Goal: Information Seeking & Learning: Check status

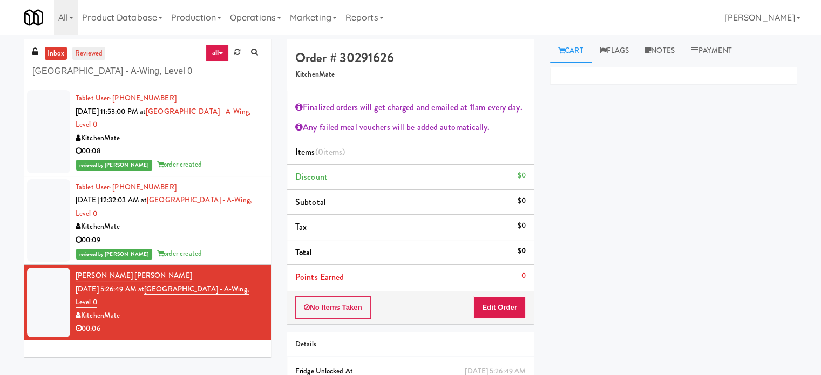
click at [78, 53] on link "reviewed" at bounding box center [88, 53] width 33 height 13
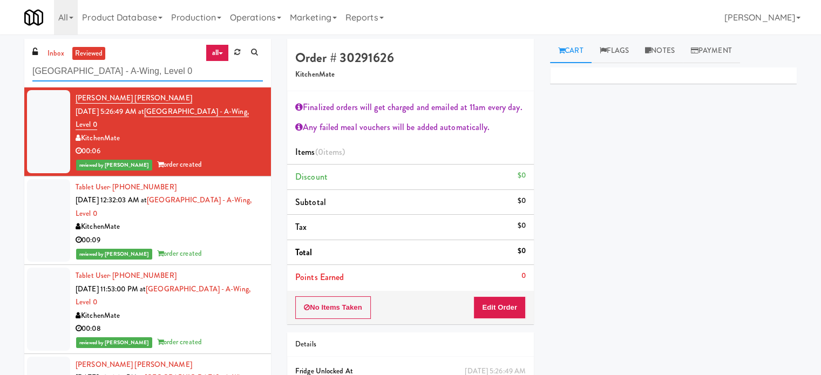
click at [166, 77] on input "[GEOGRAPHIC_DATA] - A-Wing, Level 0" at bounding box center [147, 72] width 231 height 20
click at [166, 78] on input "[GEOGRAPHIC_DATA] - A-Wing, Level 0" at bounding box center [147, 72] width 231 height 20
paste input "BMP - Cooler"
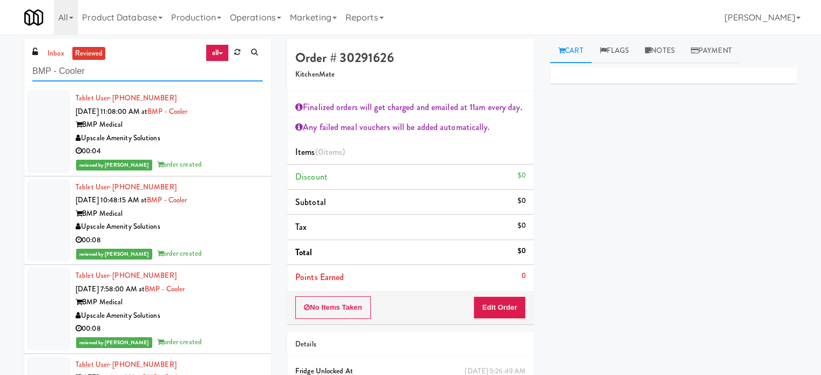
type input "BMP - Cooler"
drag, startPoint x: 246, startPoint y: 150, endPoint x: 263, endPoint y: 162, distance: 21.3
click at [247, 150] on div "00:04" at bounding box center [169, 151] width 187 height 13
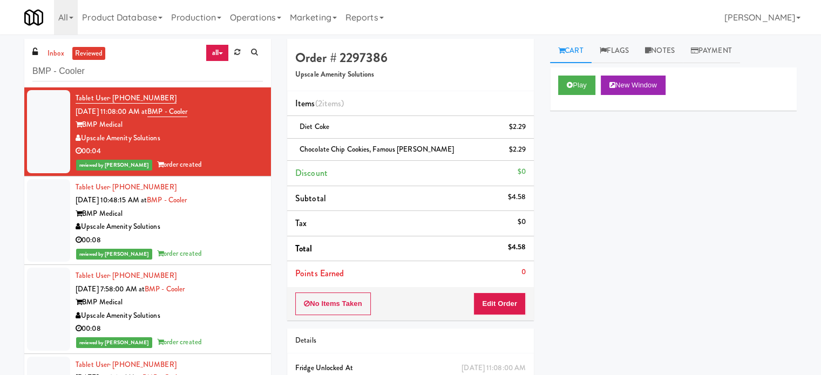
click at [239, 246] on div "00:08" at bounding box center [169, 240] width 187 height 13
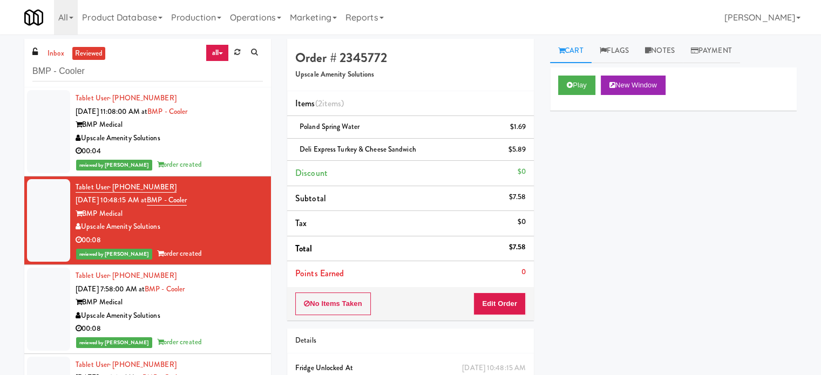
click at [232, 310] on div "Upscale Amenity Solutions" at bounding box center [169, 315] width 187 height 13
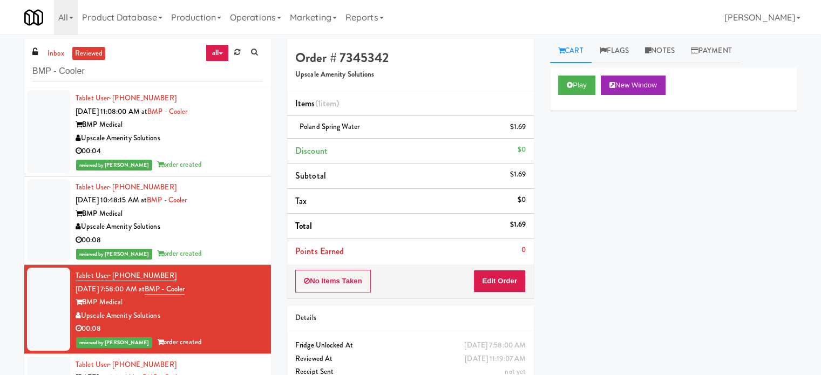
scroll to position [270, 0]
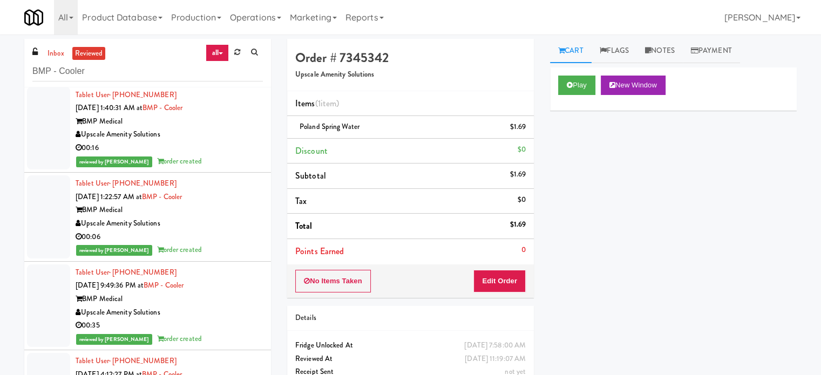
click at [222, 143] on div "00:16" at bounding box center [169, 147] width 187 height 13
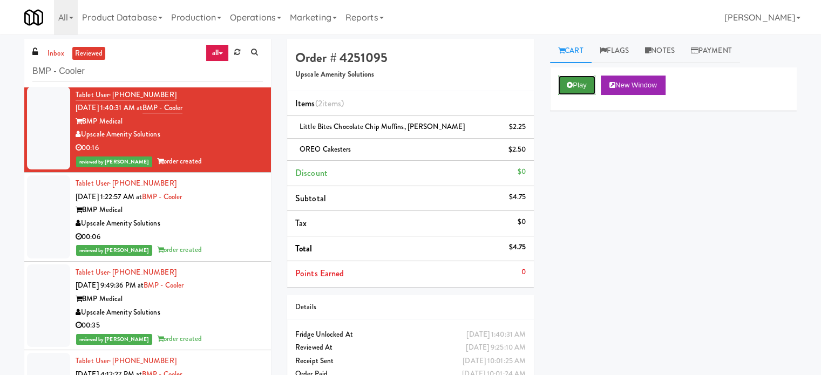
click at [569, 85] on icon at bounding box center [570, 85] width 6 height 7
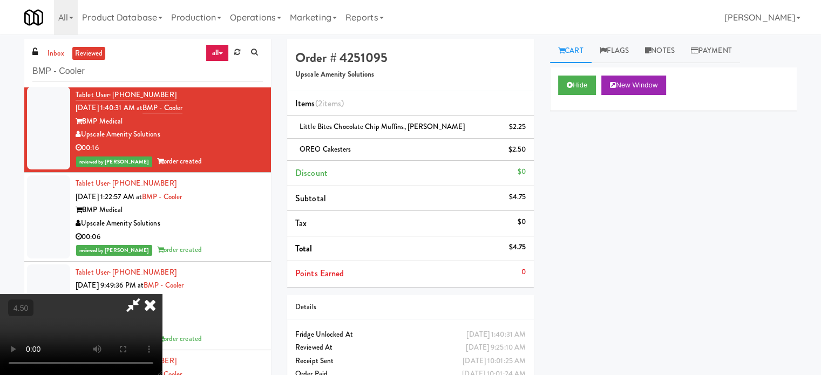
click at [162, 294] on video at bounding box center [81, 334] width 162 height 81
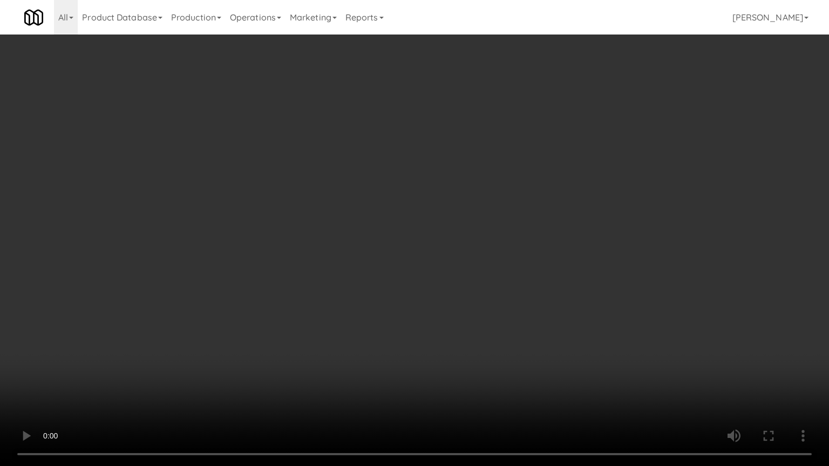
click at [219, 353] on video at bounding box center [414, 233] width 829 height 466
click at [238, 348] on video at bounding box center [414, 233] width 829 height 466
click at [297, 329] on video at bounding box center [414, 233] width 829 height 466
click at [384, 272] on video at bounding box center [414, 233] width 829 height 466
click at [396, 266] on video at bounding box center [414, 233] width 829 height 466
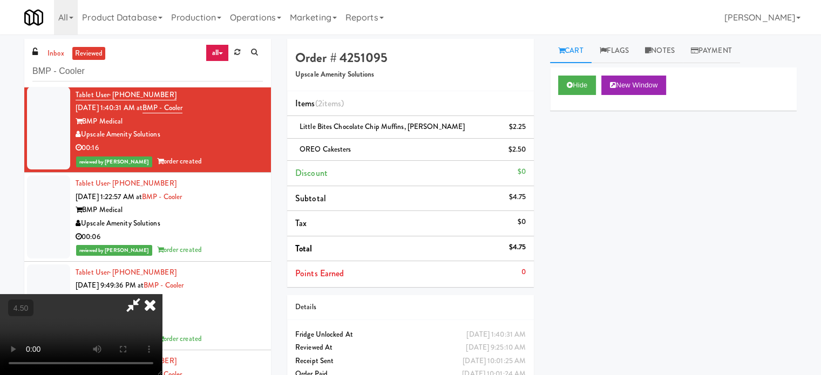
click at [162, 294] on video at bounding box center [81, 334] width 162 height 81
drag, startPoint x: 352, startPoint y: 215, endPoint x: 357, endPoint y: 234, distance: 19.1
click at [162, 294] on video at bounding box center [81, 334] width 162 height 81
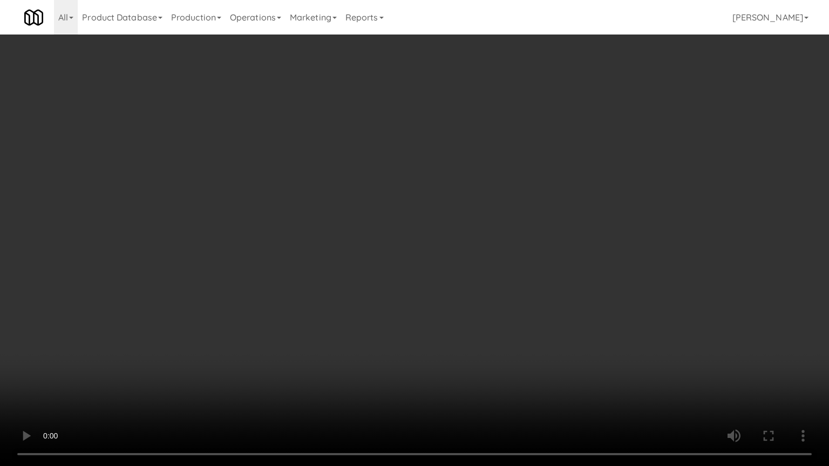
click at [358, 232] on video at bounding box center [414, 233] width 829 height 466
click at [363, 238] on video at bounding box center [414, 233] width 829 height 466
click at [366, 245] on video at bounding box center [414, 233] width 829 height 466
click at [390, 261] on video at bounding box center [414, 233] width 829 height 466
click at [314, 261] on video at bounding box center [414, 233] width 829 height 466
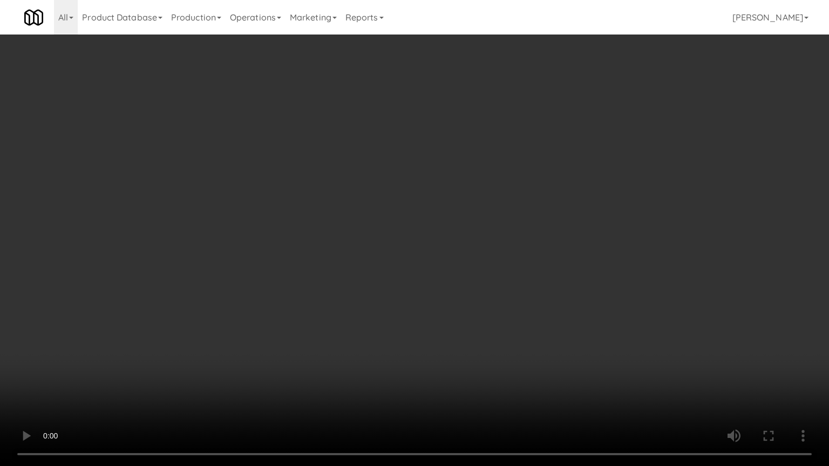
click at [387, 268] on video at bounding box center [414, 233] width 829 height 466
click at [332, 262] on video at bounding box center [414, 233] width 829 height 466
click at [330, 268] on video at bounding box center [414, 233] width 829 height 466
click at [338, 267] on video at bounding box center [414, 233] width 829 height 466
click at [368, 263] on video at bounding box center [414, 233] width 829 height 466
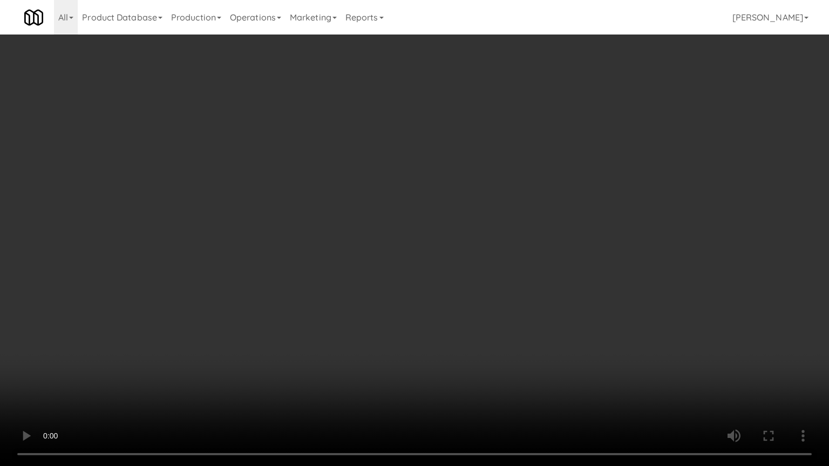
click at [374, 267] on video at bounding box center [414, 233] width 829 height 466
click at [374, 266] on video at bounding box center [414, 233] width 829 height 466
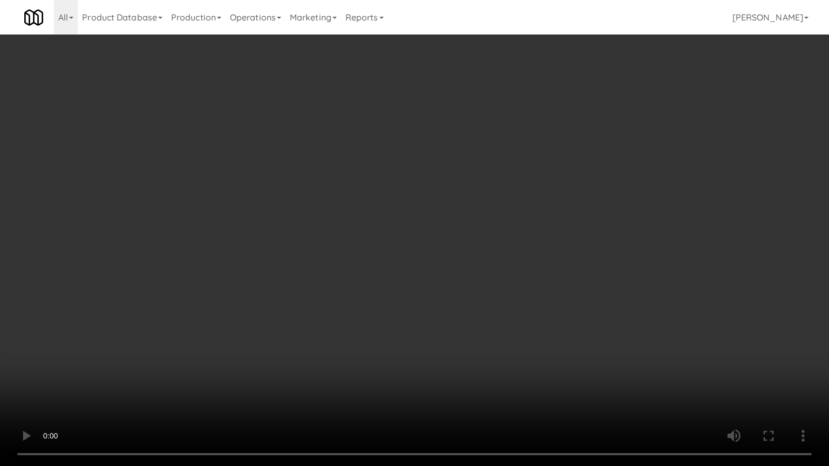
click at [391, 251] on video at bounding box center [414, 233] width 829 height 466
click at [390, 249] on video at bounding box center [414, 233] width 829 height 466
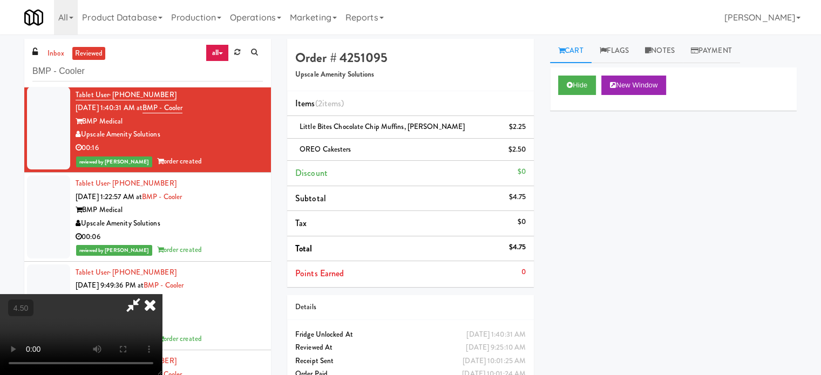
click at [162, 294] on icon at bounding box center [150, 305] width 24 height 22
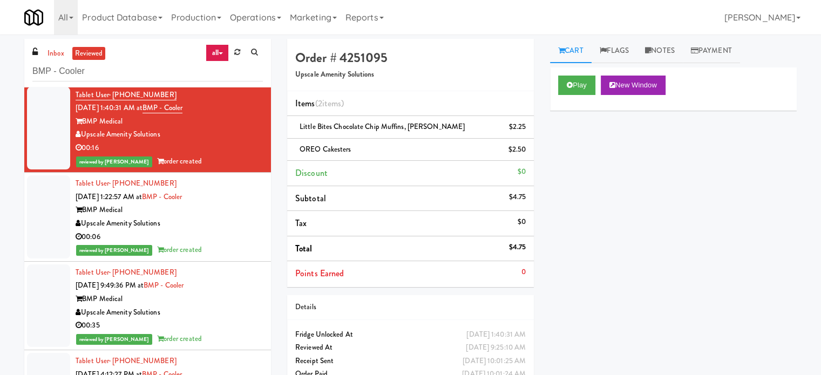
click at [241, 240] on div "00:06" at bounding box center [169, 237] width 187 height 13
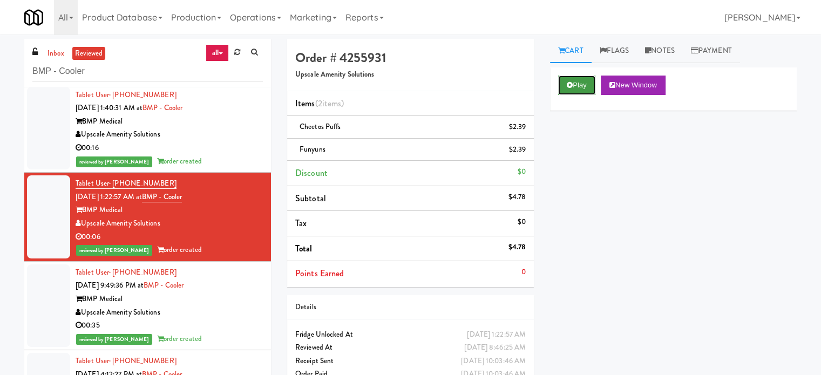
click at [583, 85] on button "Play" at bounding box center [576, 85] width 37 height 19
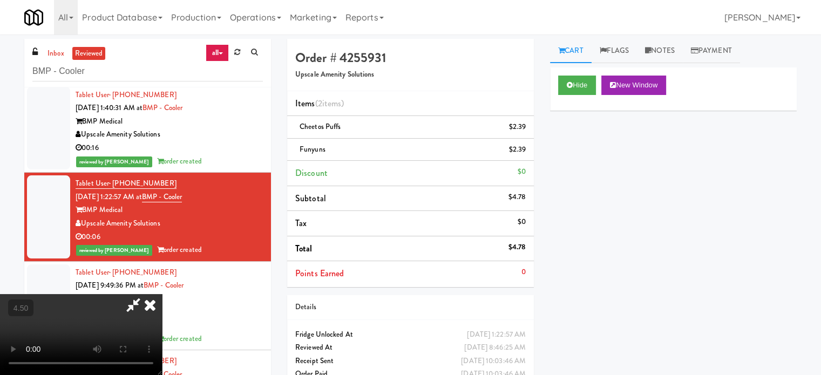
click at [162, 294] on video at bounding box center [81, 334] width 162 height 81
drag, startPoint x: 323, startPoint y: 273, endPoint x: 319, endPoint y: 248, distance: 25.1
click at [162, 294] on video at bounding box center [81, 334] width 162 height 81
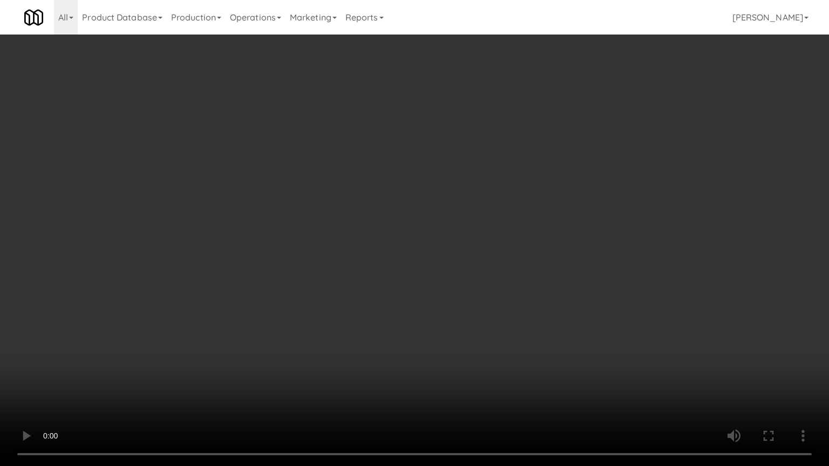
click at [361, 216] on video at bounding box center [414, 233] width 829 height 466
click at [387, 236] on video at bounding box center [414, 233] width 829 height 466
click at [388, 240] on video at bounding box center [414, 233] width 829 height 466
click at [451, 252] on video at bounding box center [414, 233] width 829 height 466
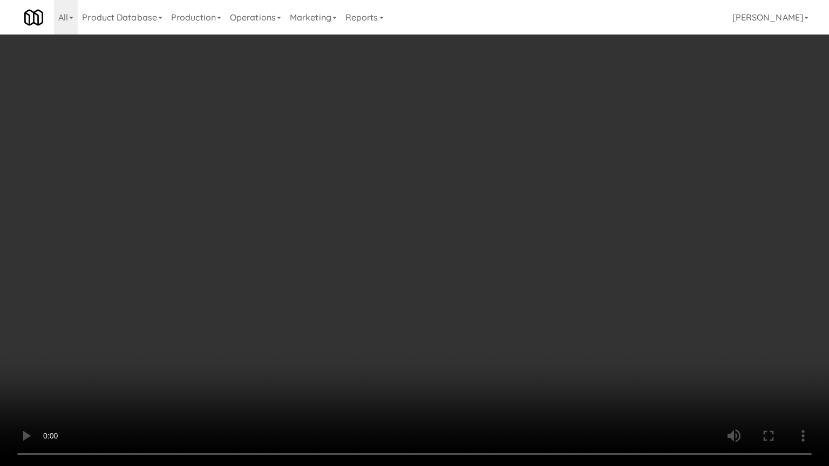
click at [405, 235] on video at bounding box center [414, 233] width 829 height 466
click at [404, 226] on video at bounding box center [414, 233] width 829 height 466
click at [426, 257] on video at bounding box center [414, 233] width 829 height 466
click at [423, 225] on video at bounding box center [414, 233] width 829 height 466
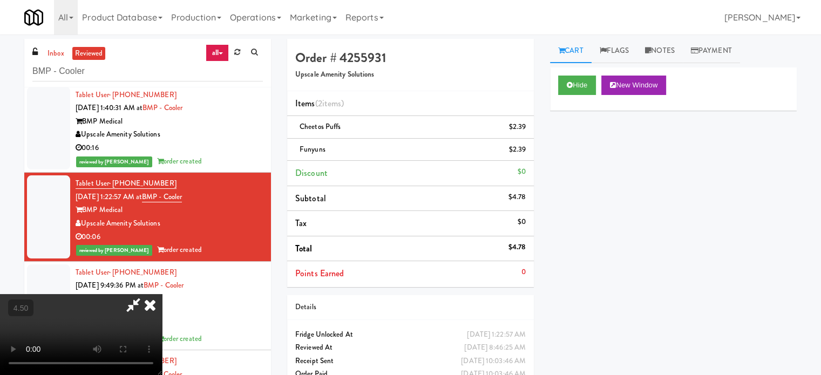
click at [162, 294] on icon at bounding box center [150, 305] width 24 height 22
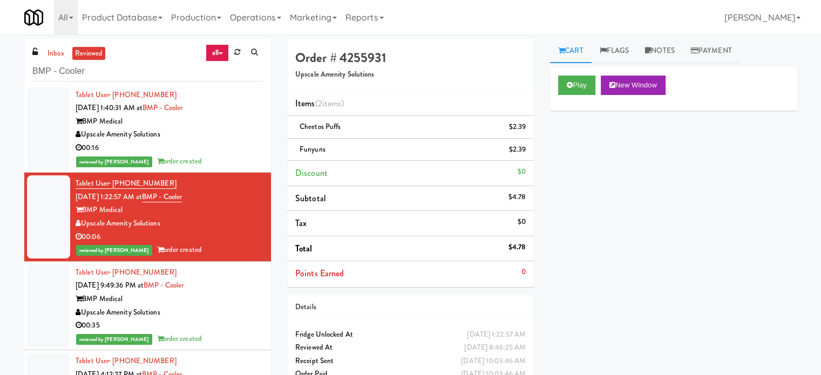
click at [238, 319] on div "00:35" at bounding box center [169, 325] width 187 height 13
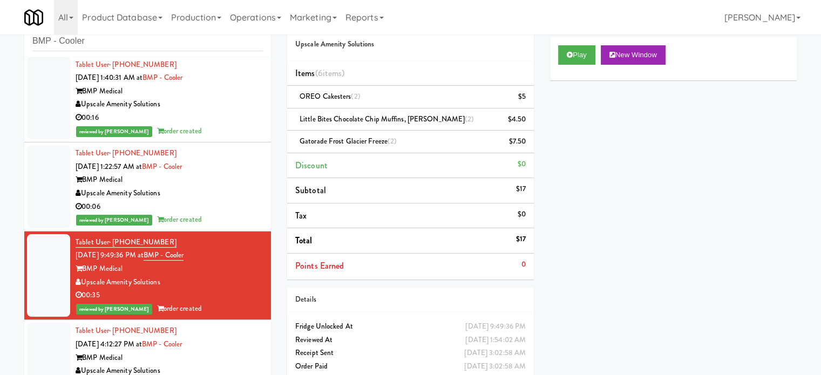
scroll to position [44, 0]
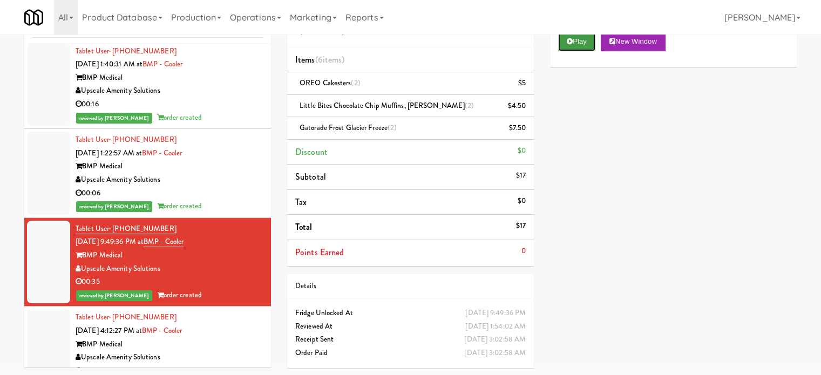
click at [580, 44] on button "Play" at bounding box center [576, 41] width 37 height 19
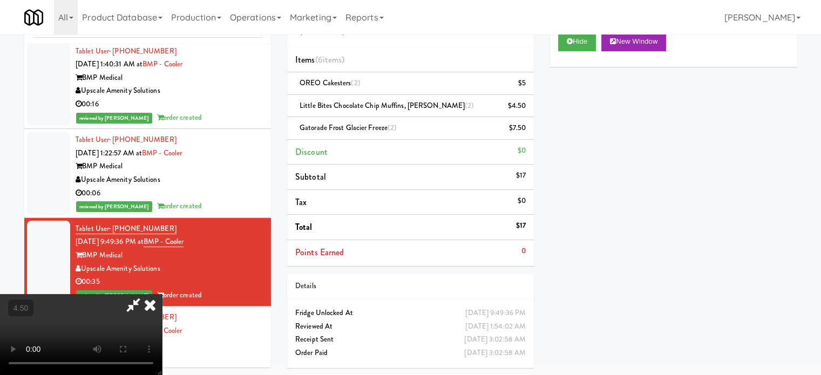
click at [162, 294] on video at bounding box center [81, 334] width 162 height 81
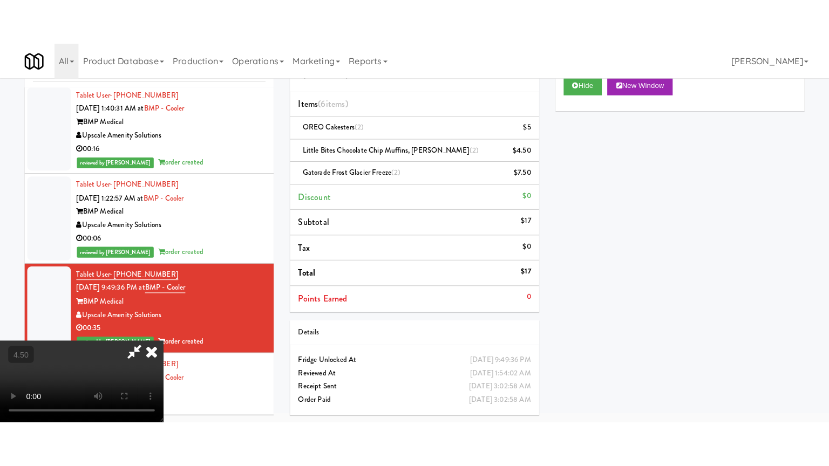
scroll to position [35, 0]
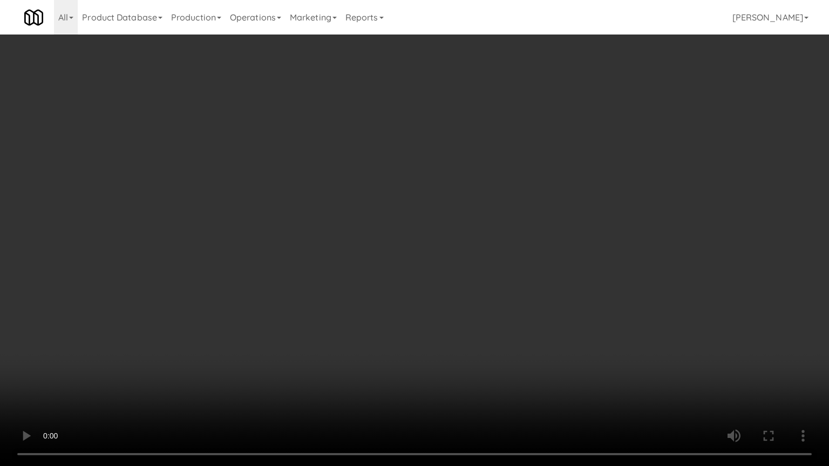
click at [324, 258] on video at bounding box center [414, 233] width 829 height 466
click at [326, 255] on video at bounding box center [414, 233] width 829 height 466
click at [325, 245] on video at bounding box center [414, 233] width 829 height 466
click at [325, 244] on video at bounding box center [414, 233] width 829 height 466
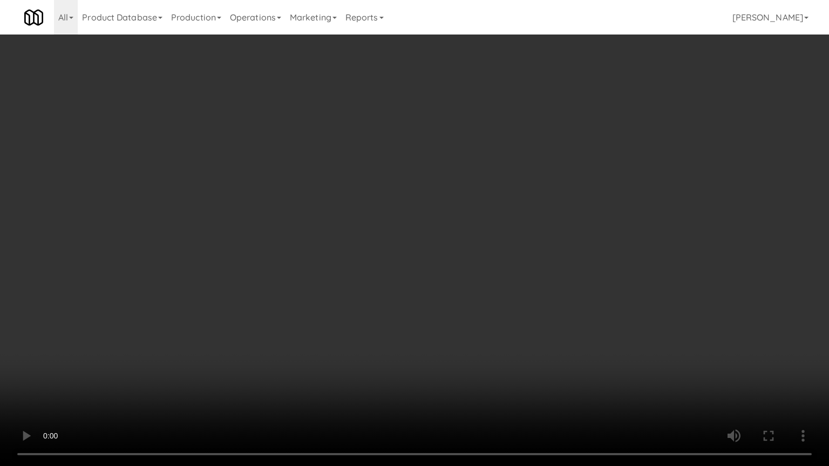
click at [325, 244] on video at bounding box center [414, 233] width 829 height 466
click at [307, 249] on video at bounding box center [414, 233] width 829 height 466
drag, startPoint x: 307, startPoint y: 249, endPoint x: 354, endPoint y: 141, distance: 117.5
click at [308, 248] on video at bounding box center [414, 233] width 829 height 466
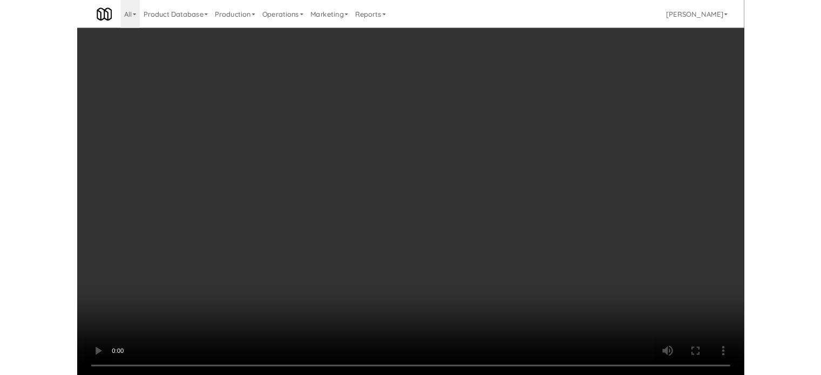
scroll to position [44, 0]
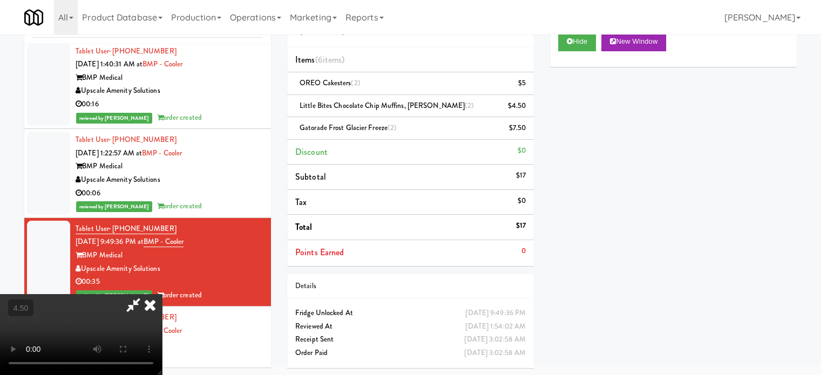
click at [162, 294] on icon at bounding box center [150, 305] width 24 height 22
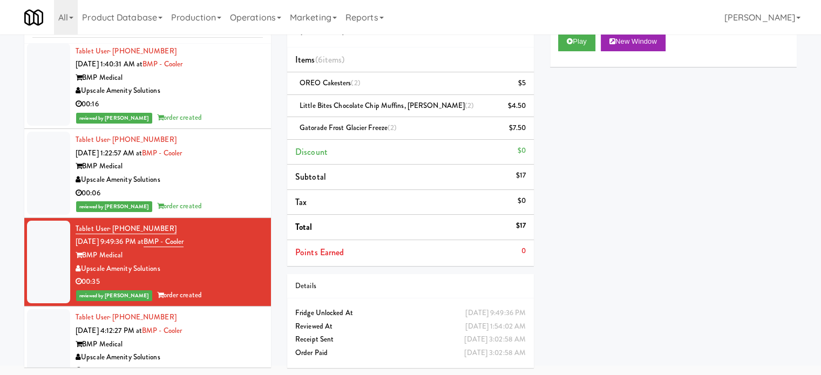
scroll to position [540, 0]
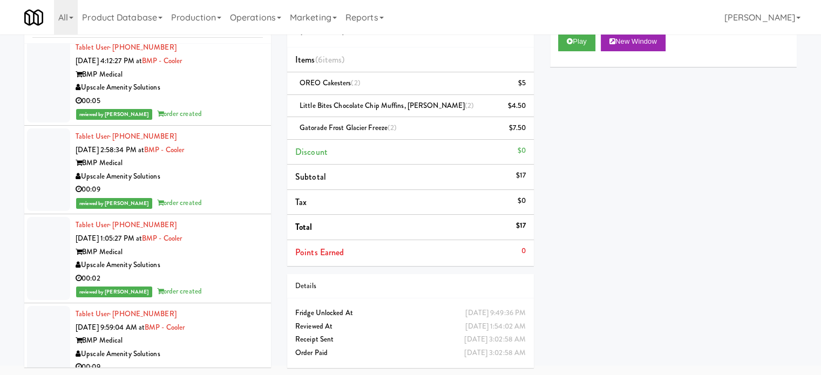
click at [211, 106] on div "Tablet User · (401) 573-6252 [DATE] 4:12:27 PM at BMP - Cooler BMP Medical Upsc…" at bounding box center [169, 81] width 187 height 80
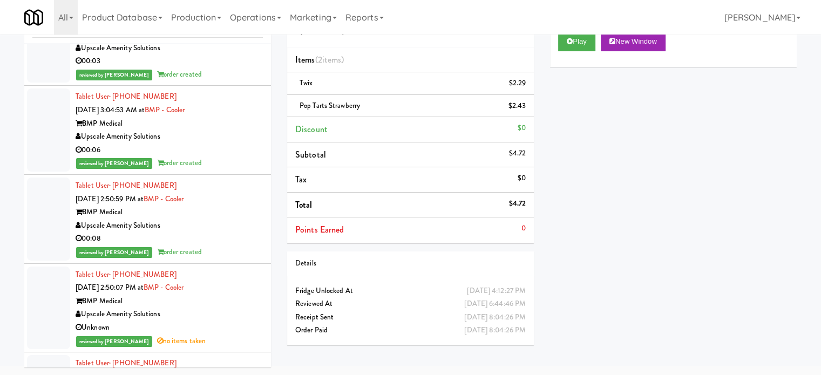
scroll to position [30791, 0]
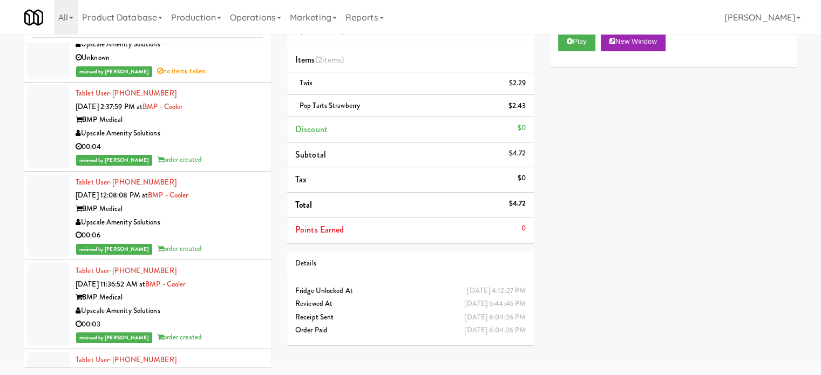
click at [216, 229] on div "00:06" at bounding box center [169, 235] width 187 height 13
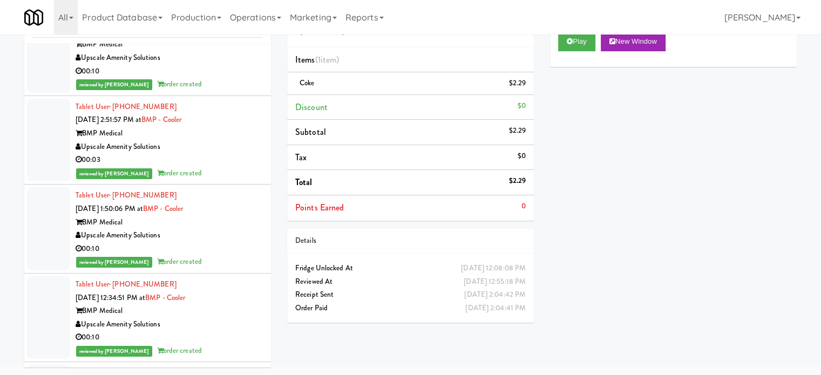
scroll to position [43066, 0]
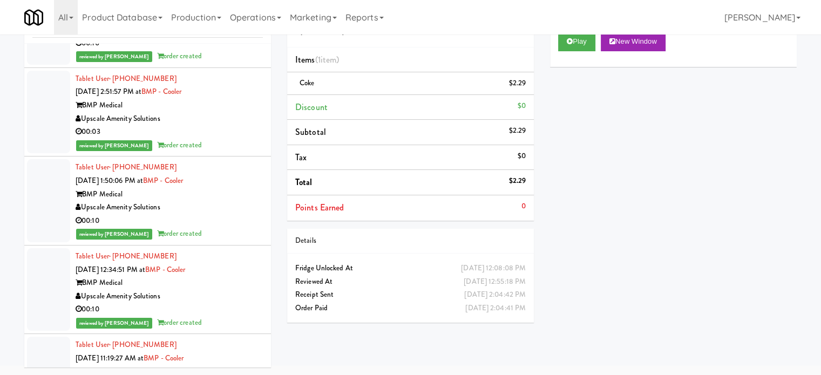
click at [206, 214] on div "00:10" at bounding box center [169, 220] width 187 height 13
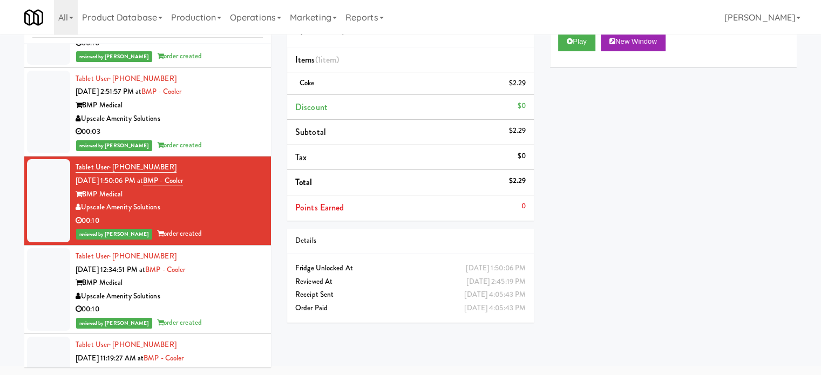
click at [213, 290] on div "Upscale Amenity Solutions" at bounding box center [169, 296] width 187 height 13
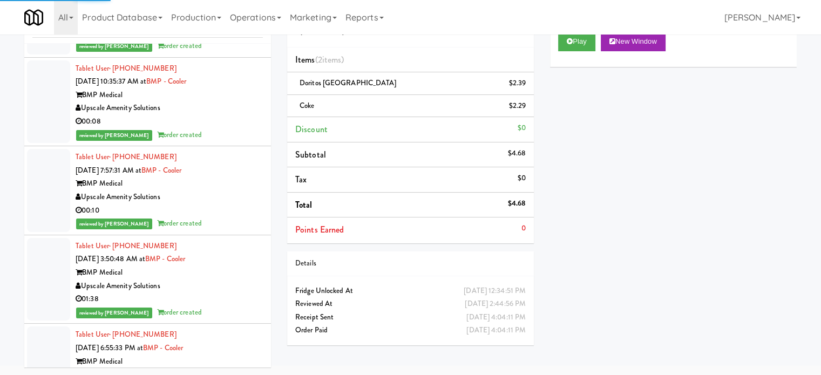
scroll to position [45766, 0]
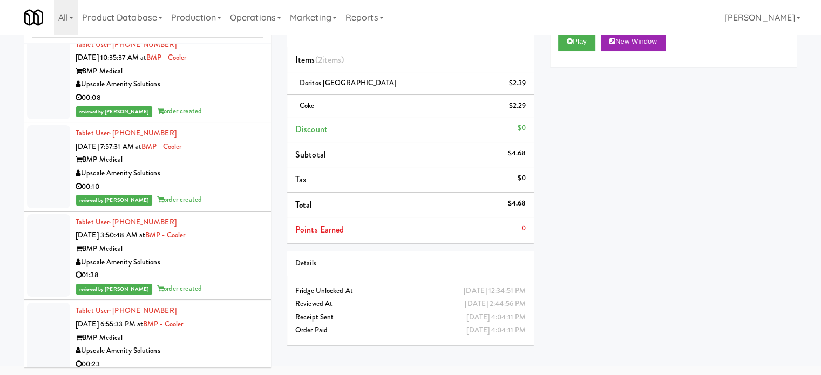
click at [208, 105] on div "reviewed by [PERSON_NAME] order created" at bounding box center [169, 111] width 187 height 13
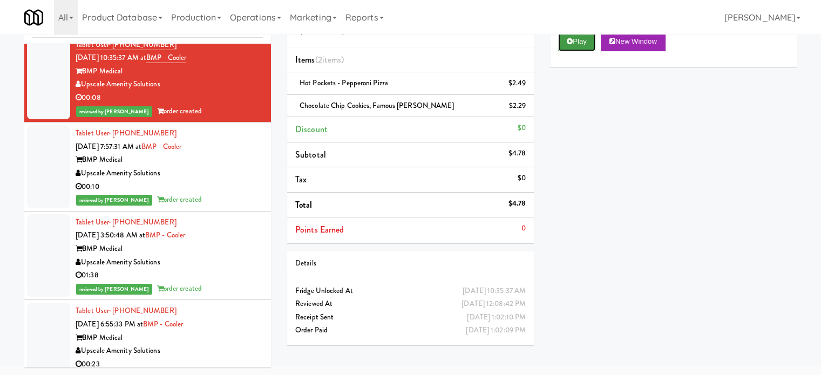
click at [592, 40] on button "Play" at bounding box center [576, 41] width 37 height 19
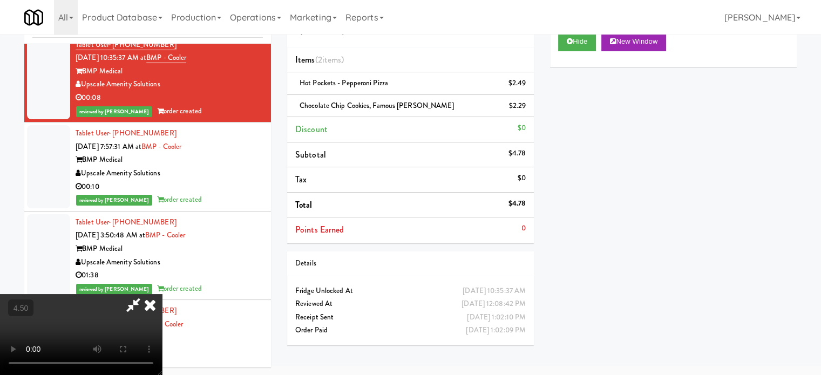
click at [162, 294] on video at bounding box center [81, 334] width 162 height 81
click at [130, 302] on video at bounding box center [81, 334] width 162 height 81
click at [138, 297] on video at bounding box center [81, 334] width 162 height 81
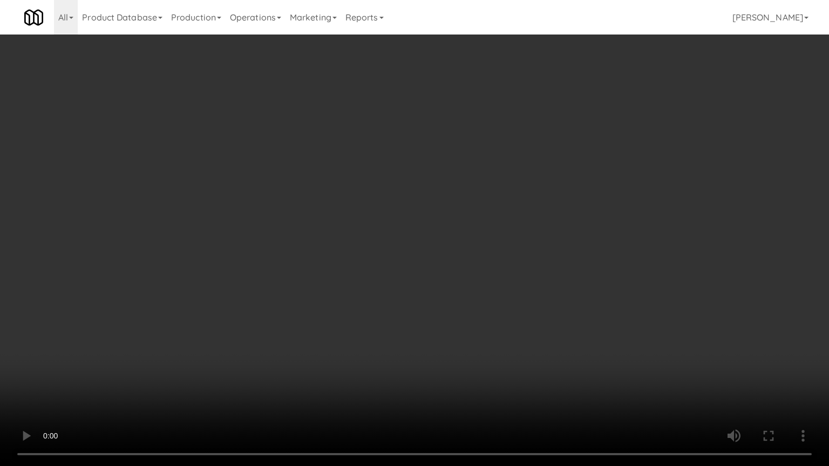
click at [243, 343] on video at bounding box center [414, 233] width 829 height 466
click at [391, 219] on video at bounding box center [414, 233] width 829 height 466
click at [266, 322] on video at bounding box center [414, 233] width 829 height 466
drag, startPoint x: 374, startPoint y: 257, endPoint x: 398, endPoint y: 214, distance: 49.8
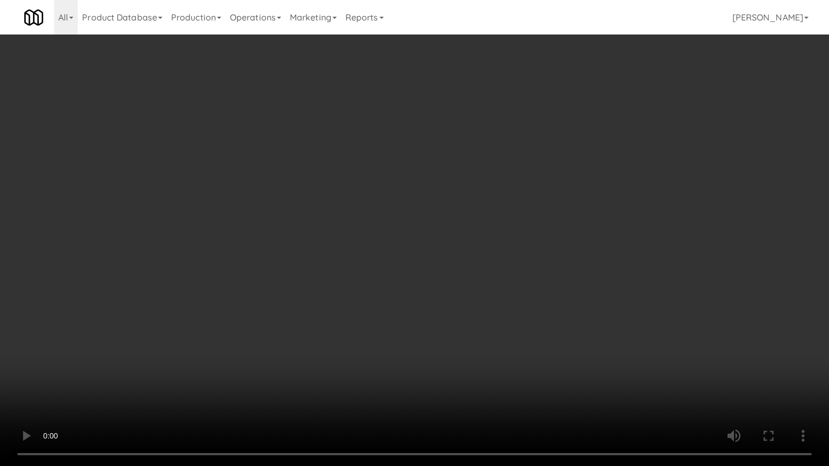
click at [374, 255] on video at bounding box center [414, 233] width 829 height 466
click at [393, 227] on video at bounding box center [414, 233] width 829 height 466
click at [394, 228] on video at bounding box center [414, 233] width 829 height 466
click at [466, 275] on video at bounding box center [414, 233] width 829 height 466
click at [452, 273] on video at bounding box center [414, 233] width 829 height 466
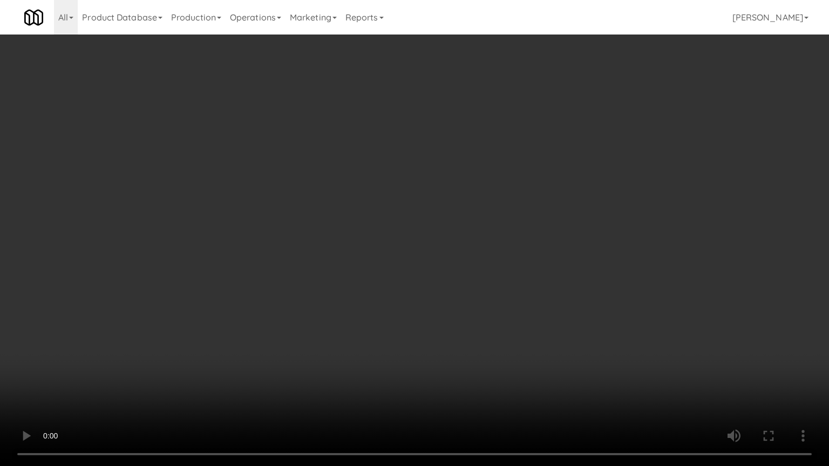
click at [443, 265] on video at bounding box center [414, 233] width 829 height 466
click at [440, 260] on video at bounding box center [414, 233] width 829 height 466
click at [440, 261] on video at bounding box center [414, 233] width 829 height 466
click at [435, 260] on video at bounding box center [414, 233] width 829 height 466
click at [436, 248] on video at bounding box center [414, 233] width 829 height 466
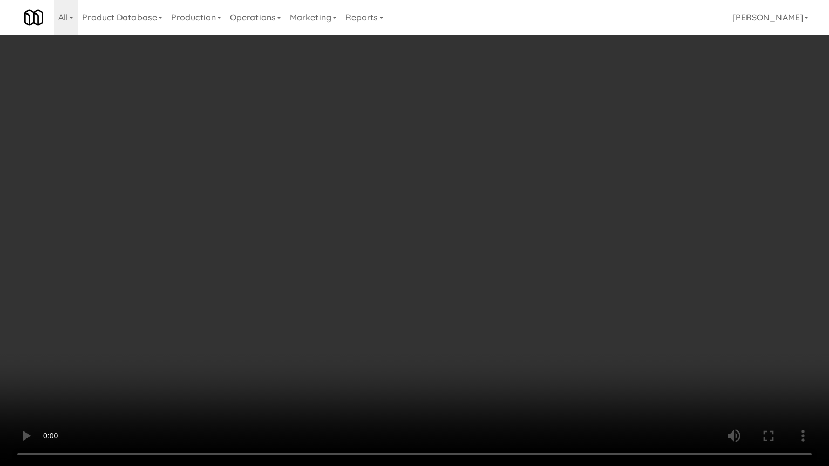
click at [437, 253] on video at bounding box center [414, 233] width 829 height 466
click at [466, 267] on video at bounding box center [414, 233] width 829 height 466
click at [410, 266] on video at bounding box center [414, 233] width 829 height 466
click at [432, 275] on video at bounding box center [414, 233] width 829 height 466
click at [410, 281] on video at bounding box center [414, 233] width 829 height 466
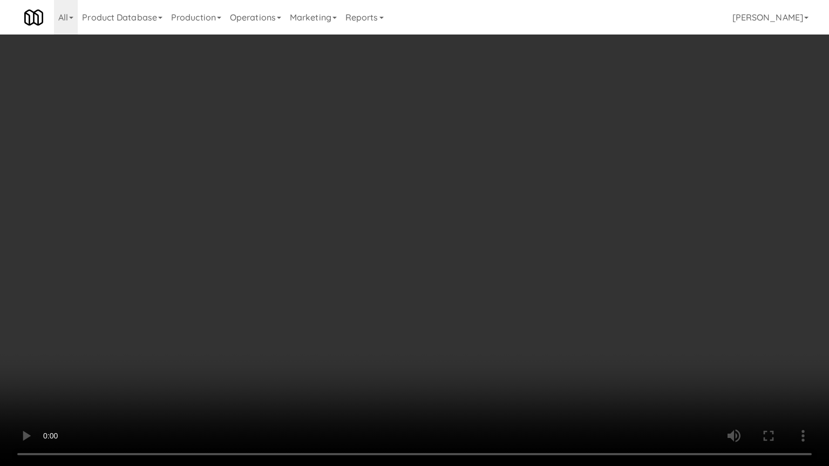
click at [414, 276] on video at bounding box center [414, 233] width 829 height 466
drag, startPoint x: 415, startPoint y: 272, endPoint x: 500, endPoint y: 215, distance: 102.4
click at [415, 270] on video at bounding box center [414, 233] width 829 height 466
click at [464, 246] on video at bounding box center [414, 233] width 829 height 466
drag, startPoint x: 466, startPoint y: 246, endPoint x: 500, endPoint y: 157, distance: 95.0
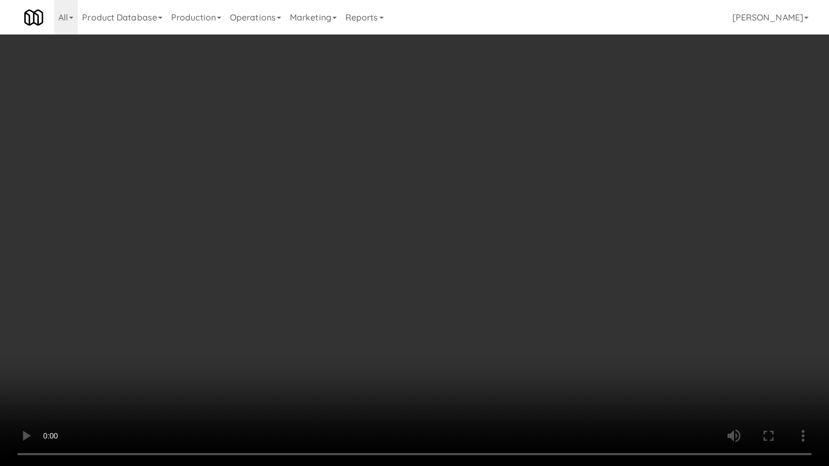
click at [468, 246] on video at bounding box center [414, 233] width 829 height 466
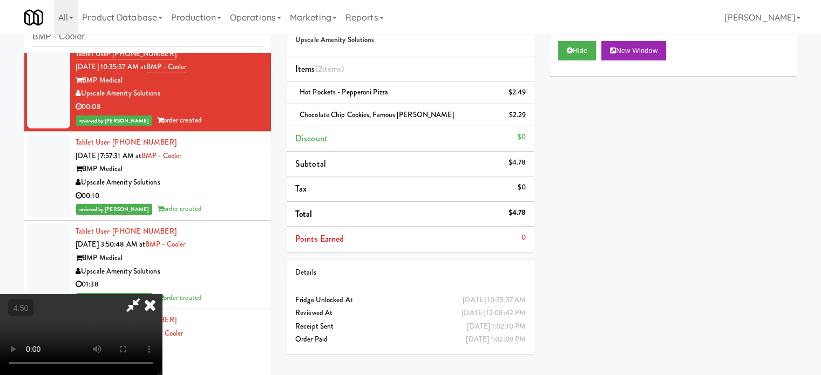
click at [162, 294] on icon at bounding box center [150, 305] width 24 height 22
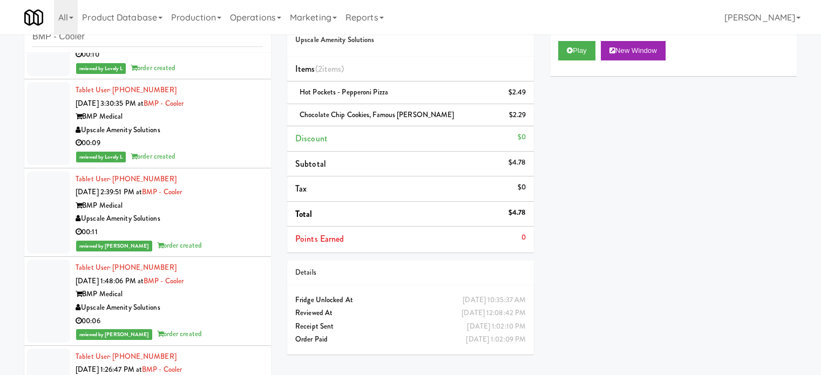
scroll to position [48735, 0]
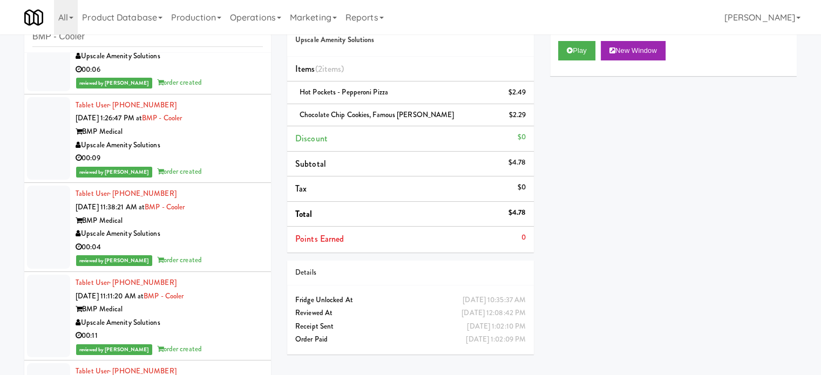
click at [240, 241] on div "00:04" at bounding box center [169, 247] width 187 height 13
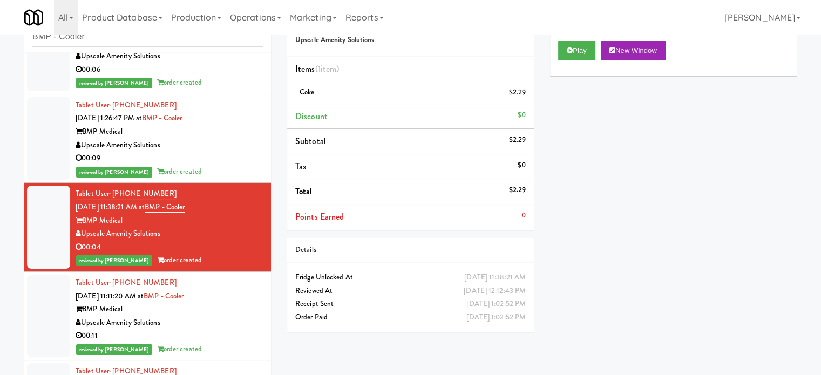
click at [232, 303] on div "BMP Medical" at bounding box center [169, 309] width 187 height 13
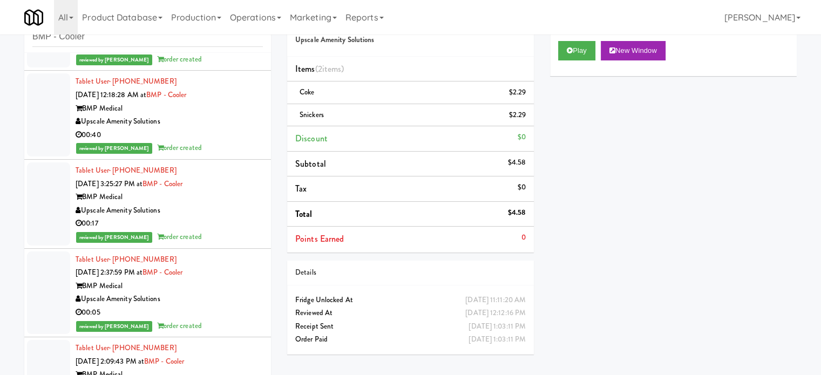
scroll to position [49815, 0]
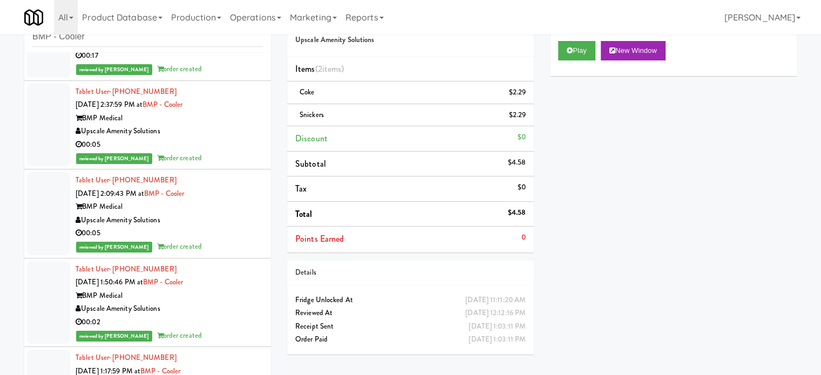
drag, startPoint x: 207, startPoint y: 206, endPoint x: 227, endPoint y: 192, distance: 23.7
click at [207, 227] on div "00:05" at bounding box center [169, 233] width 187 height 13
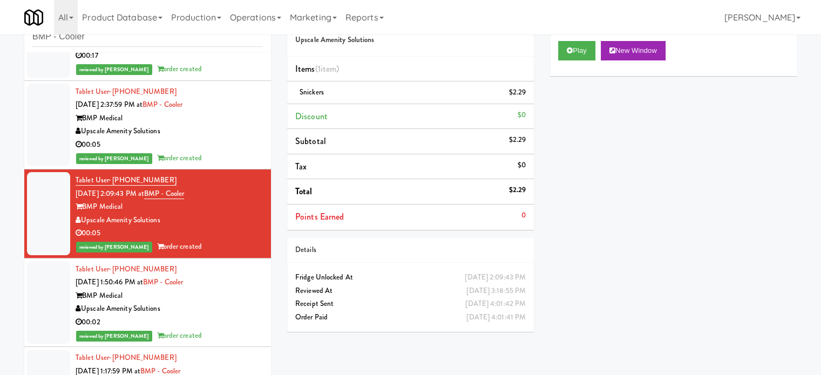
click at [228, 152] on div "reviewed by [PERSON_NAME] order created" at bounding box center [169, 158] width 187 height 13
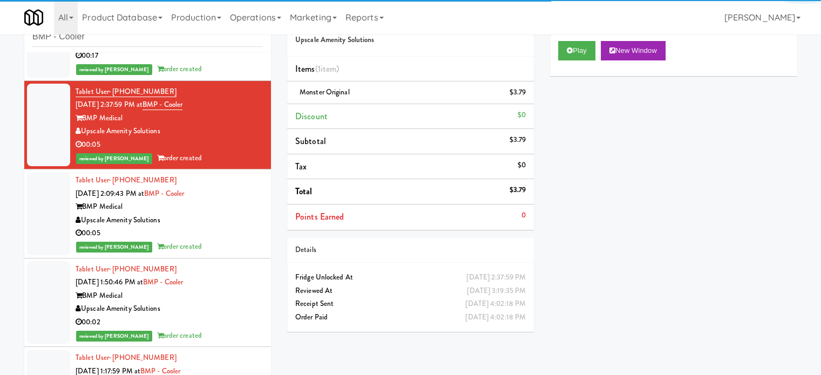
click at [226, 329] on div "reviewed by [PERSON_NAME] order created" at bounding box center [169, 335] width 187 height 13
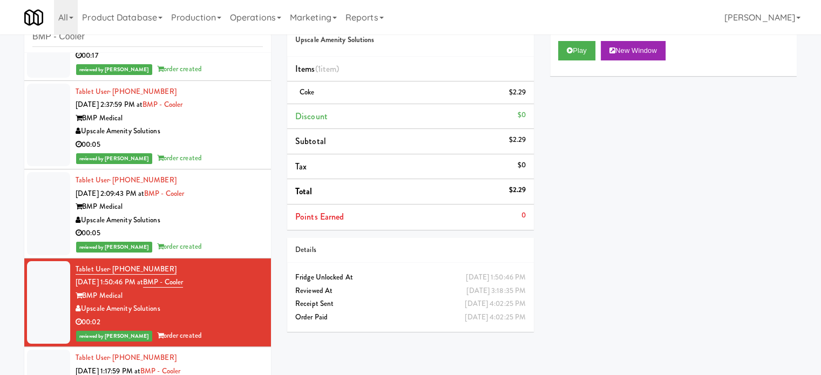
scroll to position [50085, 0]
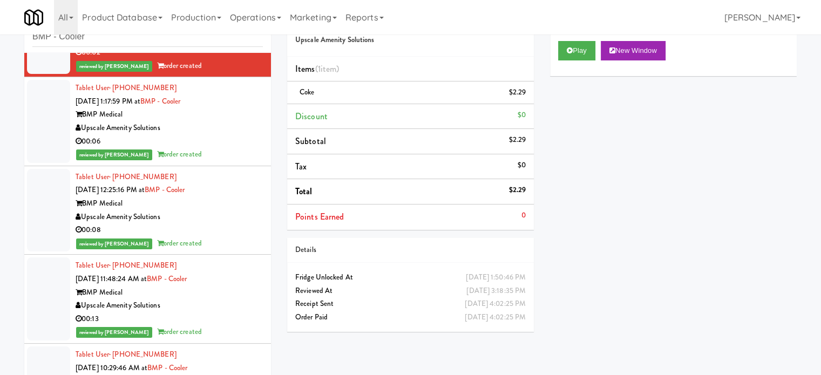
drag, startPoint x: 225, startPoint y: 211, endPoint x: 227, endPoint y: 179, distance: 31.9
click at [225, 237] on div "reviewed by [PERSON_NAME] order created" at bounding box center [169, 243] width 187 height 13
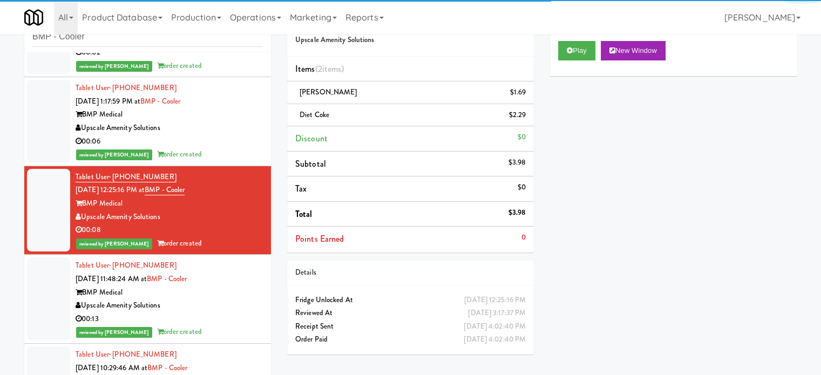
click at [224, 148] on div "reviewed by [PERSON_NAME] order created" at bounding box center [169, 154] width 187 height 13
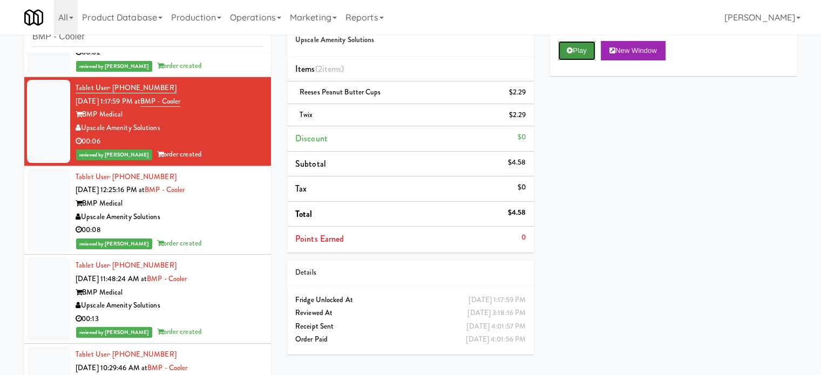
click at [571, 52] on icon at bounding box center [570, 50] width 6 height 7
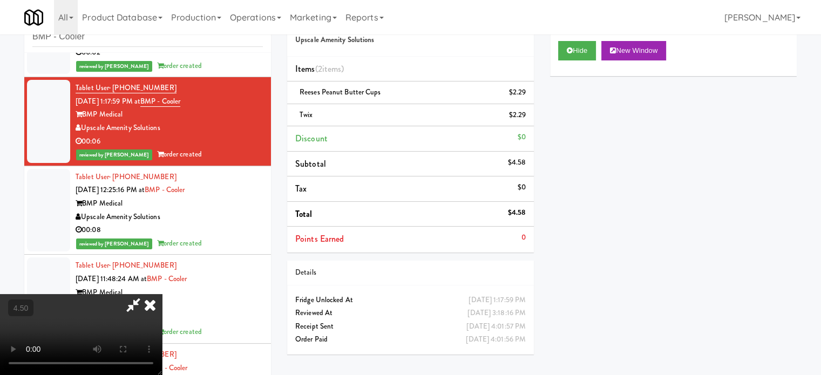
click at [162, 294] on video at bounding box center [81, 334] width 162 height 81
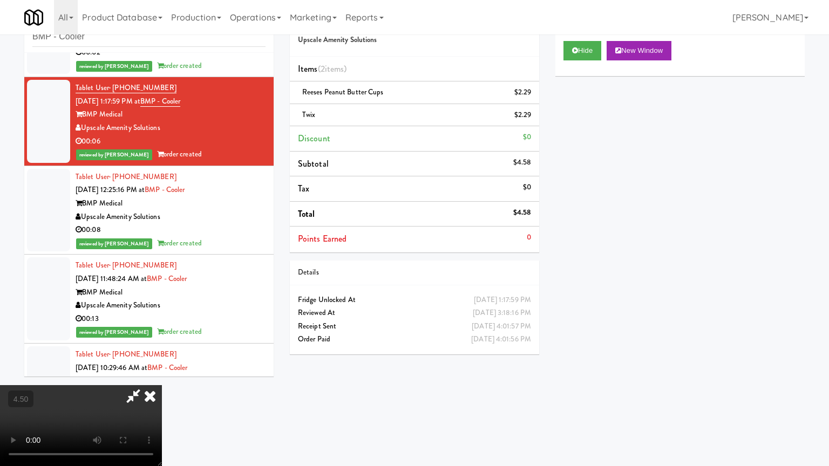
click at [162, 375] on video at bounding box center [81, 425] width 162 height 81
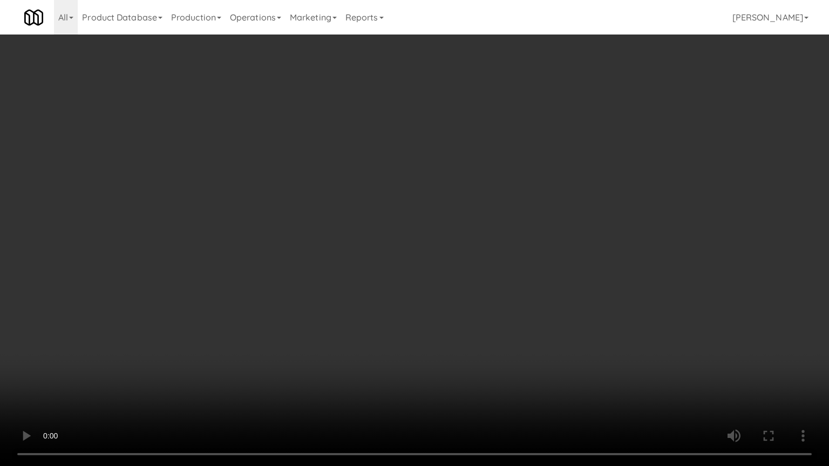
click at [312, 342] on video at bounding box center [414, 233] width 829 height 466
click at [367, 242] on video at bounding box center [414, 233] width 829 height 466
click at [409, 198] on video at bounding box center [414, 233] width 829 height 466
click at [409, 199] on video at bounding box center [414, 233] width 829 height 466
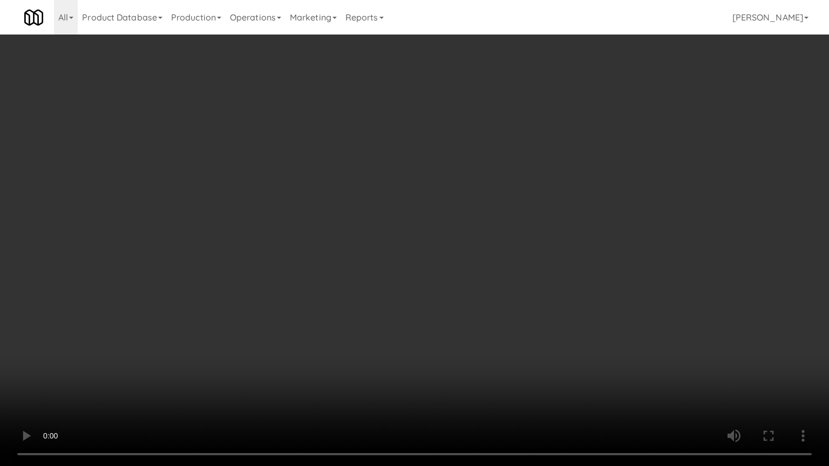
click at [409, 199] on video at bounding box center [414, 233] width 829 height 466
click at [414, 207] on video at bounding box center [414, 233] width 829 height 466
click at [430, 197] on video at bounding box center [414, 233] width 829 height 466
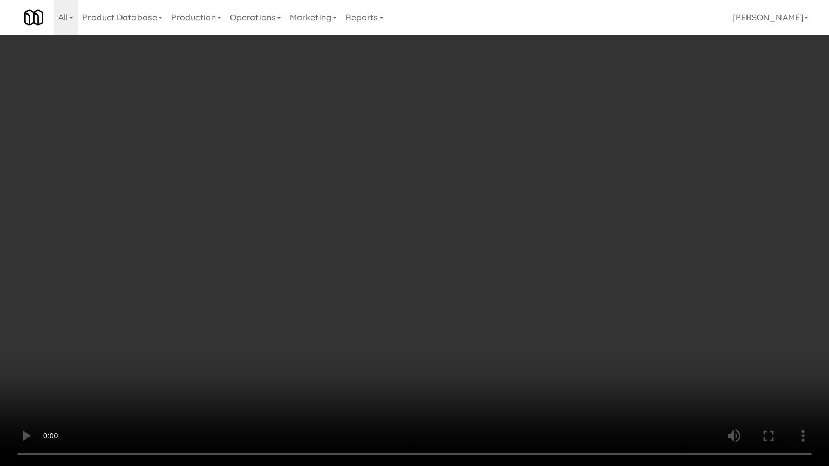
click at [427, 200] on video at bounding box center [414, 233] width 829 height 466
click at [431, 194] on video at bounding box center [414, 233] width 829 height 466
drag, startPoint x: 436, startPoint y: 192, endPoint x: 472, endPoint y: 159, distance: 48.5
click at [437, 191] on video at bounding box center [414, 233] width 829 height 466
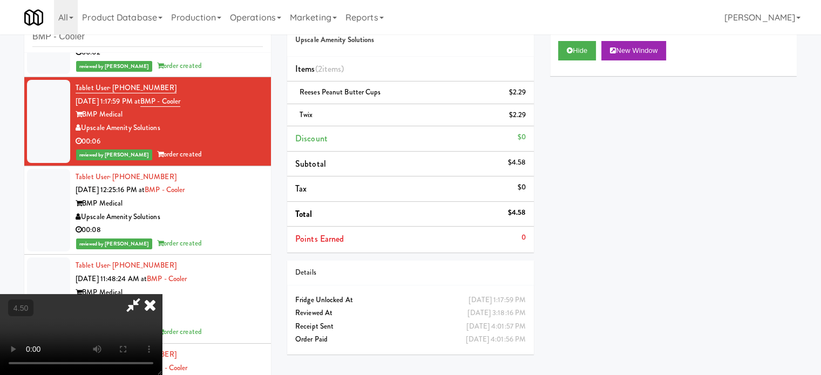
click at [162, 294] on icon at bounding box center [150, 305] width 24 height 22
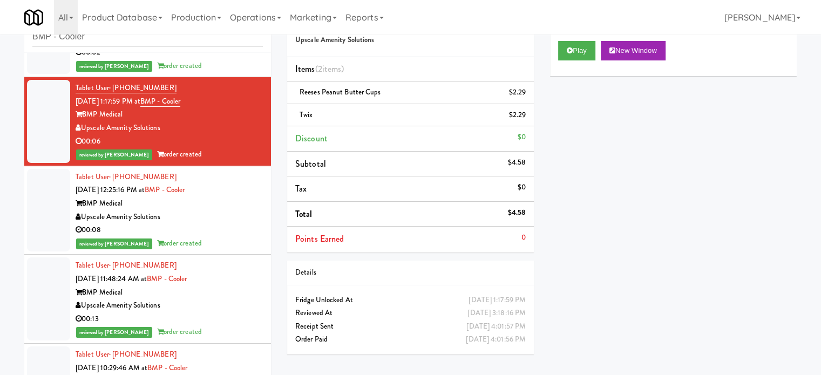
click at [219, 224] on div "00:08" at bounding box center [169, 230] width 187 height 13
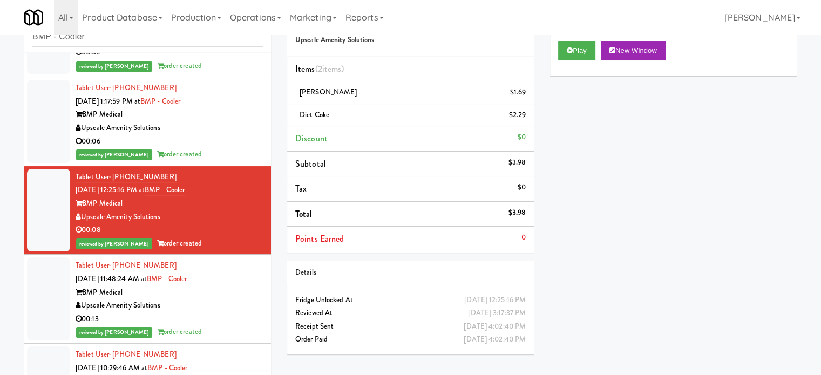
click at [231, 299] on div "Upscale Amenity Solutions" at bounding box center [169, 305] width 187 height 13
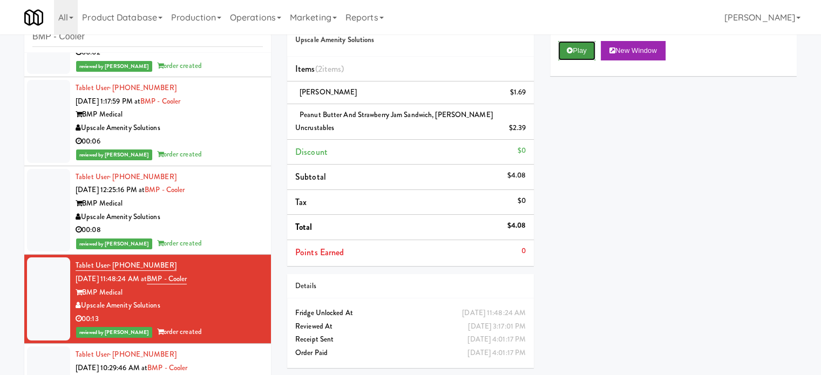
click at [569, 47] on icon at bounding box center [570, 50] width 6 height 7
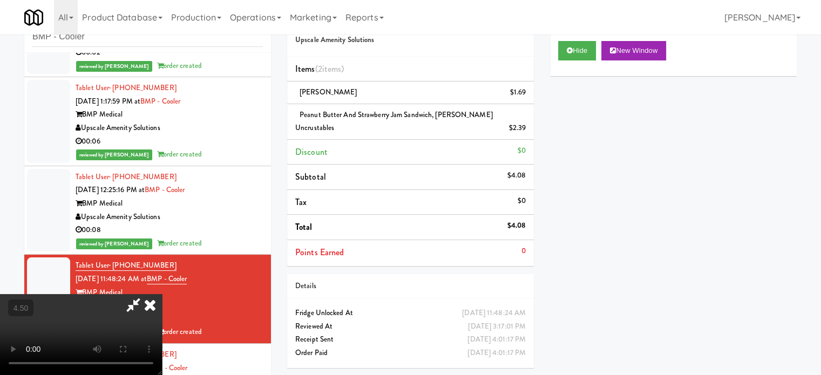
click at [162, 294] on video at bounding box center [81, 334] width 162 height 81
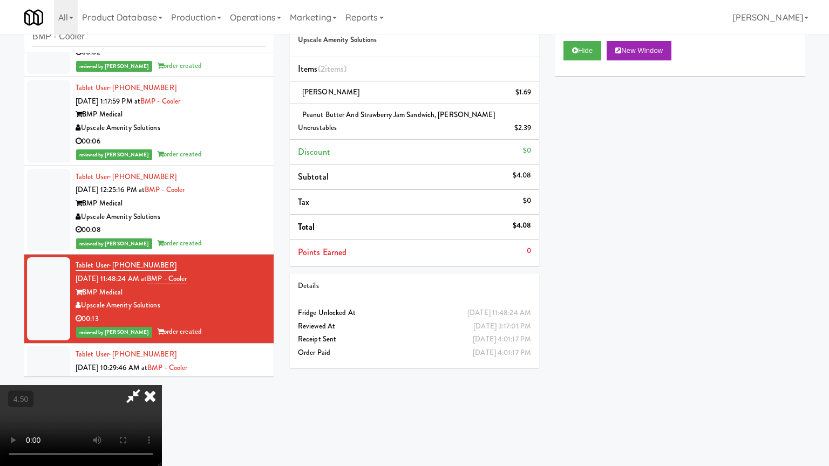
click at [162, 375] on video at bounding box center [81, 425] width 162 height 81
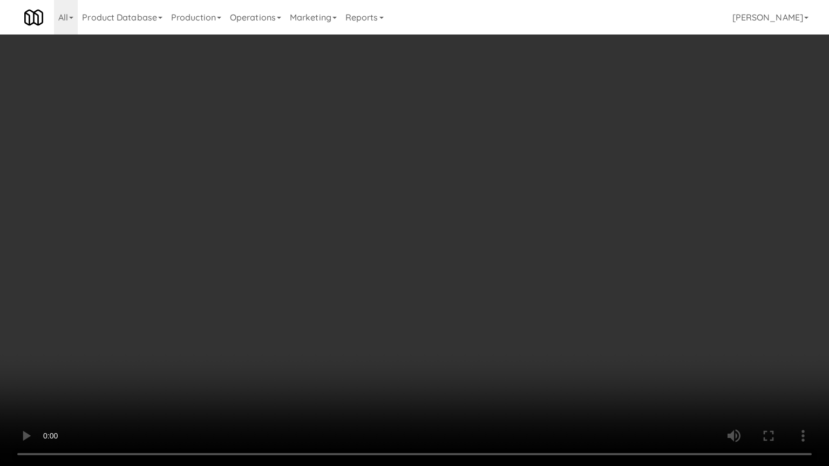
click at [361, 237] on video at bounding box center [414, 233] width 829 height 466
click at [362, 241] on video at bounding box center [414, 233] width 829 height 466
click at [363, 229] on video at bounding box center [414, 233] width 829 height 466
click at [363, 228] on video at bounding box center [414, 233] width 829 height 466
click at [300, 242] on video at bounding box center [414, 233] width 829 height 466
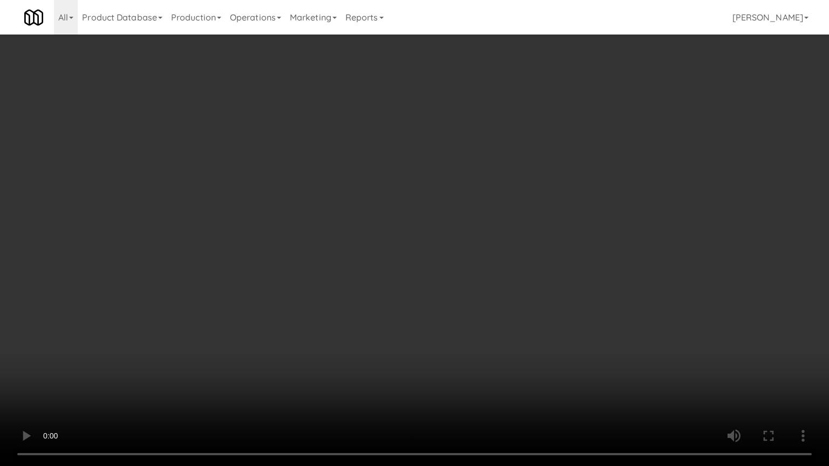
click at [300, 243] on video at bounding box center [414, 233] width 829 height 466
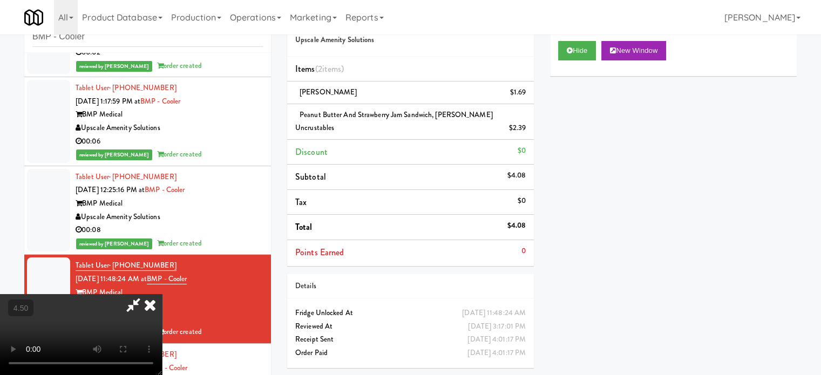
click at [162, 294] on icon at bounding box center [150, 305] width 24 height 22
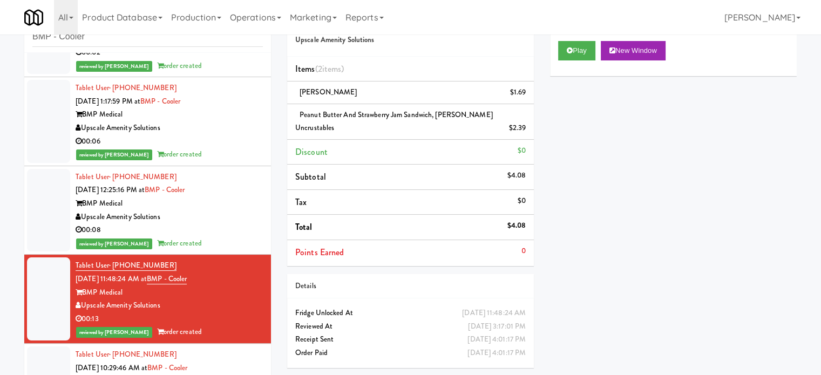
scroll to position [50355, 0]
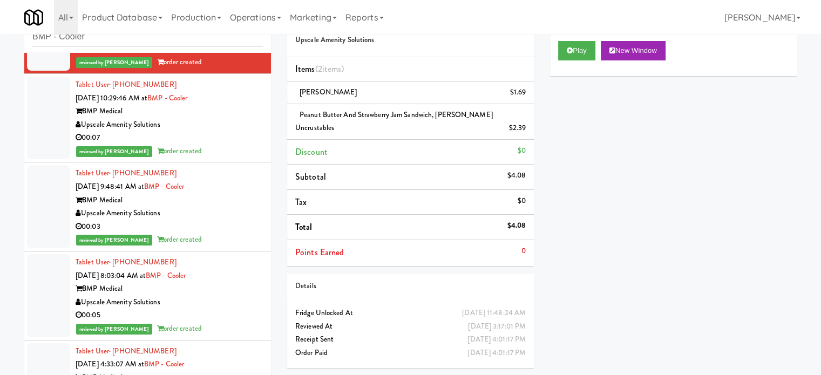
click at [235, 145] on div "reviewed by [PERSON_NAME] order created" at bounding box center [169, 151] width 187 height 13
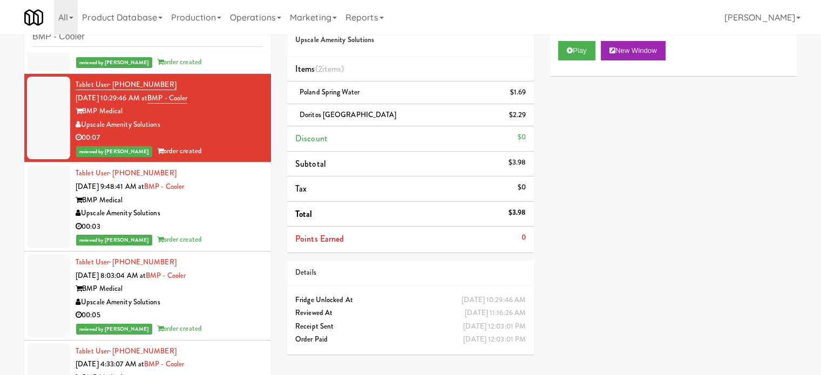
click at [220, 220] on div "00:03" at bounding box center [169, 226] width 187 height 13
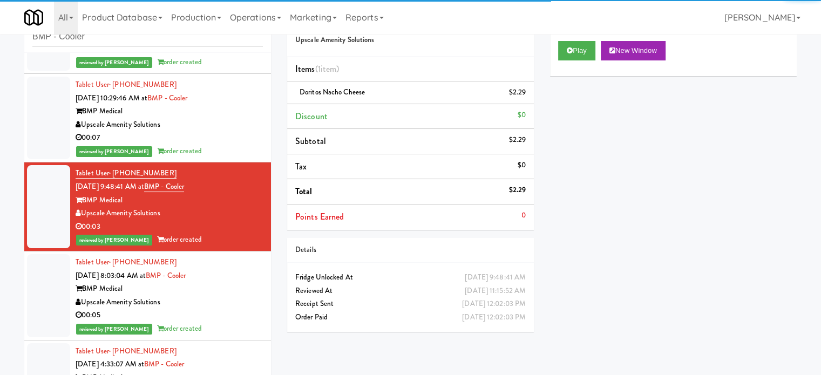
click at [213, 309] on div "00:05" at bounding box center [169, 315] width 187 height 13
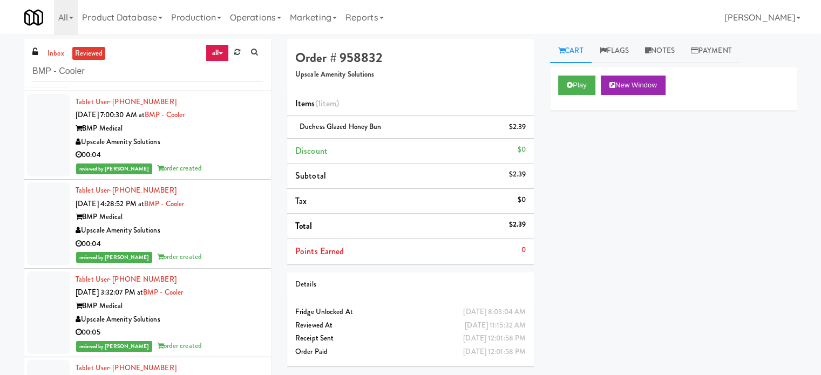
click at [139, 83] on div "inbox reviewed all all unclear take inventory issue suspicious failed recent BM…" at bounding box center [147, 63] width 247 height 49
click at [138, 71] on input "BMP - Cooler" at bounding box center [147, 72] width 231 height 20
click at [139, 75] on input "BMP - Cooler" at bounding box center [147, 72] width 231 height 20
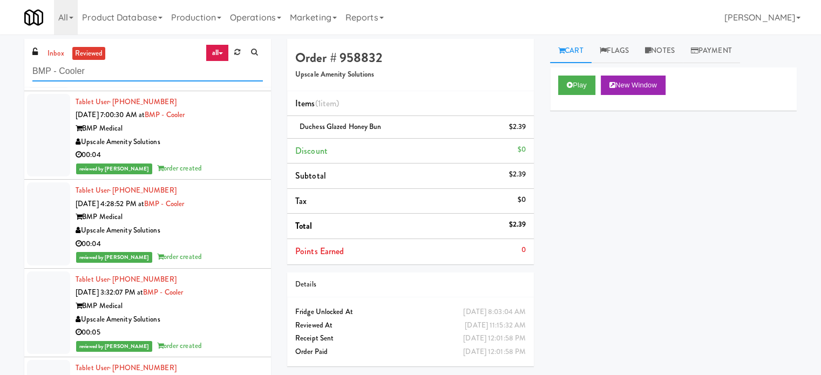
click at [139, 75] on input "BMP - Cooler" at bounding box center [147, 72] width 231 height 20
click at [139, 76] on input "BMP - Cooler" at bounding box center [147, 72] width 231 height 20
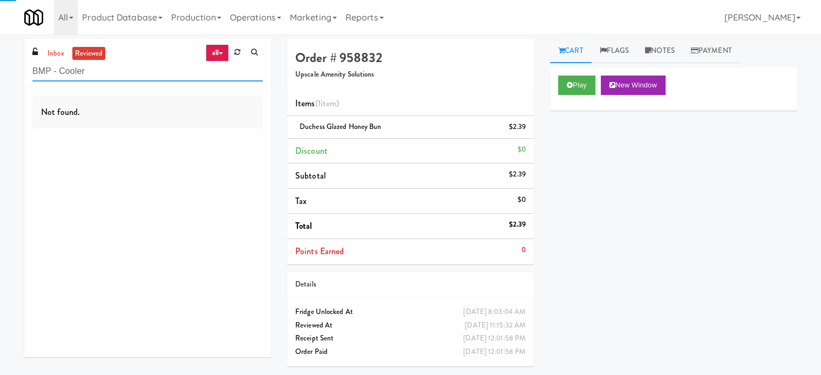
paste input "On Demand Vending"
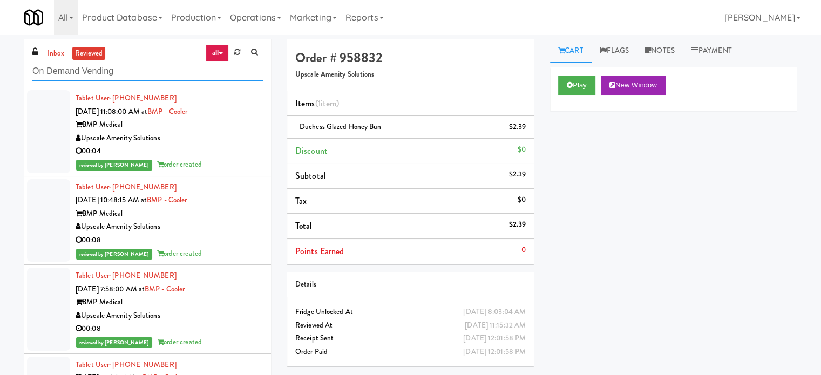
click at [177, 72] on input "On Demand Vending" at bounding box center [147, 72] width 231 height 20
type input "On Demand Vending"
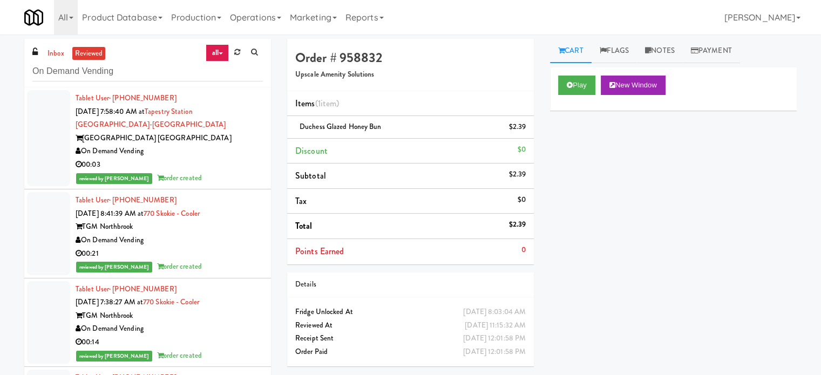
click at [206, 153] on div "On Demand Vending" at bounding box center [169, 151] width 187 height 13
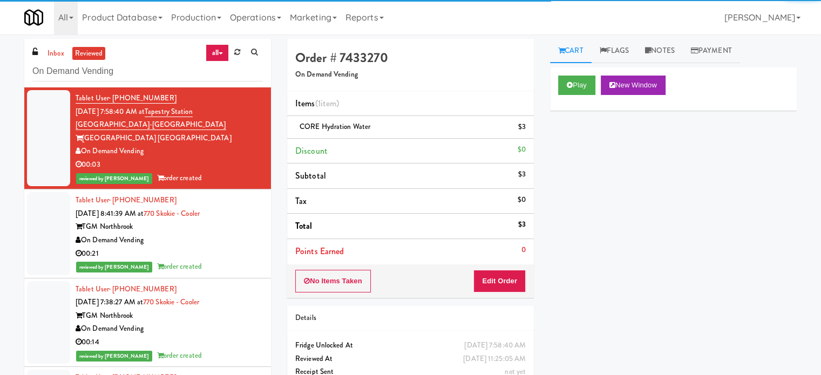
drag, startPoint x: 217, startPoint y: 252, endPoint x: 224, endPoint y: 243, distance: 10.8
click at [218, 252] on div "00:21" at bounding box center [169, 253] width 187 height 13
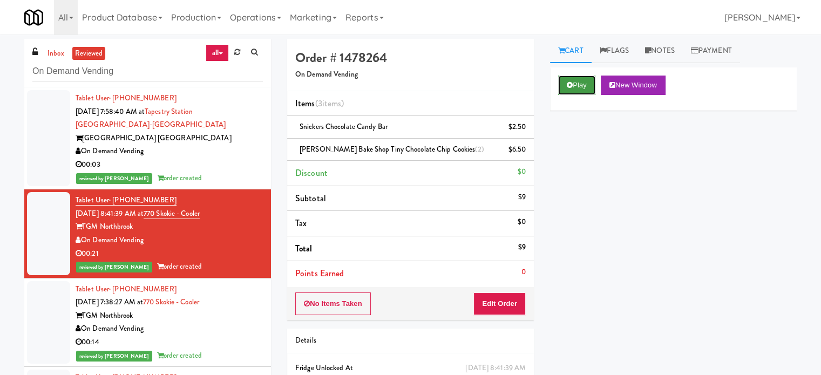
click at [574, 84] on button "Play" at bounding box center [576, 85] width 37 height 19
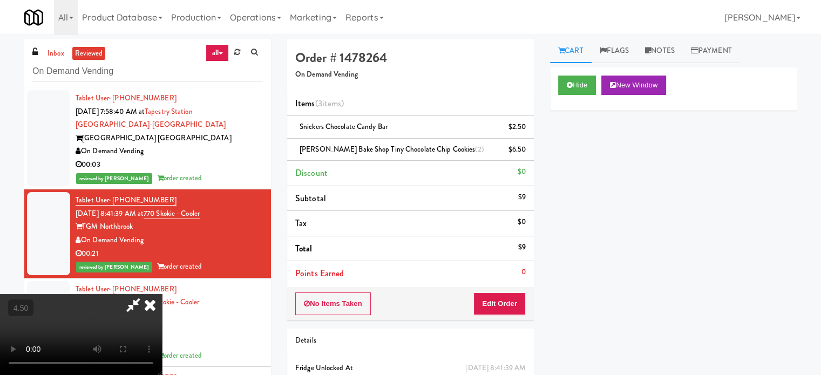
click at [162, 294] on video at bounding box center [81, 334] width 162 height 81
drag, startPoint x: 289, startPoint y: 239, endPoint x: 333, endPoint y: 153, distance: 96.6
click at [162, 294] on video at bounding box center [81, 334] width 162 height 81
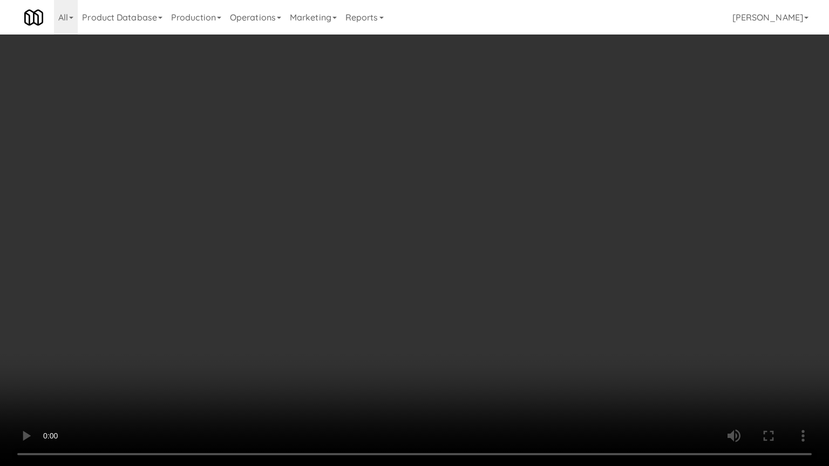
click at [352, 207] on video at bounding box center [414, 233] width 829 height 466
click at [360, 209] on video at bounding box center [414, 233] width 829 height 466
click at [360, 211] on video at bounding box center [414, 233] width 829 height 466
click at [431, 214] on video at bounding box center [414, 233] width 829 height 466
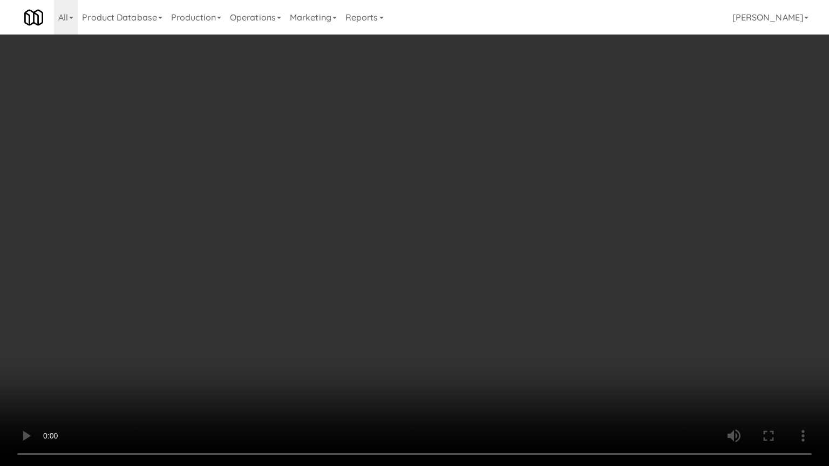
click at [376, 216] on video at bounding box center [414, 233] width 829 height 466
click at [413, 221] on video at bounding box center [414, 233] width 829 height 466
click at [441, 228] on video at bounding box center [414, 233] width 829 height 466
click at [437, 227] on video at bounding box center [414, 233] width 829 height 466
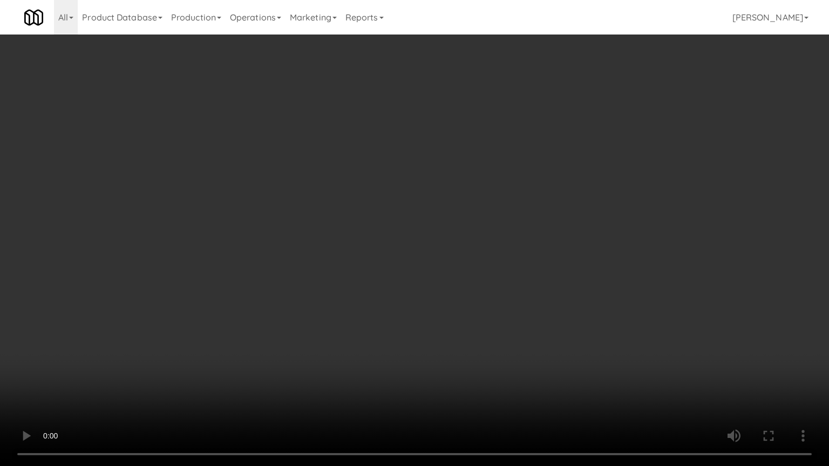
click at [454, 229] on video at bounding box center [414, 233] width 829 height 466
click at [448, 226] on video at bounding box center [414, 233] width 829 height 466
click at [457, 221] on video at bounding box center [414, 233] width 829 height 466
click at [458, 219] on video at bounding box center [414, 233] width 829 height 466
click at [461, 214] on video at bounding box center [414, 233] width 829 height 466
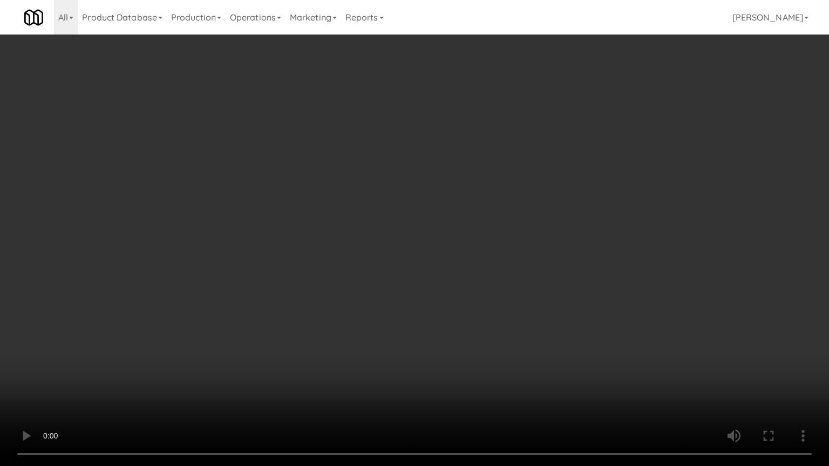
click at [484, 206] on video at bounding box center [414, 233] width 829 height 466
click at [515, 196] on video at bounding box center [414, 233] width 829 height 466
click at [593, 375] on video at bounding box center [414, 233] width 829 height 466
click at [550, 298] on video at bounding box center [414, 233] width 829 height 466
click at [544, 298] on video at bounding box center [414, 233] width 829 height 466
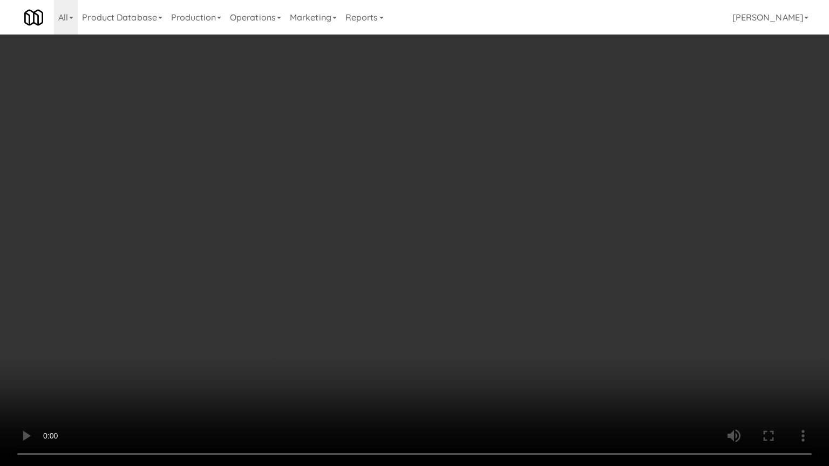
click at [542, 293] on video at bounding box center [414, 233] width 829 height 466
click at [552, 298] on video at bounding box center [414, 233] width 829 height 466
click at [592, 302] on video at bounding box center [414, 233] width 829 height 466
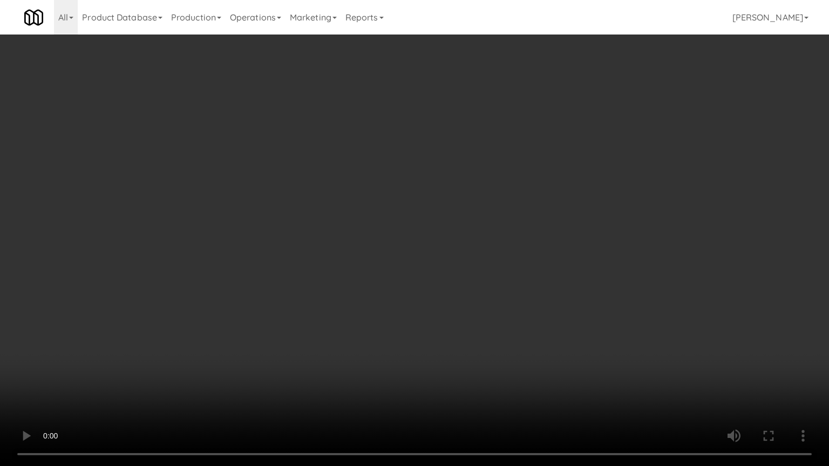
drag, startPoint x: 520, startPoint y: 272, endPoint x: 469, endPoint y: 201, distance: 87.7
click at [519, 268] on video at bounding box center [414, 233] width 829 height 466
click at [423, 231] on video at bounding box center [414, 233] width 829 height 466
drag, startPoint x: 425, startPoint y: 229, endPoint x: 469, endPoint y: 151, distance: 90.1
click at [427, 230] on video at bounding box center [414, 233] width 829 height 466
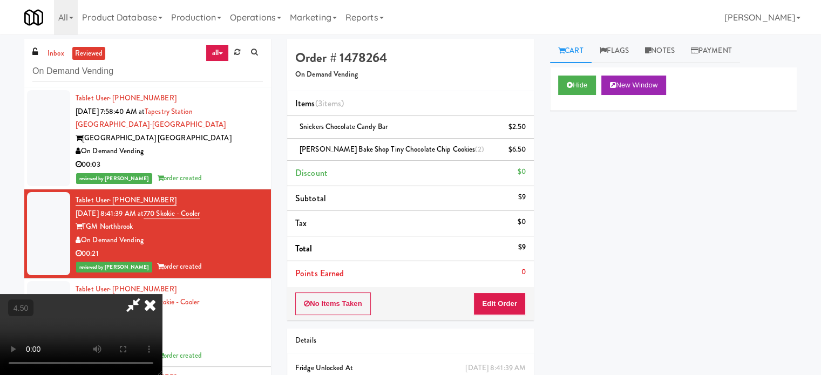
click at [162, 294] on icon at bounding box center [150, 305] width 24 height 22
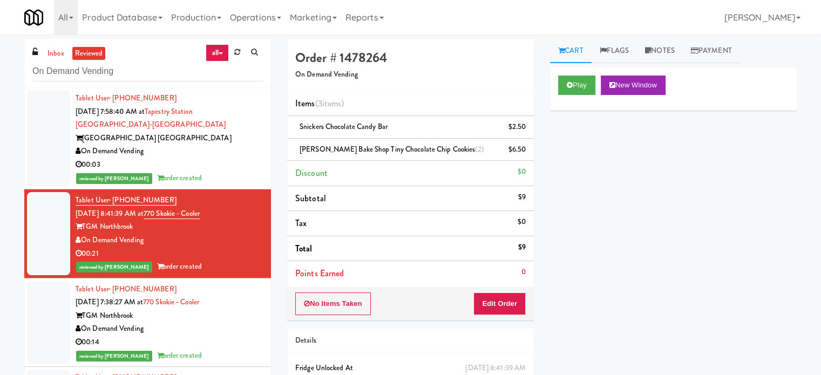
click at [214, 342] on div "00:14" at bounding box center [169, 342] width 187 height 13
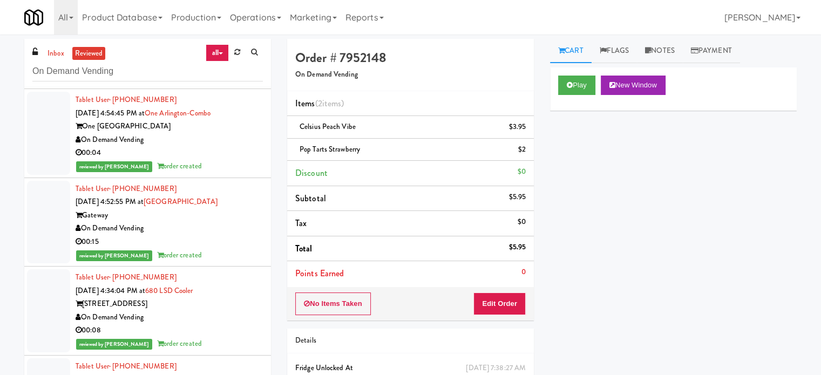
scroll to position [11152, 0]
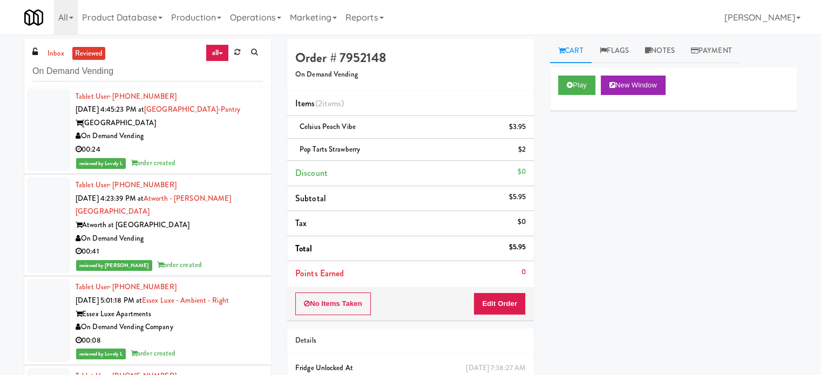
click at [241, 245] on div "00:41" at bounding box center [169, 251] width 187 height 13
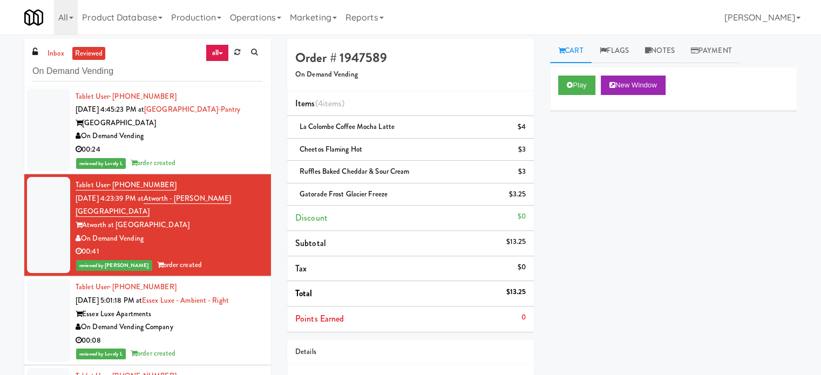
click at [233, 334] on div "00:08" at bounding box center [169, 340] width 187 height 13
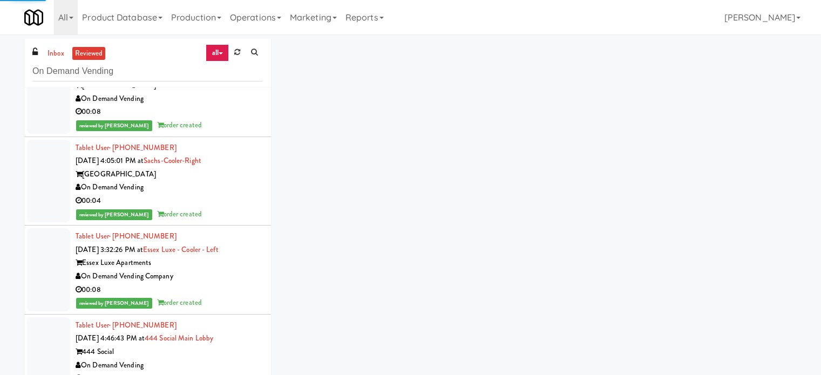
scroll to position [11691, 0]
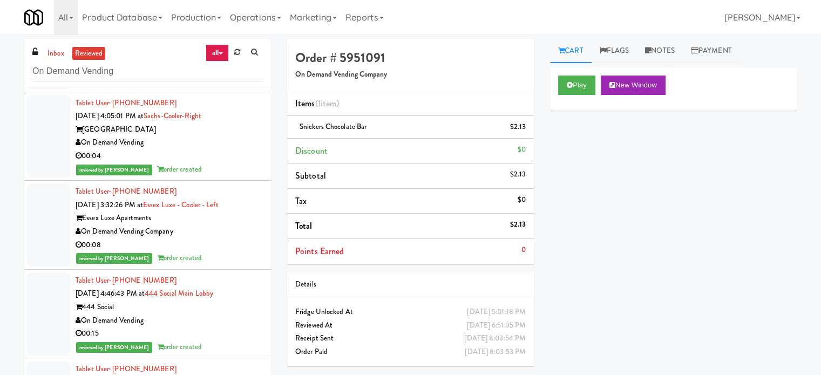
click at [233, 327] on div "00:15" at bounding box center [169, 333] width 187 height 13
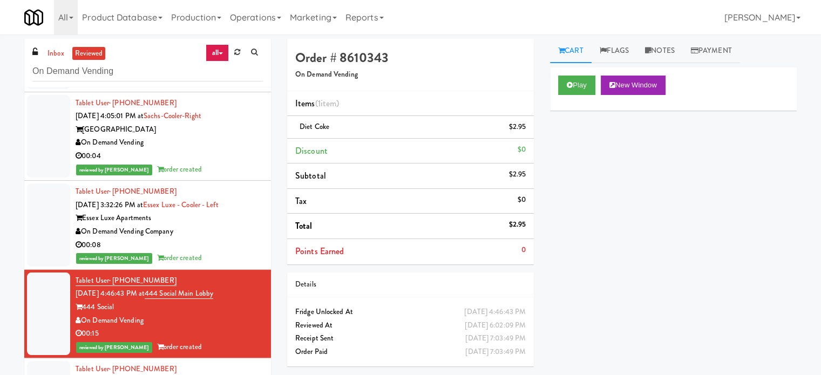
scroll to position [11961, 0]
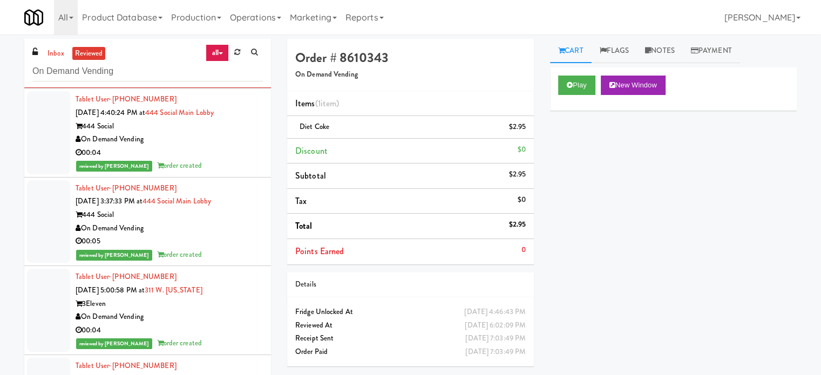
click at [236, 235] on div "00:05" at bounding box center [169, 241] width 187 height 13
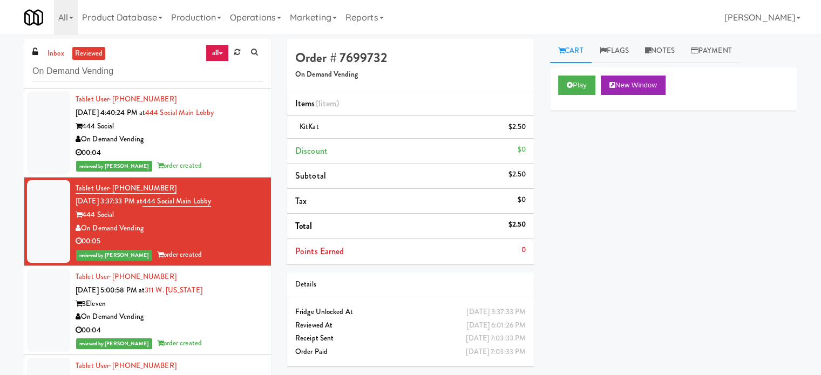
click at [225, 310] on div "On Demand Vending" at bounding box center [169, 316] width 187 height 13
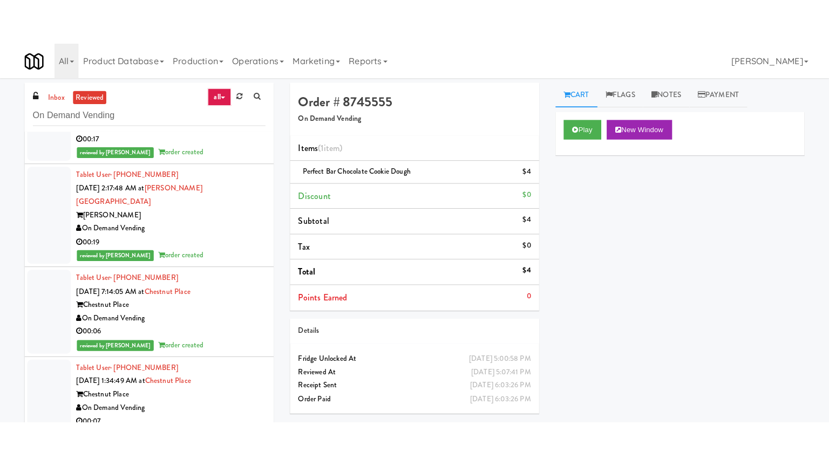
scroll to position [20741, 0]
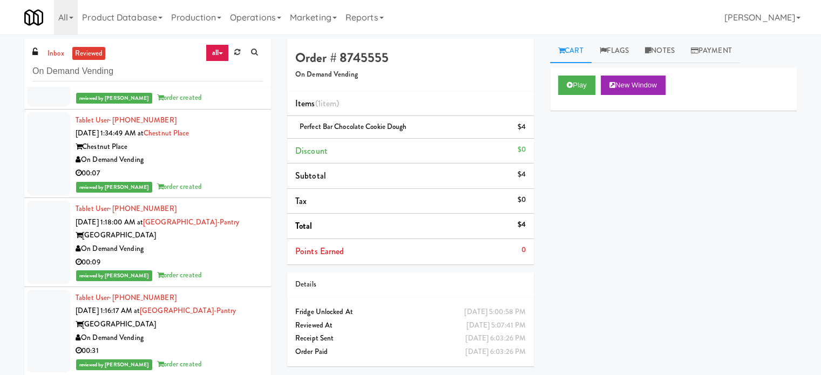
drag, startPoint x: 222, startPoint y: 182, endPoint x: 227, endPoint y: 181, distance: 5.6
click at [222, 344] on div "00:31" at bounding box center [169, 350] width 187 height 13
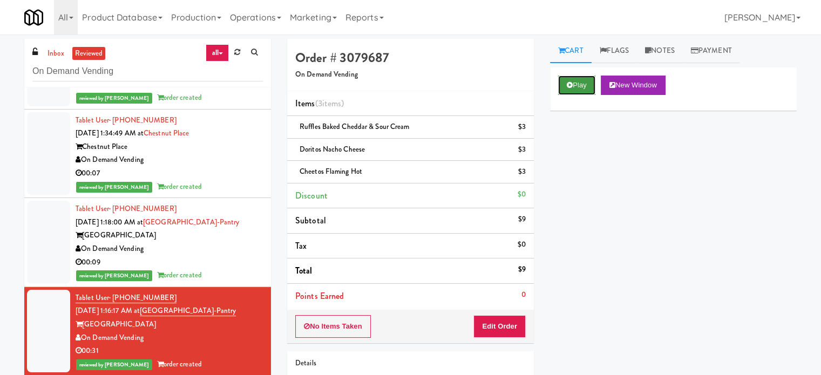
click at [579, 79] on button "Play" at bounding box center [576, 85] width 37 height 19
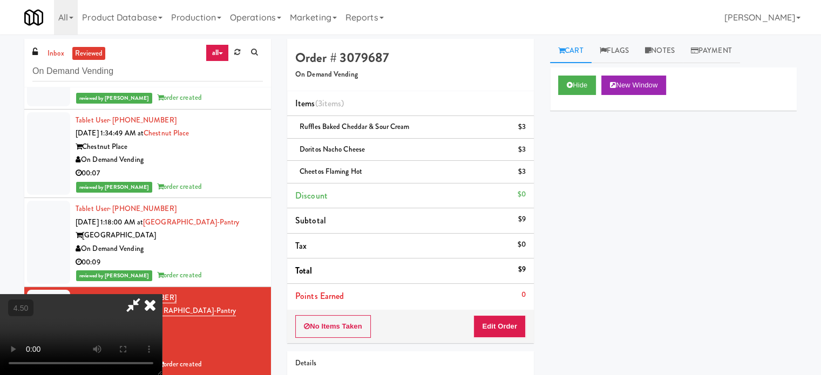
click at [162, 294] on video at bounding box center [81, 334] width 162 height 81
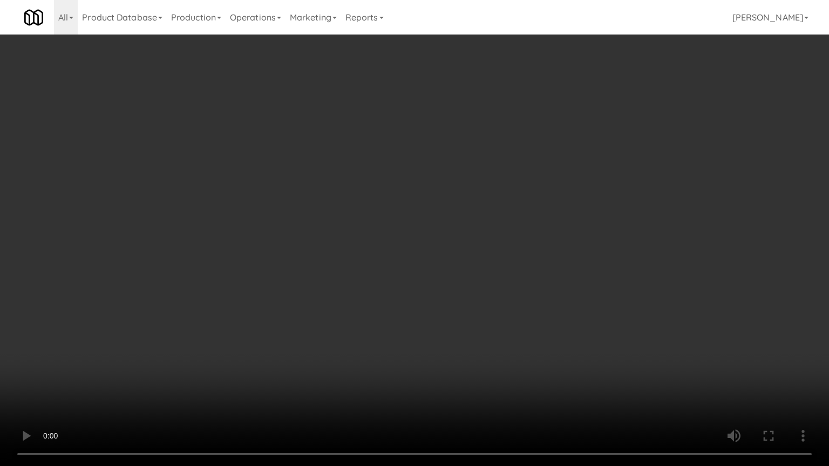
drag, startPoint x: 292, startPoint y: 263, endPoint x: 397, endPoint y: 197, distance: 125.2
click at [292, 263] on video at bounding box center [414, 233] width 829 height 466
click at [395, 206] on video at bounding box center [414, 233] width 829 height 466
click at [270, 268] on video at bounding box center [414, 233] width 829 height 466
click at [419, 218] on video at bounding box center [414, 233] width 829 height 466
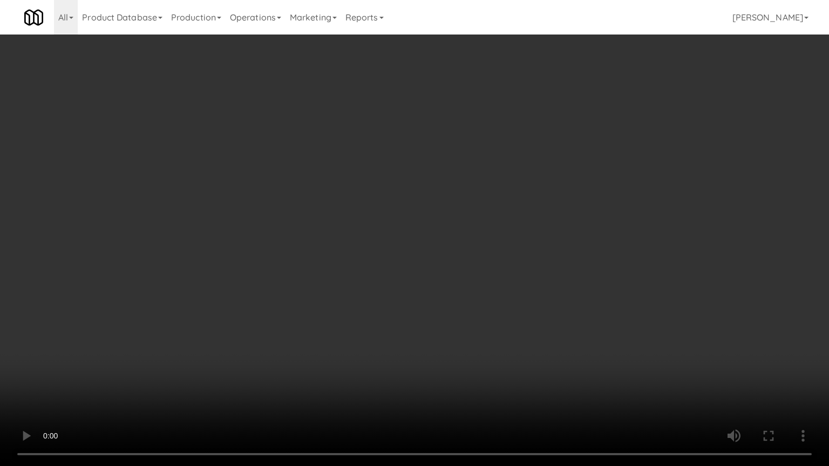
click at [376, 222] on video at bounding box center [414, 233] width 829 height 466
click at [378, 210] on video at bounding box center [414, 233] width 829 height 466
drag, startPoint x: 382, startPoint y: 226, endPoint x: 384, endPoint y: 166, distance: 60.0
click at [382, 225] on video at bounding box center [414, 233] width 829 height 466
click at [370, 201] on video at bounding box center [414, 233] width 829 height 466
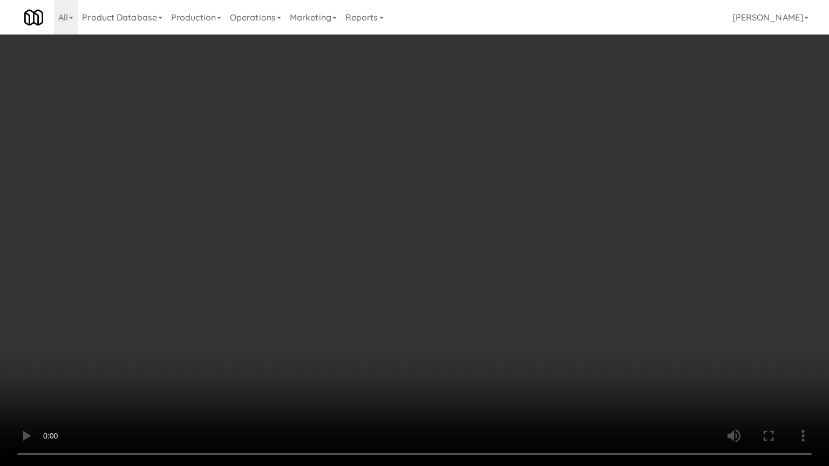
click at [356, 216] on video at bounding box center [414, 233] width 829 height 466
click at [360, 217] on video at bounding box center [414, 233] width 829 height 466
click at [362, 208] on video at bounding box center [414, 233] width 829 height 466
click at [355, 193] on video at bounding box center [414, 233] width 829 height 466
click at [355, 194] on video at bounding box center [414, 233] width 829 height 466
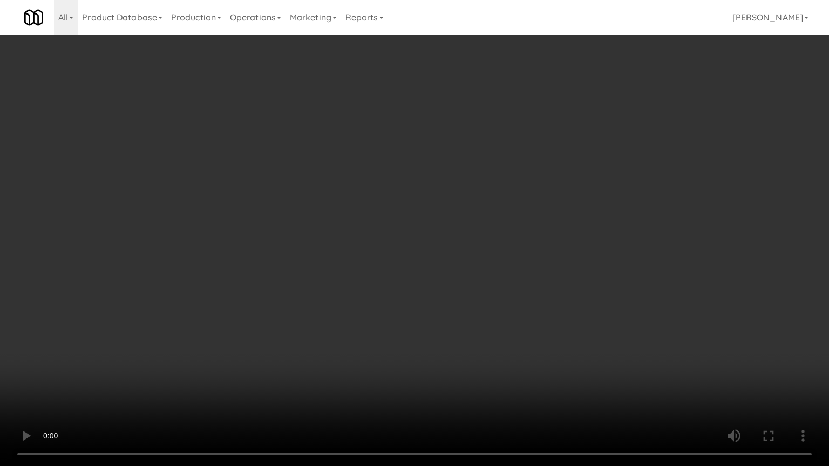
click at [361, 181] on video at bounding box center [414, 233] width 829 height 466
drag, startPoint x: 397, startPoint y: 243, endPoint x: 401, endPoint y: 213, distance: 30.4
click at [397, 242] on video at bounding box center [414, 233] width 829 height 466
drag, startPoint x: 403, startPoint y: 208, endPoint x: 425, endPoint y: 193, distance: 26.4
click at [404, 208] on video at bounding box center [414, 233] width 829 height 466
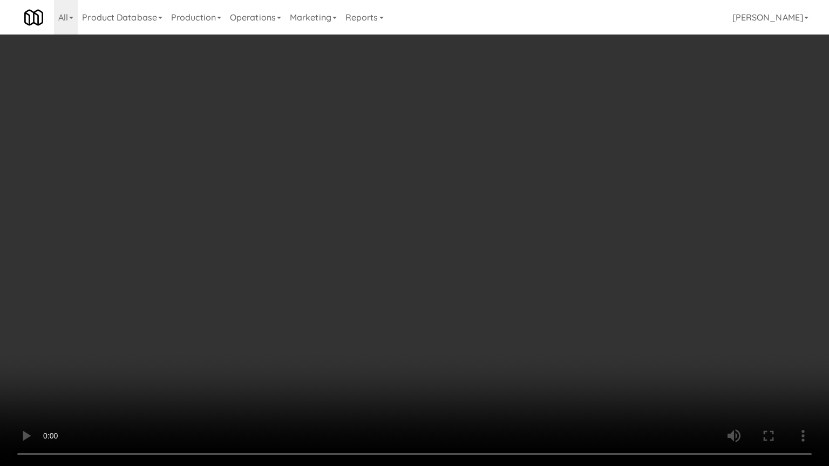
click at [430, 192] on video at bounding box center [414, 233] width 829 height 466
click at [444, 187] on video at bounding box center [414, 233] width 829 height 466
click at [442, 194] on video at bounding box center [414, 233] width 829 height 466
click at [464, 201] on video at bounding box center [414, 233] width 829 height 466
click at [467, 201] on video at bounding box center [414, 233] width 829 height 466
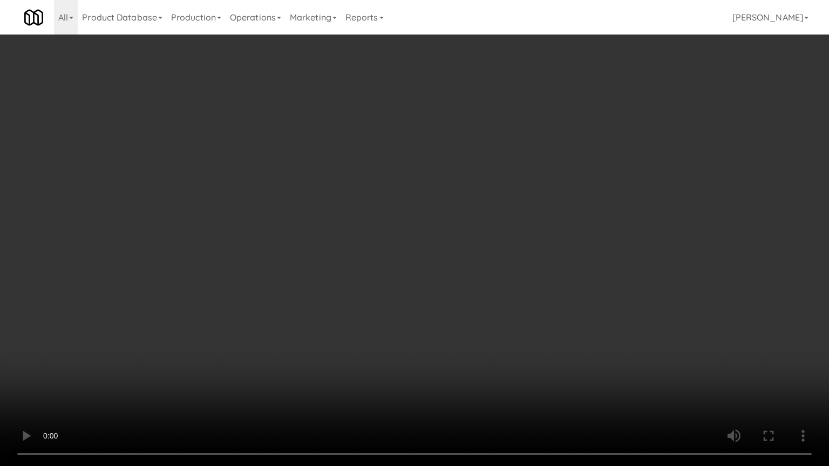
click at [470, 198] on video at bounding box center [414, 233] width 829 height 466
click at [472, 195] on video at bounding box center [414, 233] width 829 height 466
click at [488, 209] on video at bounding box center [414, 233] width 829 height 466
click at [486, 214] on video at bounding box center [414, 233] width 829 height 466
click at [475, 220] on video at bounding box center [414, 233] width 829 height 466
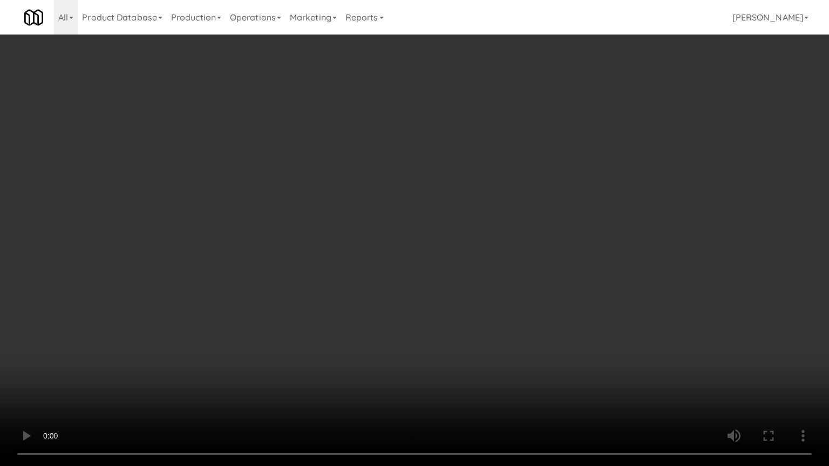
drag, startPoint x: 478, startPoint y: 216, endPoint x: 476, endPoint y: 129, distance: 86.9
click at [479, 214] on video at bounding box center [414, 233] width 829 height 466
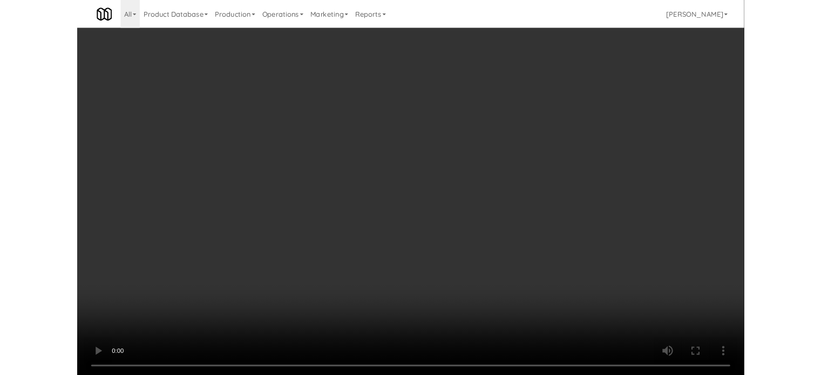
scroll to position [20741, 0]
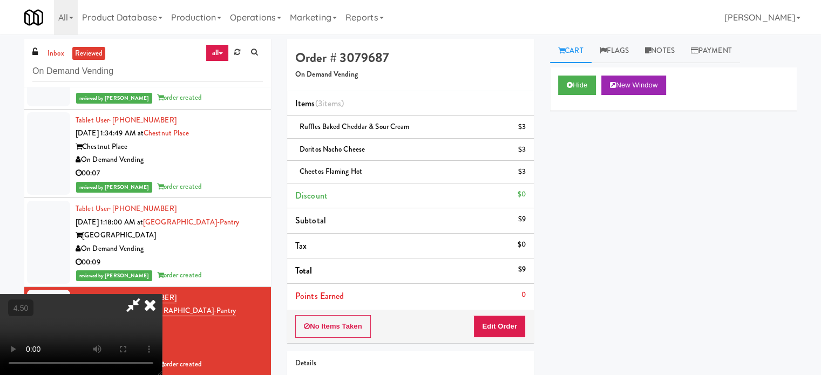
click at [162, 294] on icon at bounding box center [150, 305] width 24 height 22
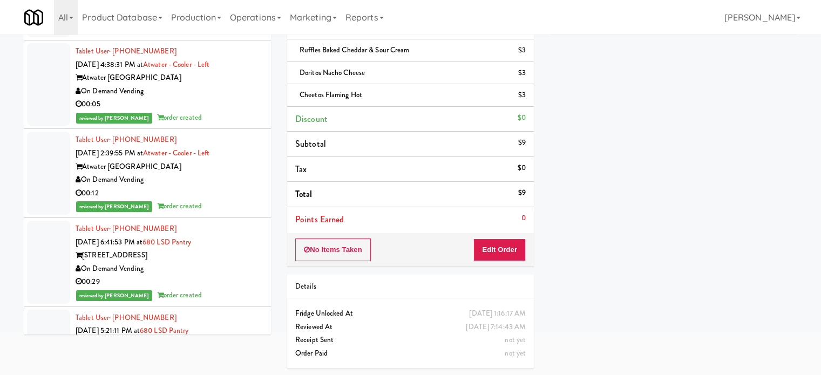
scroll to position [30923, 0]
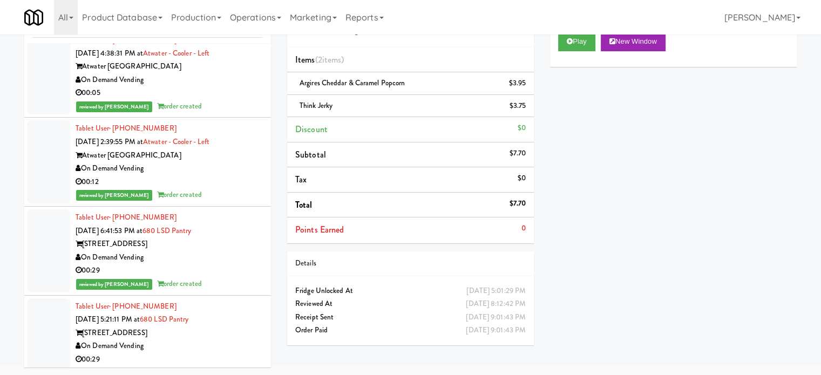
click at [587, 31] on div "All 325 Vending [URL][DOMAIN_NAME] 901 Smrt Mrkt [URL][DOMAIN_NAME] 9518002 [GE…" at bounding box center [410, 17] width 773 height 35
click at [575, 36] on button "Play" at bounding box center [576, 41] width 37 height 19
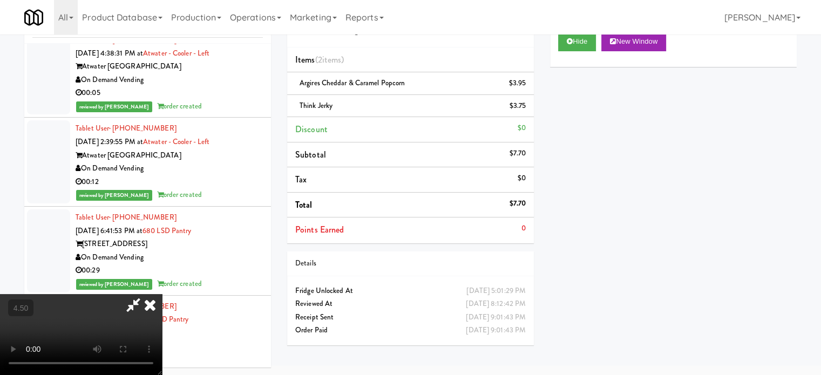
drag, startPoint x: 301, startPoint y: 269, endPoint x: 310, endPoint y: 254, distance: 17.7
click at [162, 294] on video at bounding box center [81, 334] width 162 height 81
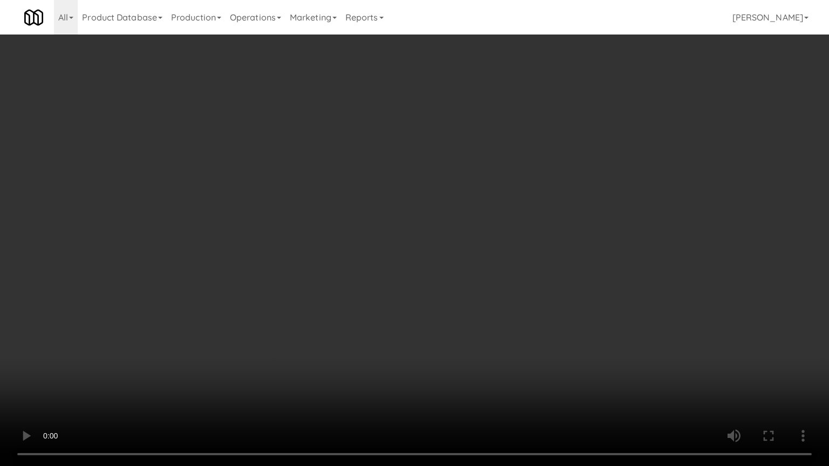
scroll to position [30870, 0]
click at [343, 235] on video at bounding box center [414, 233] width 829 height 466
click at [347, 229] on video at bounding box center [414, 233] width 829 height 466
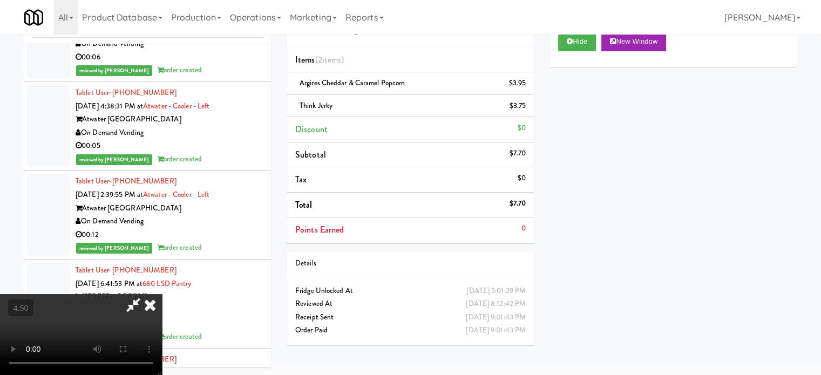
scroll to position [30923, 0]
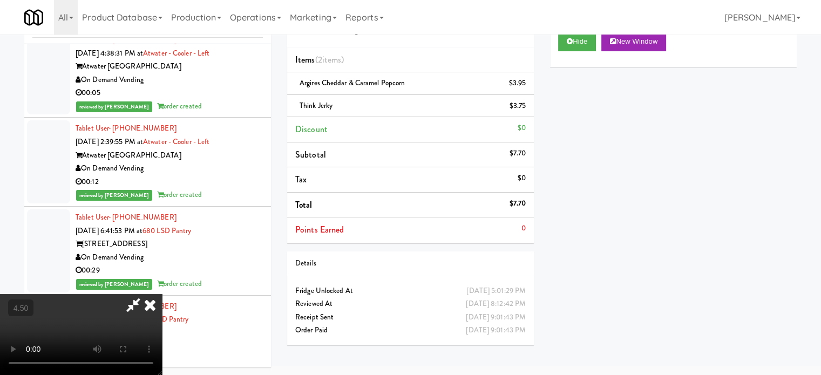
click at [162, 294] on video at bounding box center [81, 334] width 162 height 81
drag, startPoint x: 360, startPoint y: 170, endPoint x: 366, endPoint y: 212, distance: 42.5
click at [162, 294] on video at bounding box center [81, 334] width 162 height 81
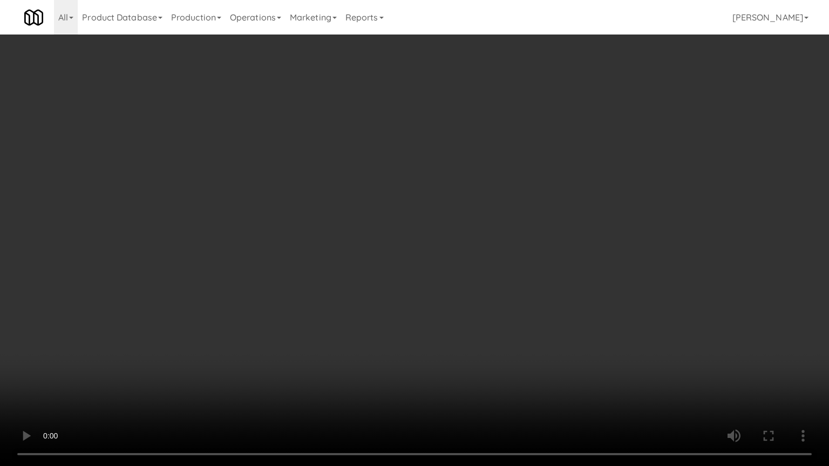
scroll to position [30870, 0]
click at [366, 216] on video at bounding box center [414, 233] width 829 height 466
click at [422, 229] on video at bounding box center [414, 233] width 829 height 466
click at [421, 227] on video at bounding box center [414, 233] width 829 height 466
click at [430, 234] on video at bounding box center [414, 233] width 829 height 466
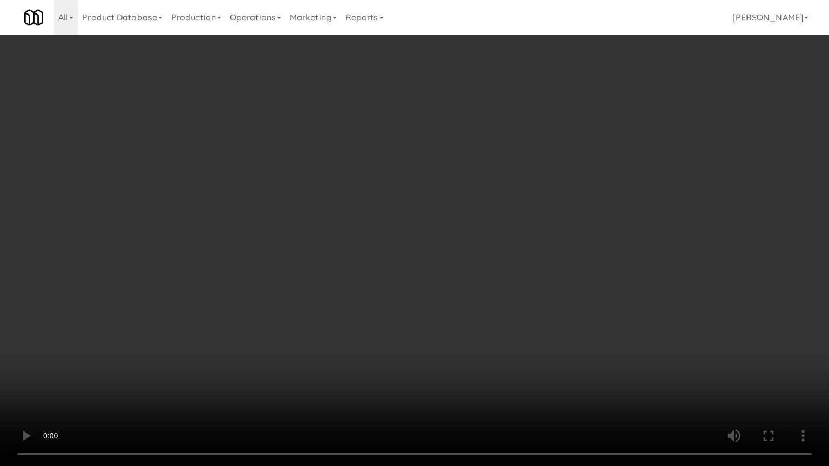
click at [425, 236] on video at bounding box center [414, 233] width 829 height 466
click at [458, 246] on video at bounding box center [414, 233] width 829 height 466
click at [439, 241] on video at bounding box center [414, 233] width 829 height 466
click at [464, 241] on video at bounding box center [414, 233] width 829 height 466
click at [448, 233] on video at bounding box center [414, 233] width 829 height 466
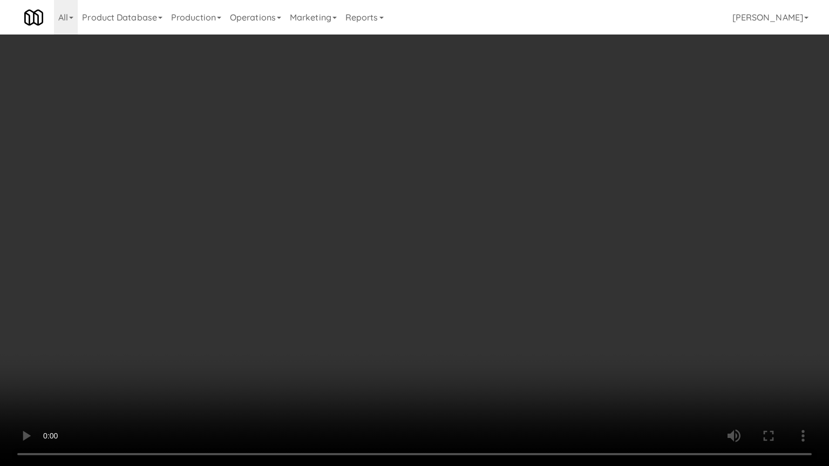
click at [464, 239] on video at bounding box center [414, 233] width 829 height 466
click at [465, 239] on video at bounding box center [414, 233] width 829 height 466
click at [501, 234] on video at bounding box center [414, 233] width 829 height 466
click at [502, 232] on video at bounding box center [414, 233] width 829 height 466
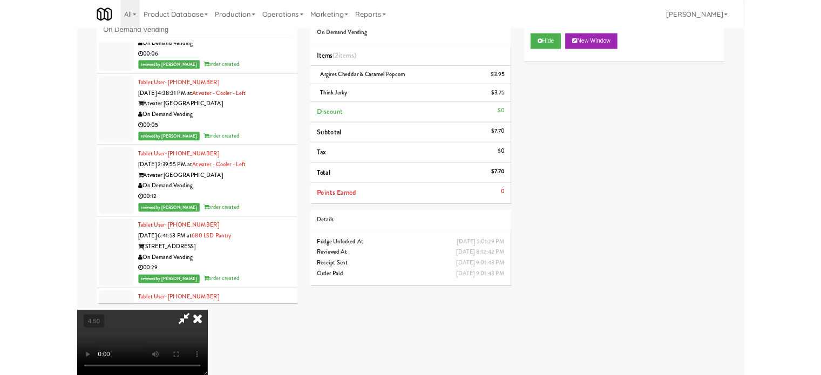
scroll to position [30923, 0]
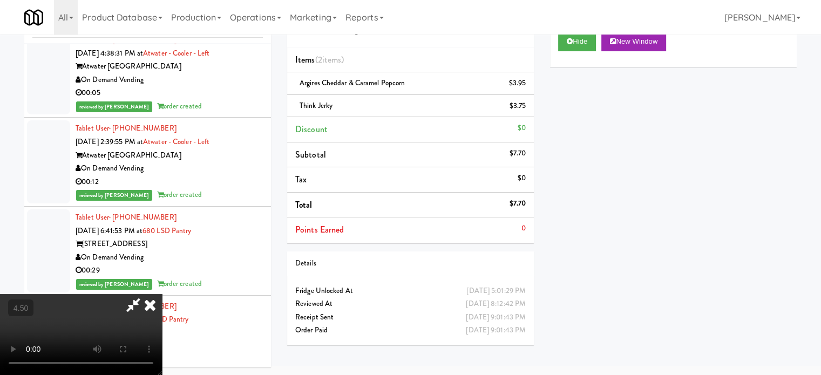
click at [162, 294] on icon at bounding box center [150, 305] width 24 height 22
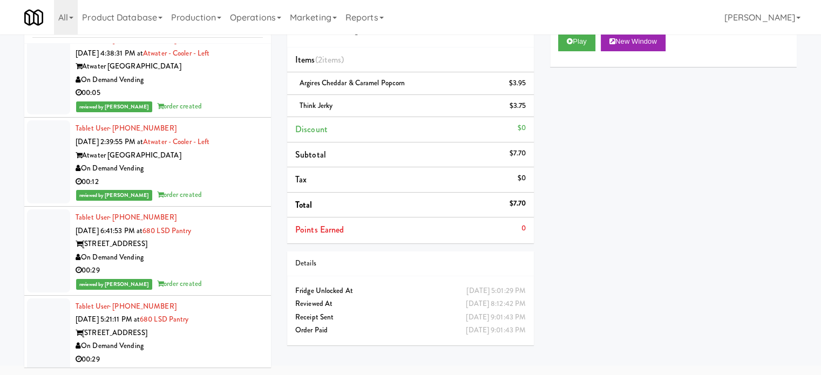
drag, startPoint x: 218, startPoint y: 302, endPoint x: 222, endPoint y: 269, distance: 32.7
click at [578, 41] on button "Play" at bounding box center [576, 41] width 37 height 19
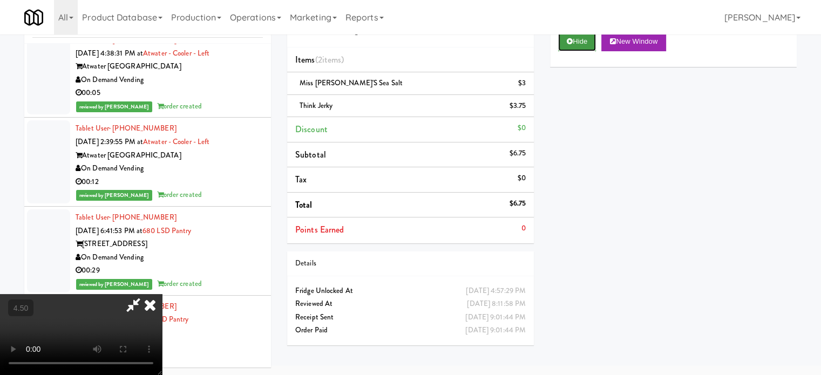
click at [579, 46] on button "Hide" at bounding box center [577, 41] width 38 height 19
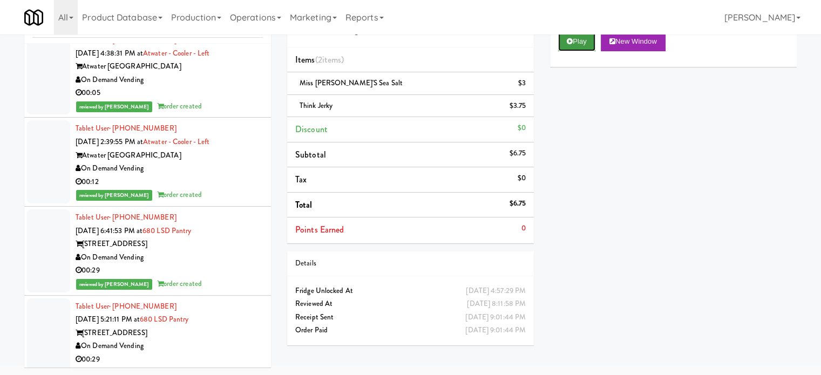
click at [578, 43] on button "Play" at bounding box center [576, 41] width 37 height 19
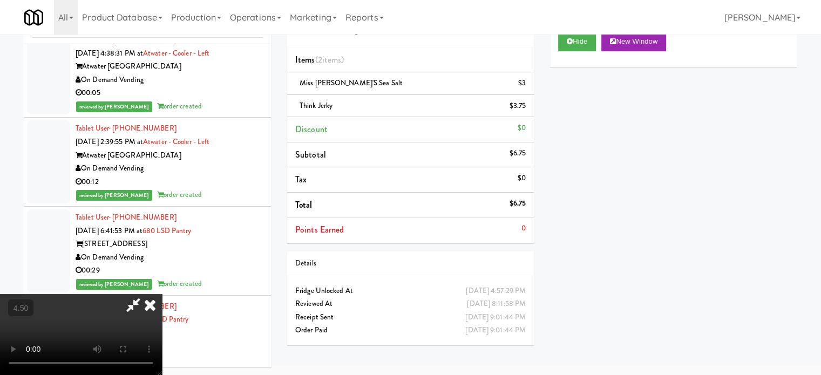
drag, startPoint x: 213, startPoint y: 247, endPoint x: 214, endPoint y: 238, distance: 9.7
click at [162, 294] on video at bounding box center [81, 334] width 162 height 81
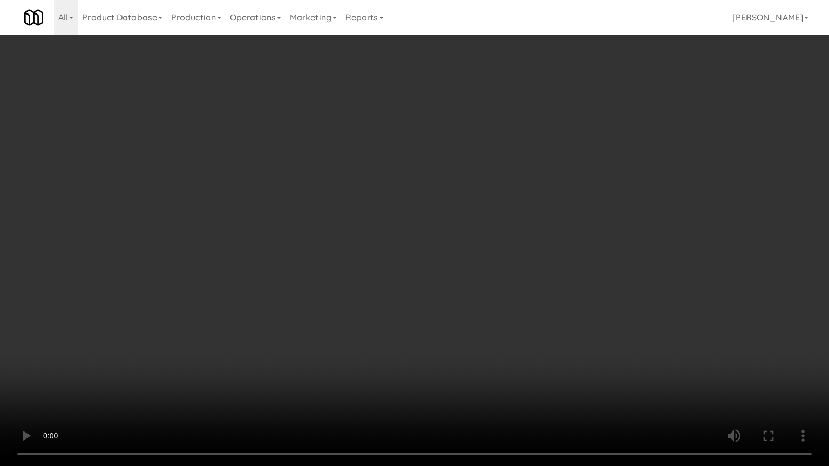
scroll to position [30870, 0]
drag, startPoint x: 282, startPoint y: 245, endPoint x: 297, endPoint y: 227, distance: 23.8
click at [283, 245] on video at bounding box center [414, 233] width 829 height 466
click at [327, 222] on video at bounding box center [414, 233] width 829 height 466
click at [360, 236] on video at bounding box center [414, 233] width 829 height 466
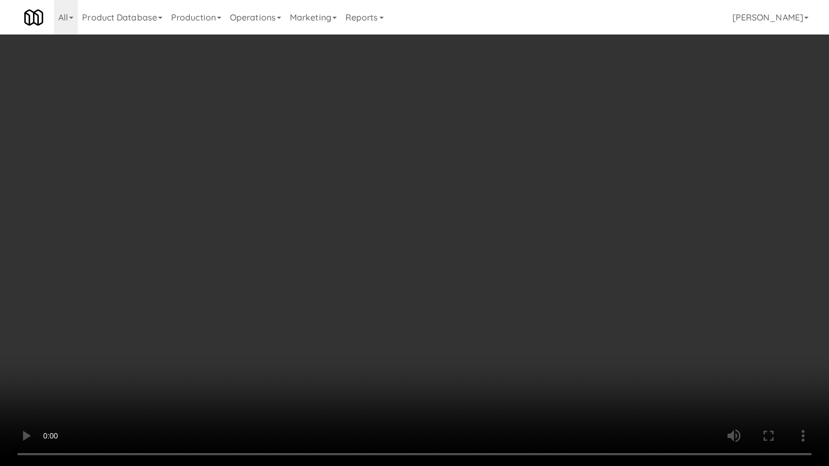
click at [461, 227] on video at bounding box center [414, 233] width 829 height 466
click at [461, 223] on video at bounding box center [414, 233] width 829 height 466
click at [468, 222] on video at bounding box center [414, 233] width 829 height 466
click at [468, 225] on video at bounding box center [414, 233] width 829 height 466
click at [481, 235] on video at bounding box center [414, 233] width 829 height 466
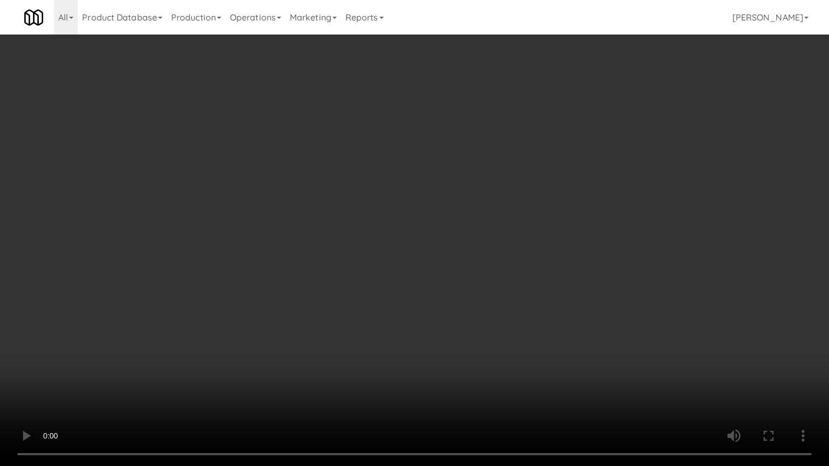
click at [449, 235] on video at bounding box center [414, 233] width 829 height 466
click at [459, 239] on video at bounding box center [414, 233] width 829 height 466
click at [448, 237] on video at bounding box center [414, 233] width 829 height 466
click at [441, 216] on video at bounding box center [414, 233] width 829 height 466
click at [434, 234] on video at bounding box center [414, 233] width 829 height 466
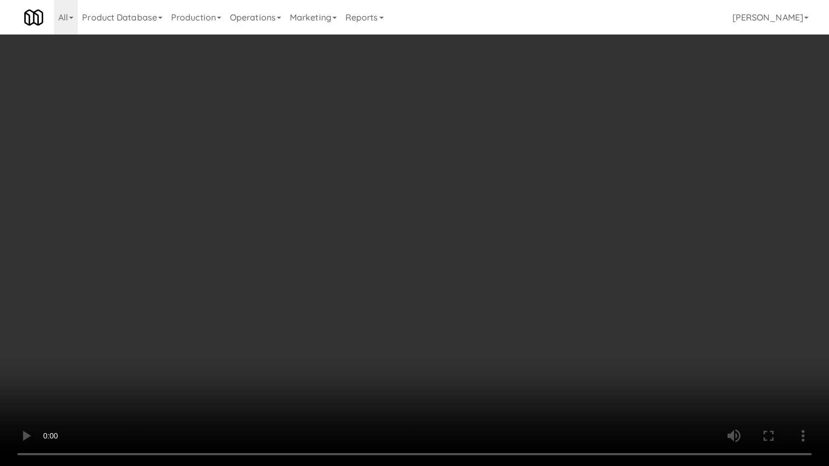
click at [462, 238] on video at bounding box center [414, 233] width 829 height 466
click at [461, 238] on video at bounding box center [414, 233] width 829 height 466
drag, startPoint x: 426, startPoint y: 234, endPoint x: 432, endPoint y: 234, distance: 6.0
click at [427, 234] on video at bounding box center [414, 233] width 829 height 466
drag, startPoint x: 432, startPoint y: 234, endPoint x: 471, endPoint y: 151, distance: 91.3
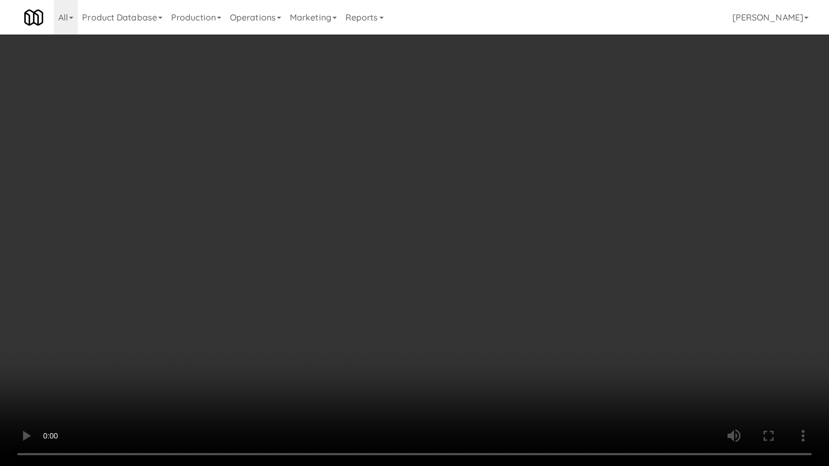
click at [435, 233] on video at bounding box center [414, 233] width 829 height 466
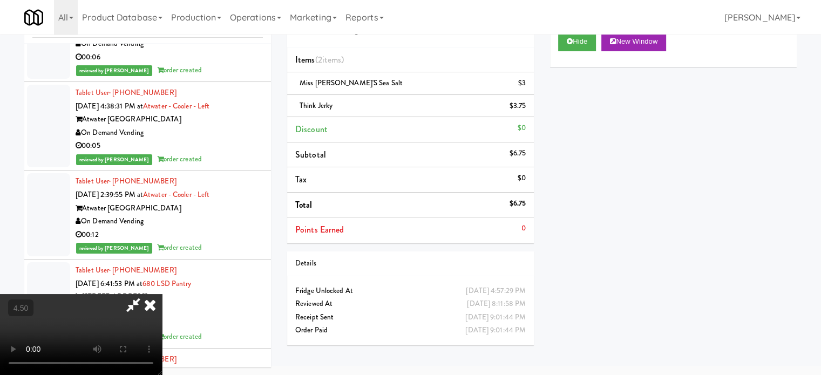
scroll to position [30923, 0]
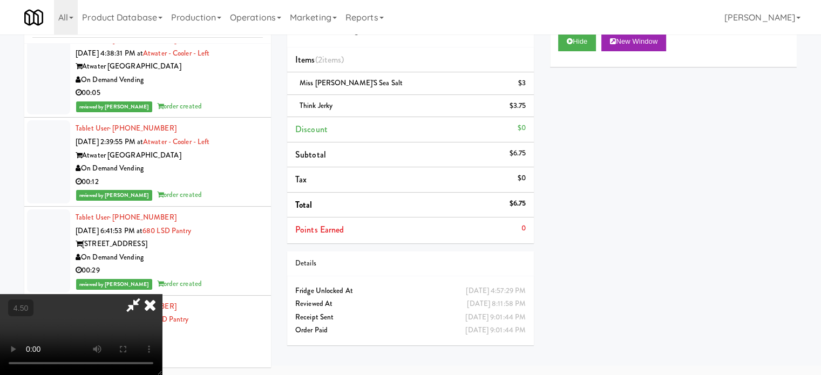
drag, startPoint x: 483, startPoint y: 111, endPoint x: 475, endPoint y: 125, distance: 16.0
click at [162, 294] on icon at bounding box center [150, 305] width 24 height 22
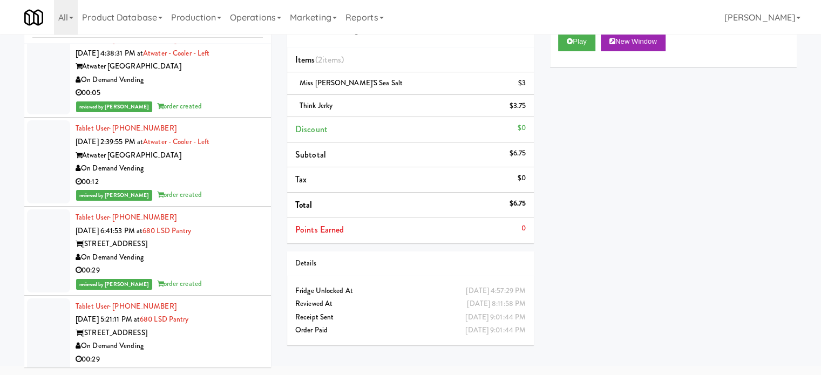
scroll to position [31463, 0]
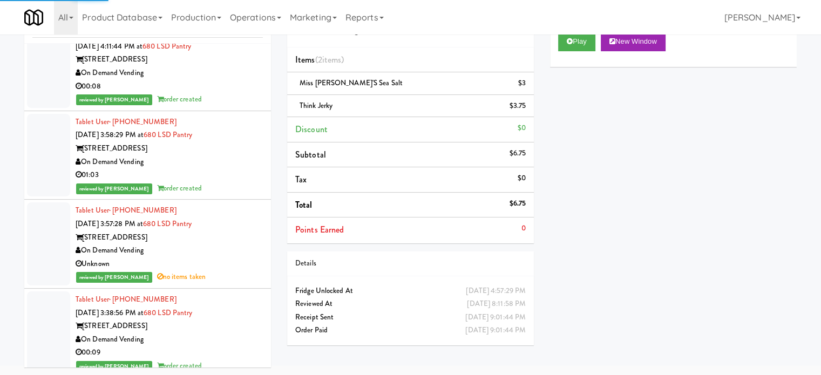
click at [220, 360] on div "reviewed by [PERSON_NAME] order created" at bounding box center [169, 366] width 187 height 13
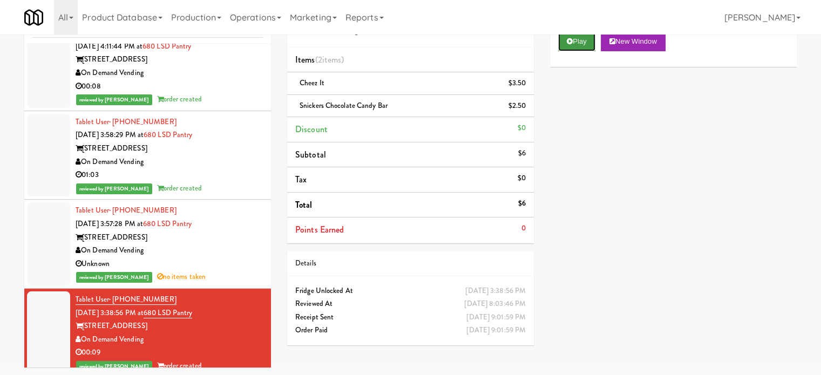
click at [581, 42] on button "Play" at bounding box center [576, 41] width 37 height 19
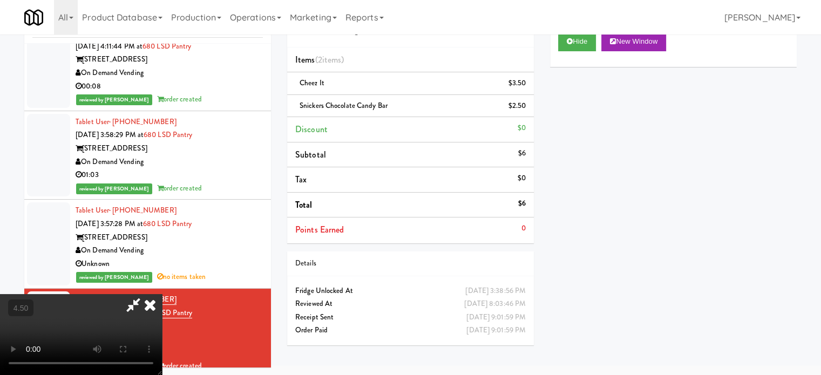
click at [162, 294] on video at bounding box center [81, 334] width 162 height 81
drag, startPoint x: 300, startPoint y: 248, endPoint x: 307, endPoint y: 241, distance: 9.6
click at [162, 294] on video at bounding box center [81, 334] width 162 height 81
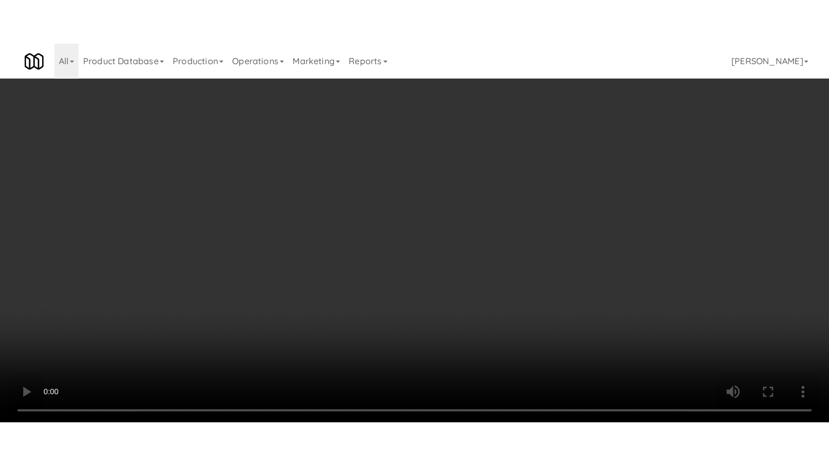
scroll to position [31410, 0]
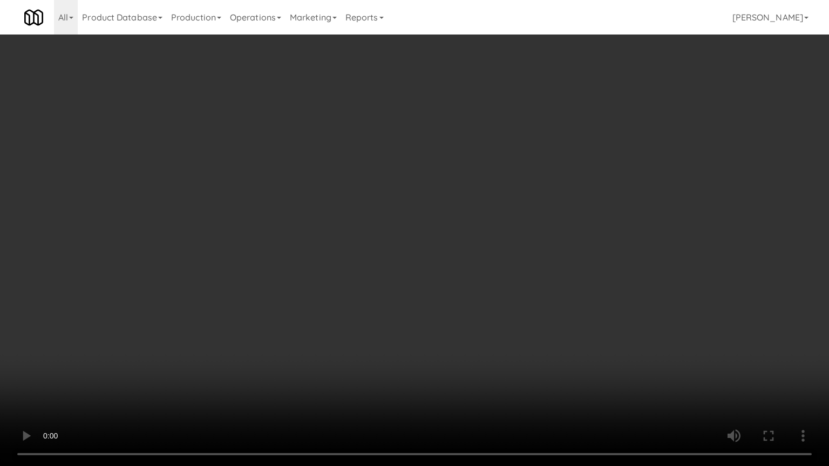
click at [354, 244] on video at bounding box center [414, 233] width 829 height 466
click at [363, 242] on video at bounding box center [414, 233] width 829 height 466
click at [364, 243] on video at bounding box center [414, 233] width 829 height 466
click at [382, 248] on video at bounding box center [414, 233] width 829 height 466
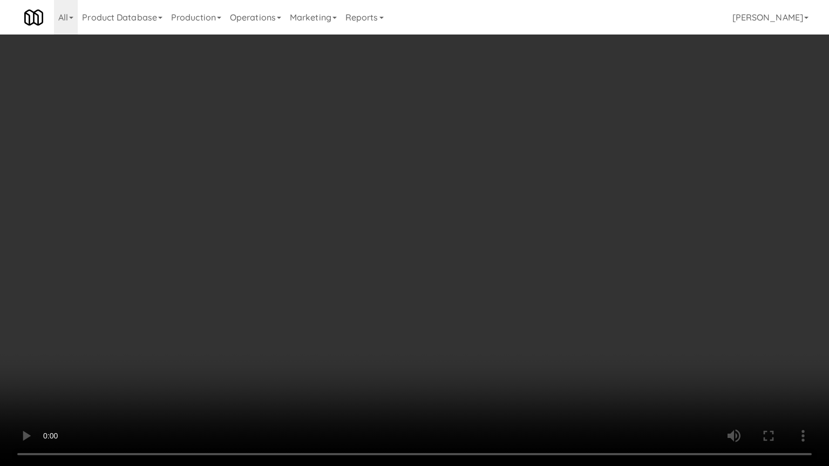
click at [382, 248] on video at bounding box center [414, 233] width 829 height 466
click at [405, 260] on video at bounding box center [414, 233] width 829 height 466
click at [405, 259] on video at bounding box center [414, 233] width 829 height 466
click at [423, 268] on video at bounding box center [414, 233] width 829 height 466
click at [424, 261] on video at bounding box center [414, 233] width 829 height 466
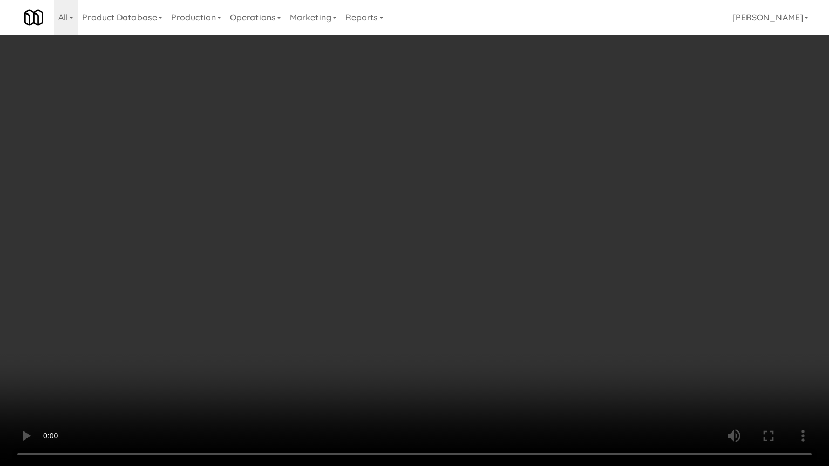
click at [489, 267] on video at bounding box center [414, 233] width 829 height 466
click at [486, 269] on video at bounding box center [414, 233] width 829 height 466
click at [516, 268] on video at bounding box center [414, 233] width 829 height 466
click at [504, 270] on video at bounding box center [414, 233] width 829 height 466
click at [488, 260] on video at bounding box center [414, 233] width 829 height 466
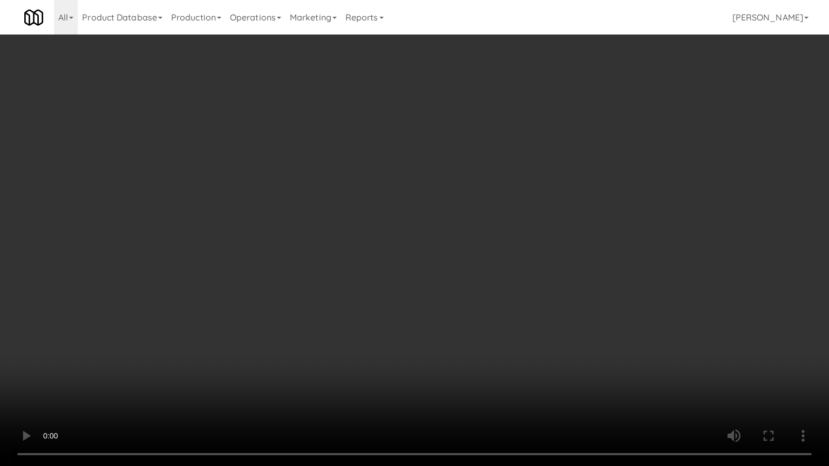
drag, startPoint x: 499, startPoint y: 254, endPoint x: 592, endPoint y: 110, distance: 171.5
click at [503, 251] on video at bounding box center [414, 233] width 829 height 466
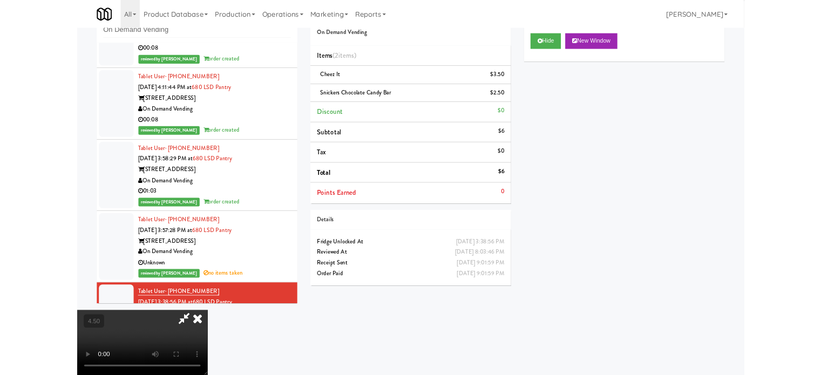
scroll to position [31463, 0]
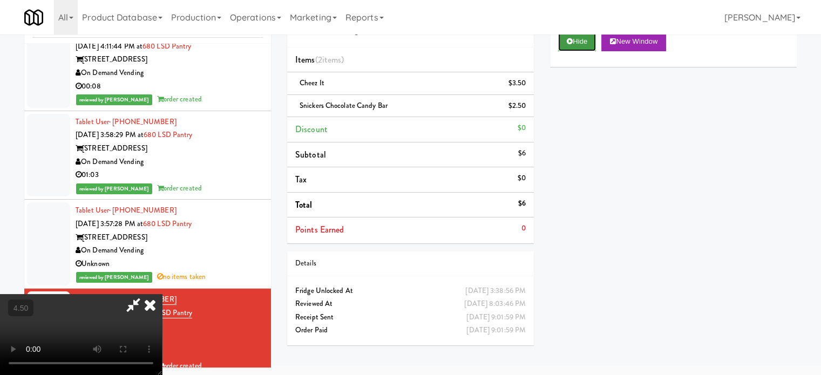
click at [567, 43] on icon at bounding box center [570, 41] width 6 height 7
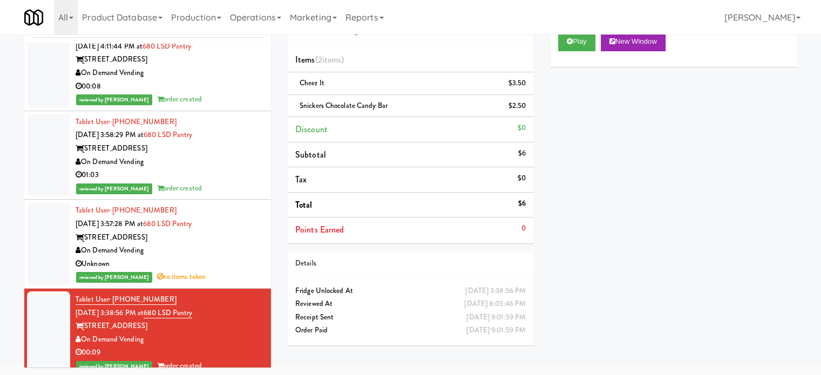
drag, startPoint x: 234, startPoint y: 212, endPoint x: 286, endPoint y: 181, distance: 60.0
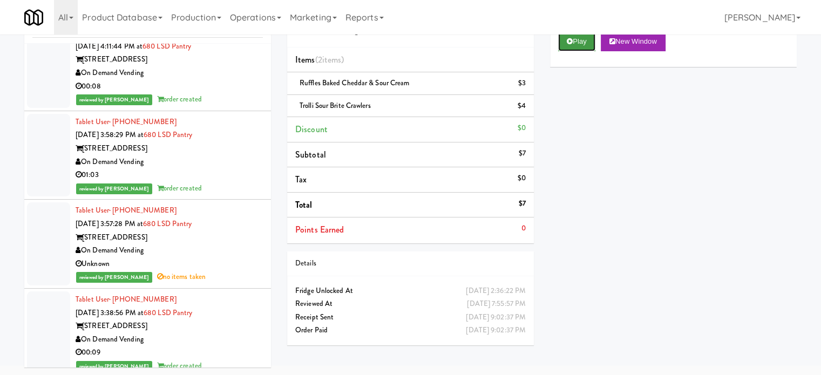
click at [573, 42] on button "Play" at bounding box center [576, 41] width 37 height 19
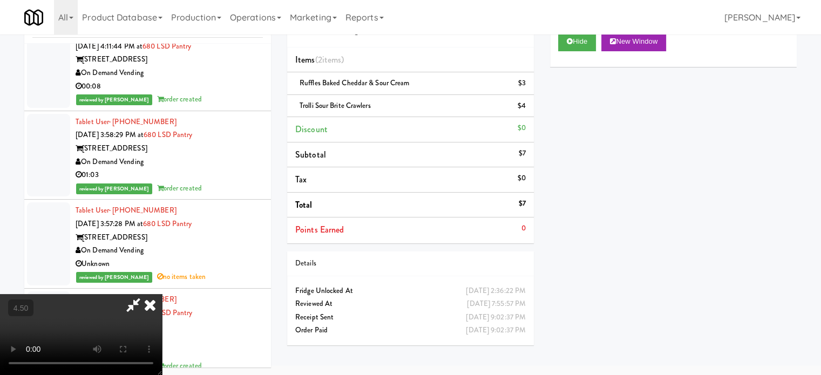
click at [162, 294] on video at bounding box center [81, 334] width 162 height 81
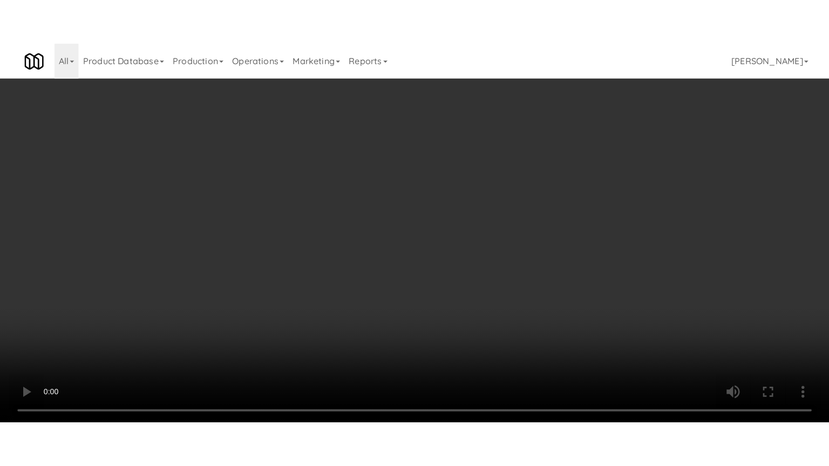
scroll to position [31410, 0]
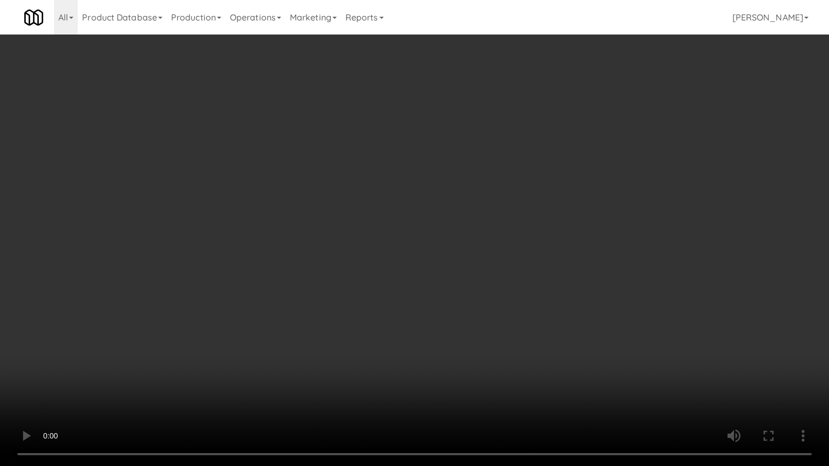
click at [411, 234] on video at bounding box center [414, 233] width 829 height 466
click at [340, 266] on video at bounding box center [414, 233] width 829 height 466
click at [380, 237] on video at bounding box center [414, 233] width 829 height 466
click at [381, 234] on video at bounding box center [414, 233] width 829 height 466
click at [402, 246] on video at bounding box center [414, 233] width 829 height 466
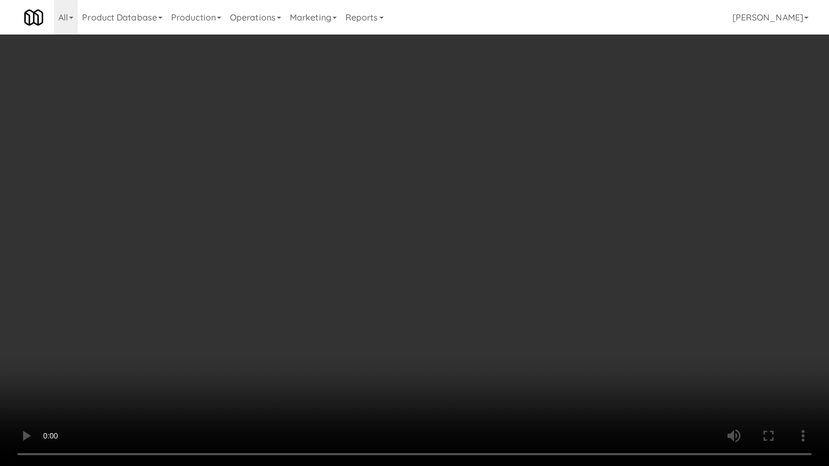
click at [398, 246] on video at bounding box center [414, 233] width 829 height 466
click at [436, 267] on video at bounding box center [414, 233] width 829 height 466
click at [434, 259] on video at bounding box center [414, 233] width 829 height 466
click at [448, 234] on video at bounding box center [414, 233] width 829 height 466
click at [454, 234] on video at bounding box center [414, 233] width 829 height 466
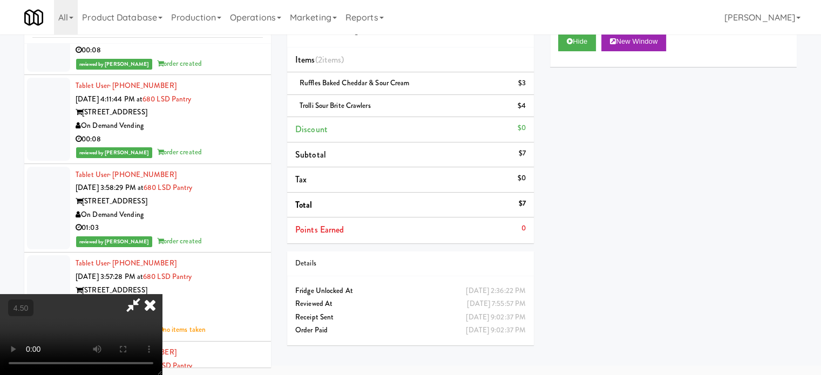
scroll to position [31463, 0]
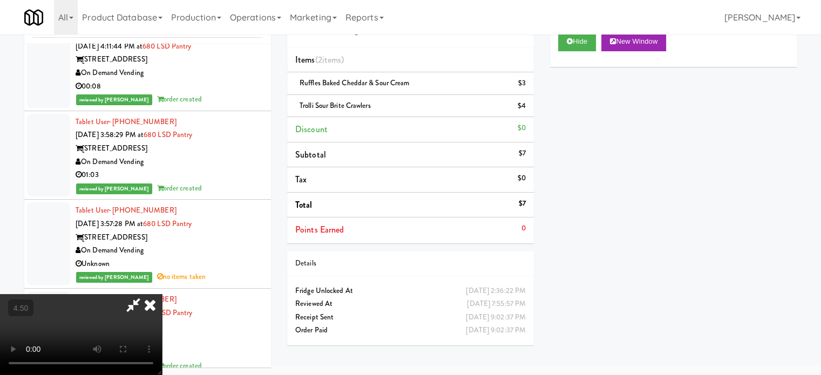
click at [162, 294] on icon at bounding box center [150, 305] width 24 height 22
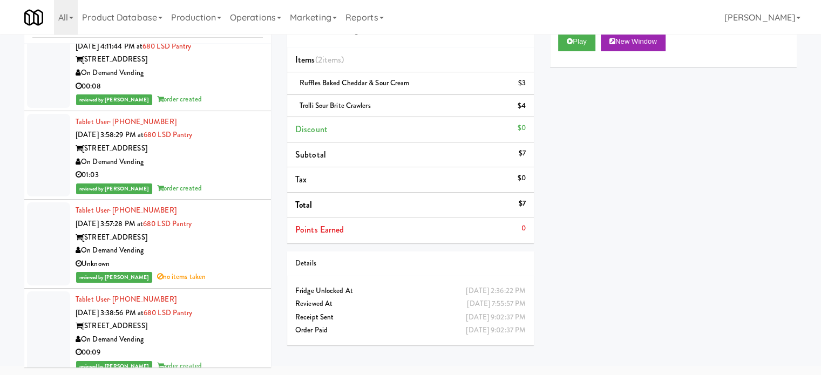
drag, startPoint x: 235, startPoint y: 290, endPoint x: 245, endPoint y: 258, distance: 34.0
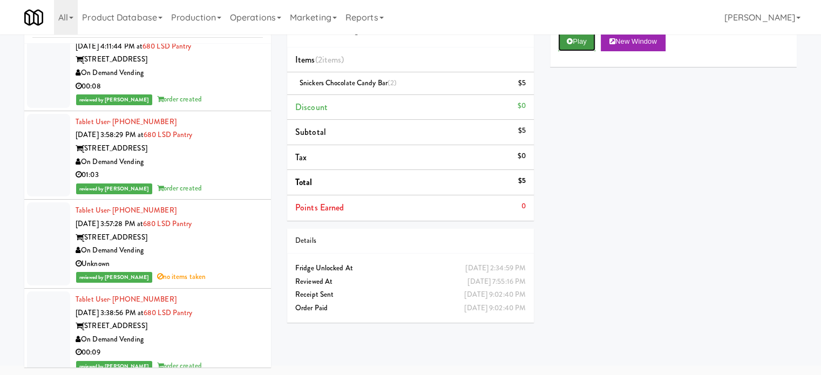
click at [578, 45] on button "Play" at bounding box center [576, 41] width 37 height 19
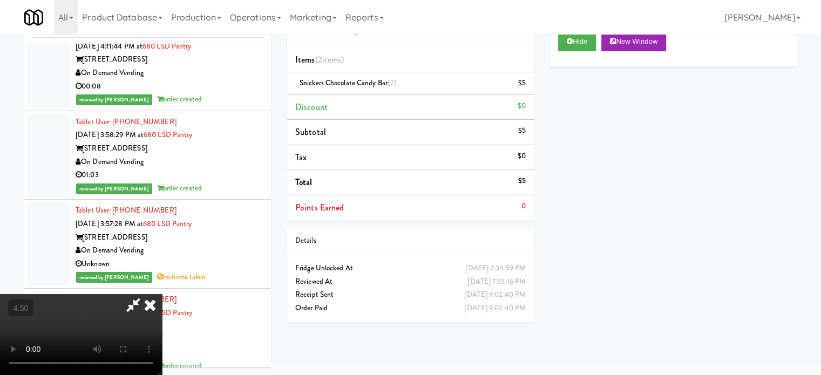
click at [162, 294] on video at bounding box center [81, 334] width 162 height 81
drag, startPoint x: 213, startPoint y: 253, endPoint x: 245, endPoint y: 300, distance: 57.2
click at [162, 294] on video at bounding box center [81, 334] width 162 height 81
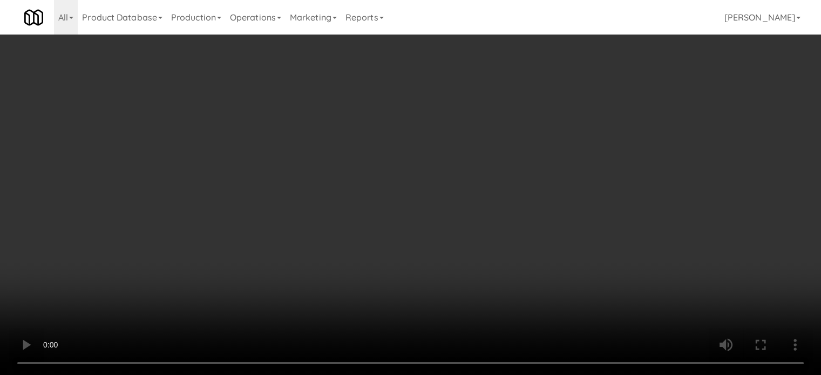
scroll to position [31410, 0]
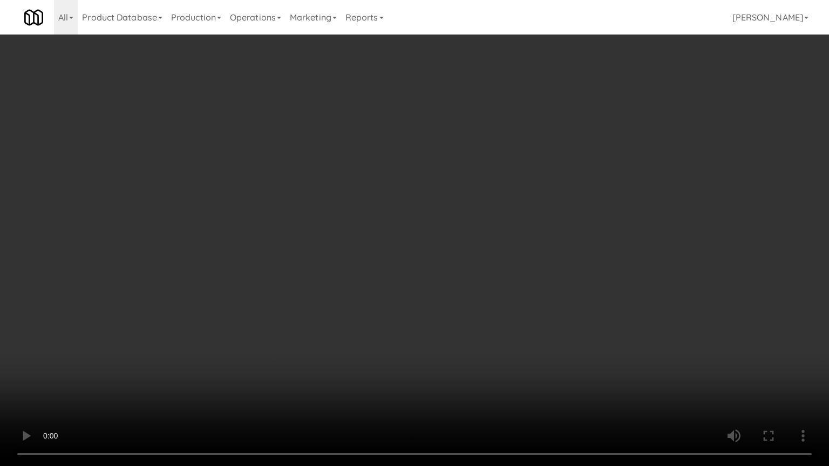
click at [168, 375] on video at bounding box center [414, 233] width 829 height 466
click at [342, 273] on video at bounding box center [414, 233] width 829 height 466
drag, startPoint x: 117, startPoint y: 389, endPoint x: 175, endPoint y: 297, distance: 108.7
click at [118, 375] on video at bounding box center [414, 233] width 829 height 466
click at [235, 259] on video at bounding box center [414, 233] width 829 height 466
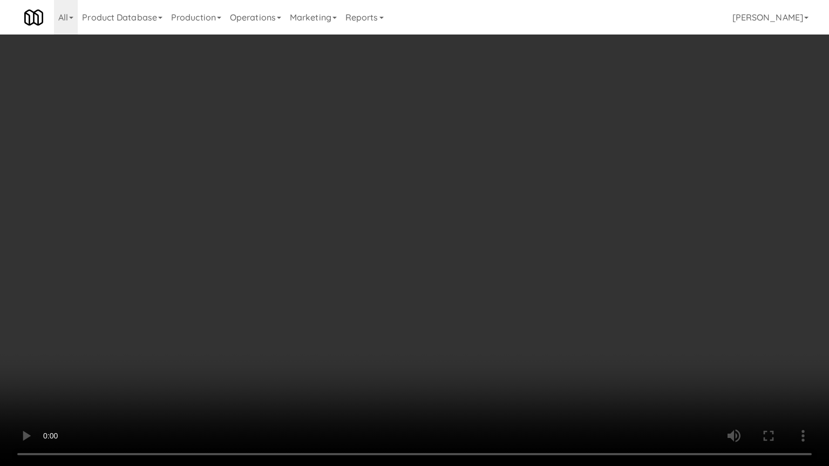
click at [246, 253] on video at bounding box center [414, 233] width 829 height 466
click at [321, 215] on video at bounding box center [414, 233] width 829 height 466
click at [326, 188] on video at bounding box center [414, 233] width 829 height 466
click at [375, 153] on video at bounding box center [414, 233] width 829 height 466
click at [369, 242] on video at bounding box center [414, 233] width 829 height 466
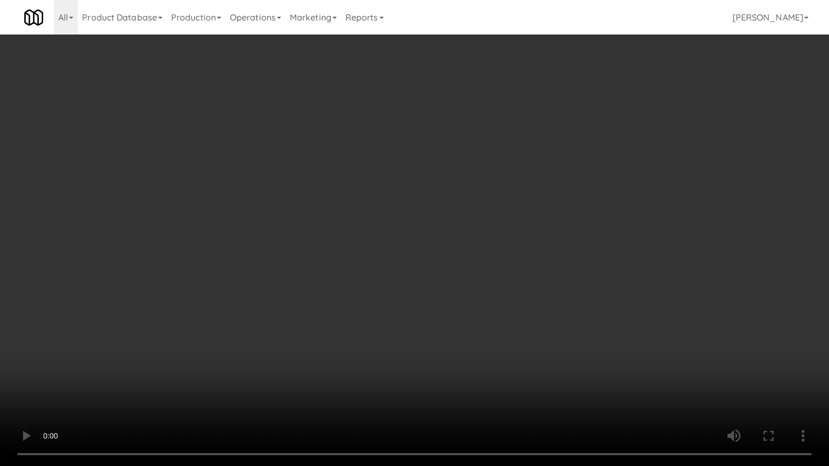
click at [454, 233] on video at bounding box center [414, 233] width 829 height 466
click at [456, 231] on video at bounding box center [414, 233] width 829 height 466
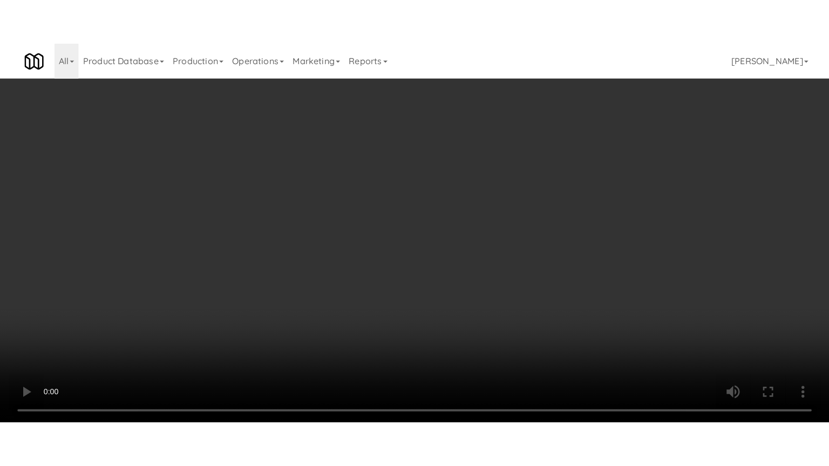
scroll to position [31463, 0]
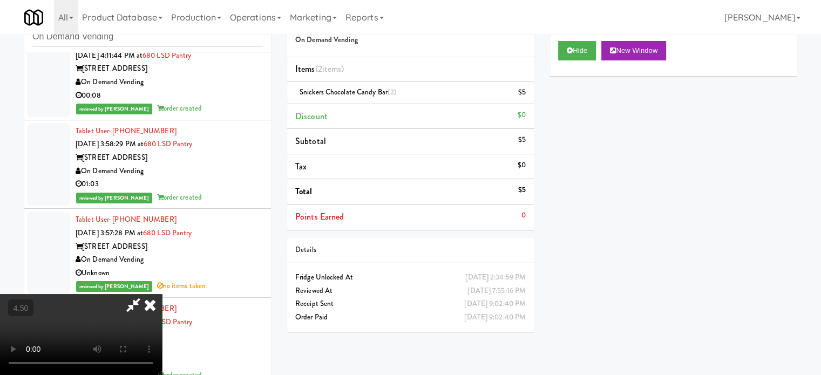
click at [162, 294] on video at bounding box center [81, 334] width 162 height 81
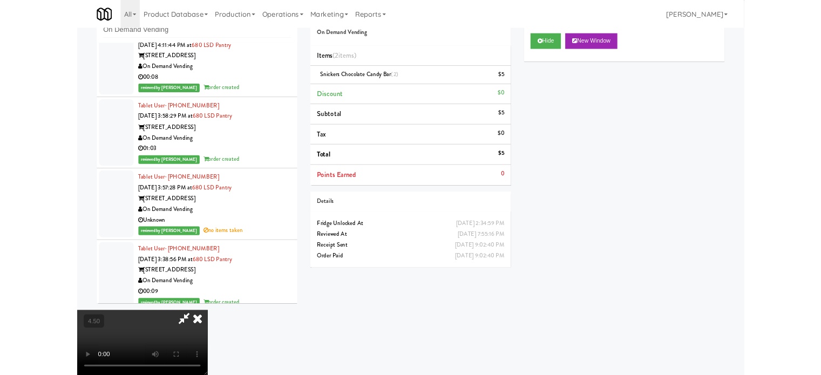
scroll to position [31410, 0]
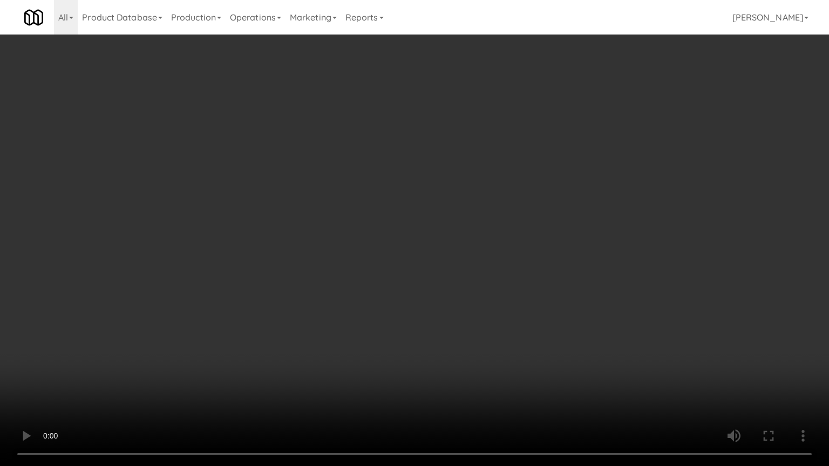
click at [346, 238] on video at bounding box center [414, 233] width 829 height 466
click at [410, 246] on video at bounding box center [414, 233] width 829 height 466
drag, startPoint x: 403, startPoint y: 237, endPoint x: 472, endPoint y: 180, distance: 89.7
click at [404, 237] on video at bounding box center [414, 233] width 829 height 466
drag, startPoint x: 465, startPoint y: 194, endPoint x: 471, endPoint y: 191, distance: 7.0
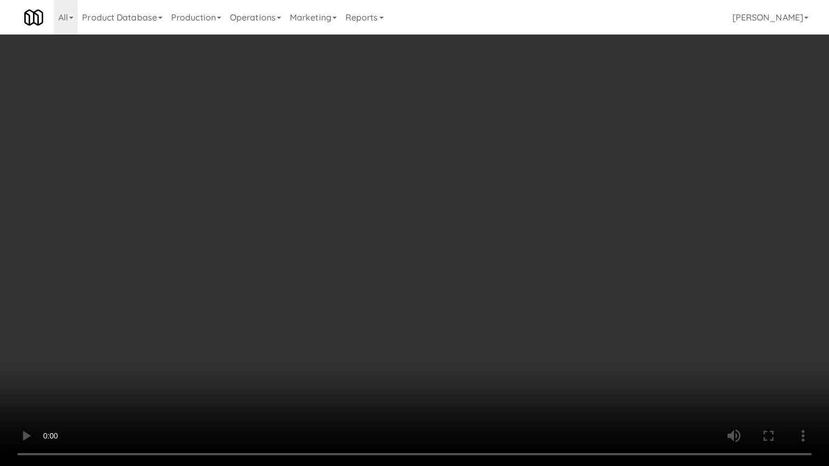
click at [466, 193] on video at bounding box center [414, 233] width 829 height 466
drag, startPoint x: 471, startPoint y: 191, endPoint x: 516, endPoint y: 105, distance: 96.6
click at [477, 188] on video at bounding box center [414, 233] width 829 height 466
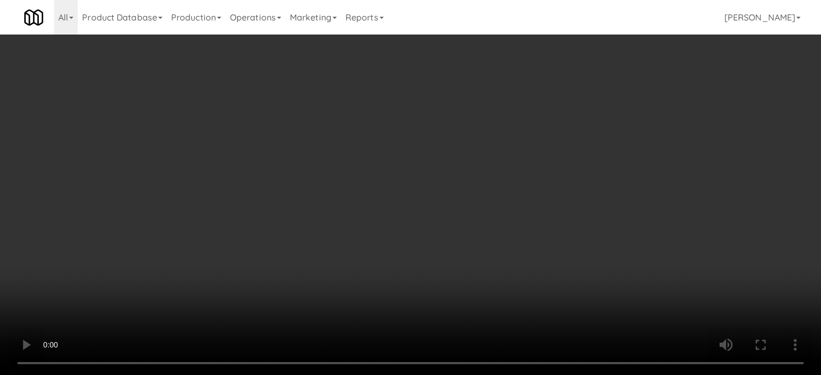
scroll to position [31463, 0]
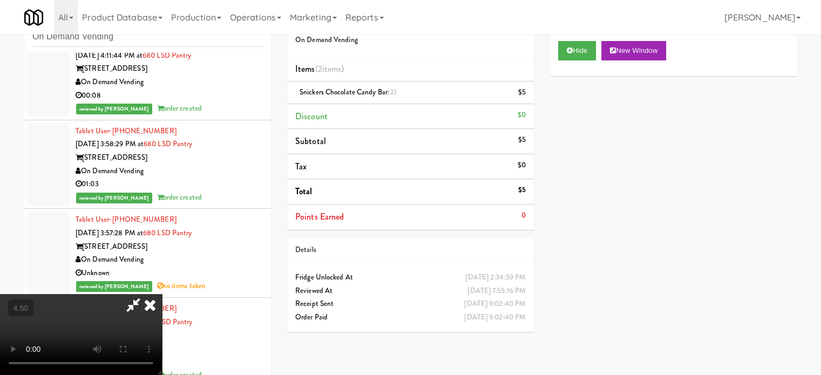
click at [162, 294] on icon at bounding box center [150, 305] width 24 height 22
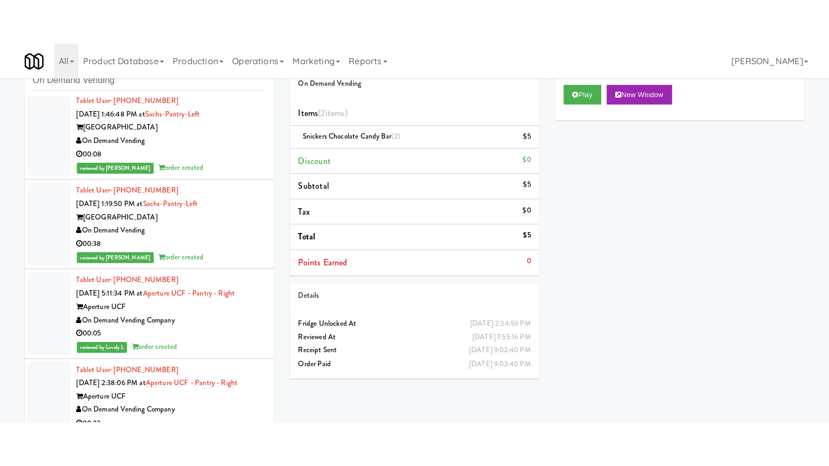
scroll to position [33892, 0]
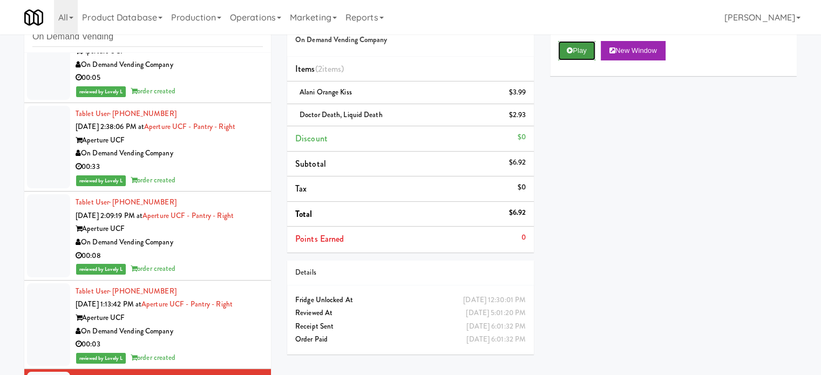
click at [579, 53] on button "Play" at bounding box center [576, 50] width 37 height 19
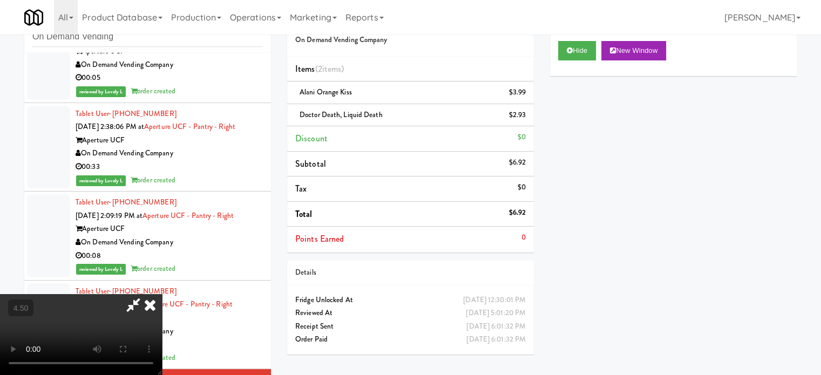
drag, startPoint x: 259, startPoint y: 284, endPoint x: 272, endPoint y: 234, distance: 52.0
click at [162, 294] on video at bounding box center [81, 334] width 162 height 81
drag, startPoint x: 272, startPoint y: 234, endPoint x: 305, endPoint y: 220, distance: 35.6
click at [162, 294] on video at bounding box center [81, 334] width 162 height 81
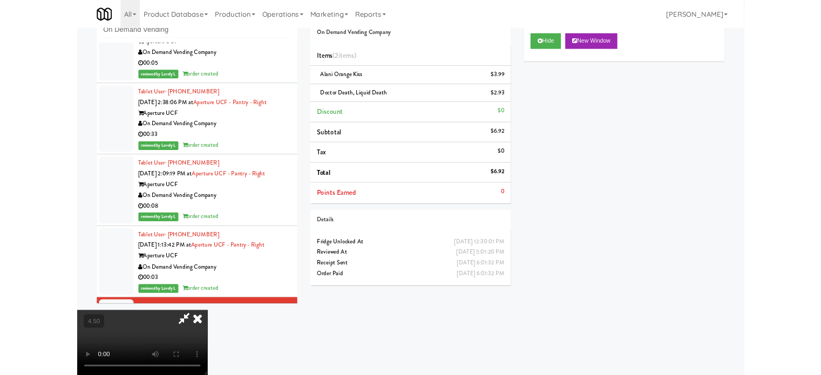
scroll to position [33826, 0]
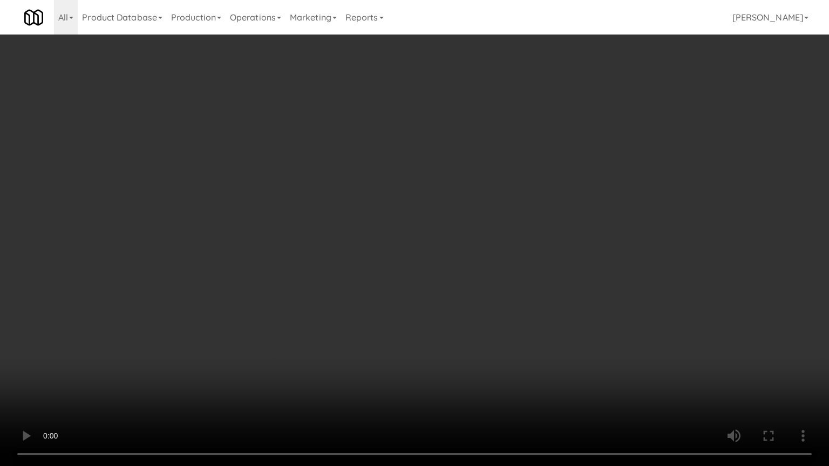
click at [310, 233] on video at bounding box center [414, 233] width 829 height 466
click at [419, 259] on video at bounding box center [414, 233] width 829 height 466
click at [410, 270] on video at bounding box center [414, 233] width 829 height 466
drag, startPoint x: 410, startPoint y: 270, endPoint x: 455, endPoint y: 259, distance: 46.1
click at [411, 270] on video at bounding box center [414, 233] width 829 height 466
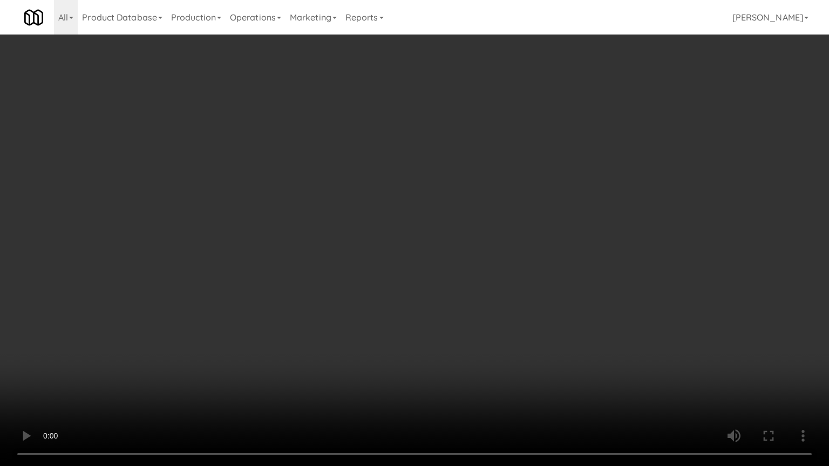
click at [490, 231] on video at bounding box center [414, 233] width 829 height 466
click at [491, 232] on video at bounding box center [414, 233] width 829 height 466
click at [520, 375] on video at bounding box center [414, 233] width 829 height 466
click at [449, 291] on video at bounding box center [414, 233] width 829 height 466
click at [455, 281] on video at bounding box center [414, 233] width 829 height 466
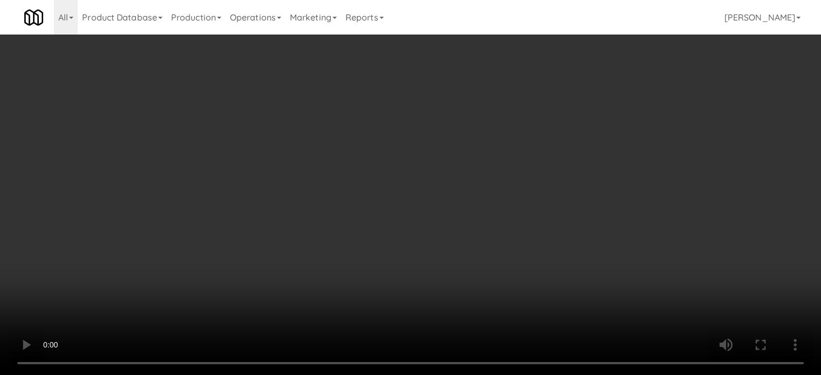
scroll to position [33892, 0]
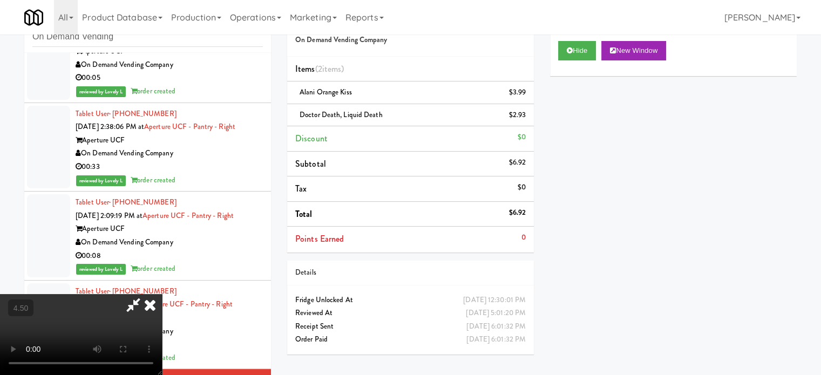
click at [162, 294] on icon at bounding box center [150, 305] width 24 height 22
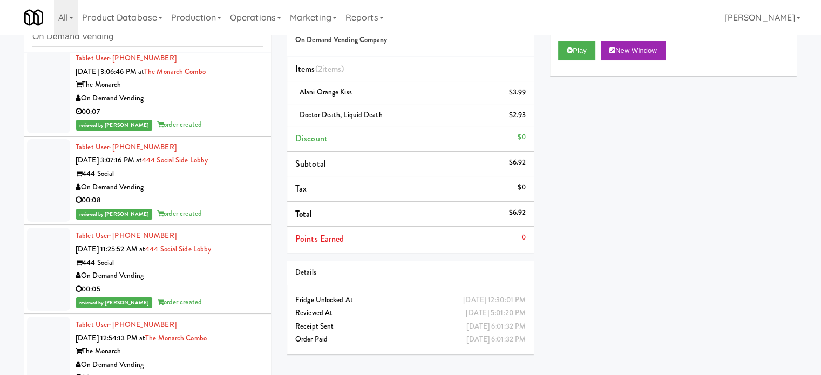
scroll to position [35242, 0]
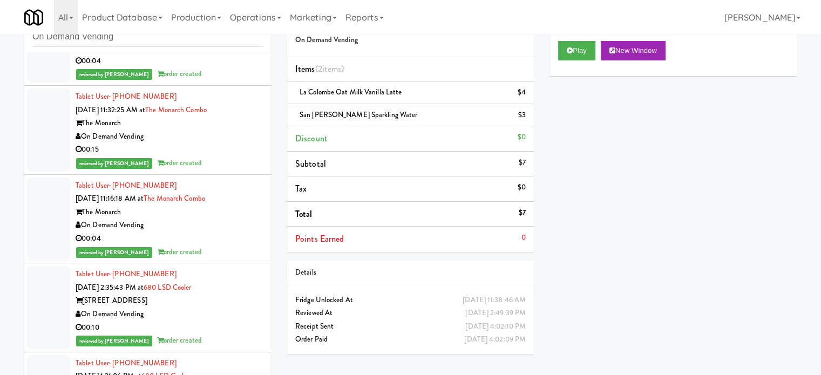
scroll to position [35782, 0]
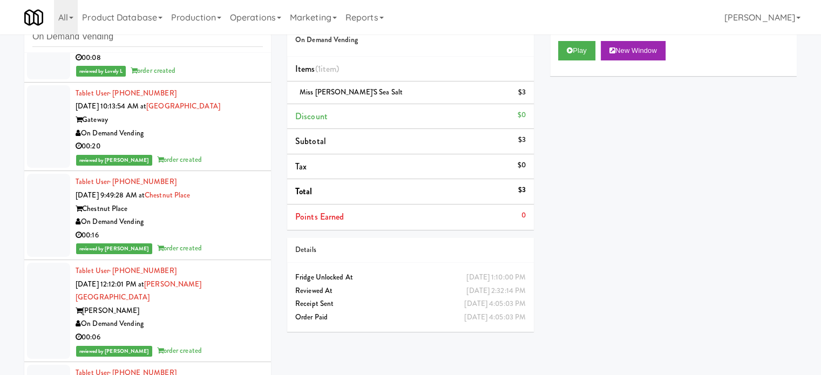
scroll to position [37942, 0]
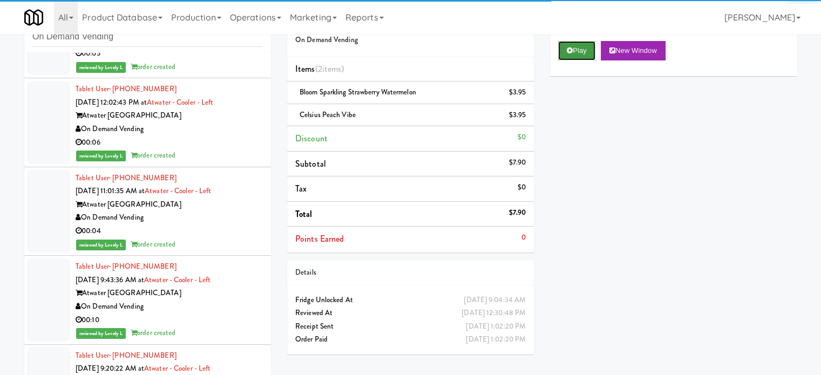
click at [579, 41] on button "Play" at bounding box center [576, 50] width 37 height 19
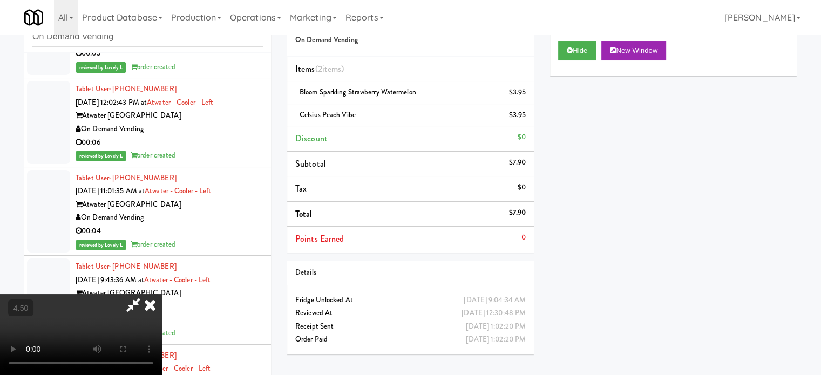
click at [162, 294] on video at bounding box center [81, 334] width 162 height 81
drag, startPoint x: 215, startPoint y: 263, endPoint x: 234, endPoint y: 256, distance: 20.9
click at [162, 294] on video at bounding box center [81, 334] width 162 height 81
click at [162, 294] on icon at bounding box center [150, 305] width 24 height 22
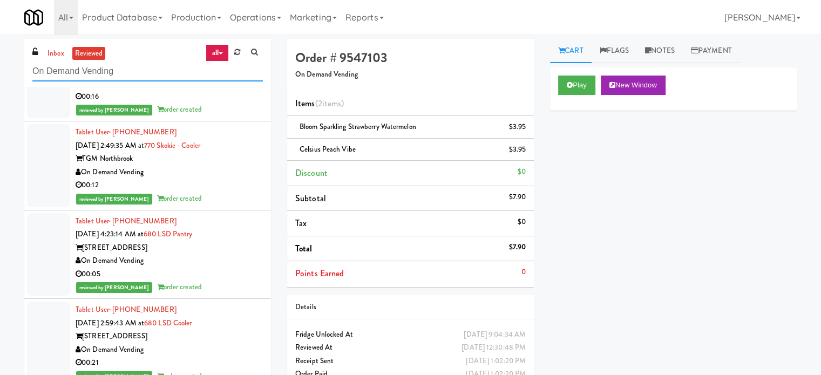
click at [149, 73] on input "On Demand Vending" at bounding box center [147, 72] width 231 height 20
paste input "[PERSON_NAME]"
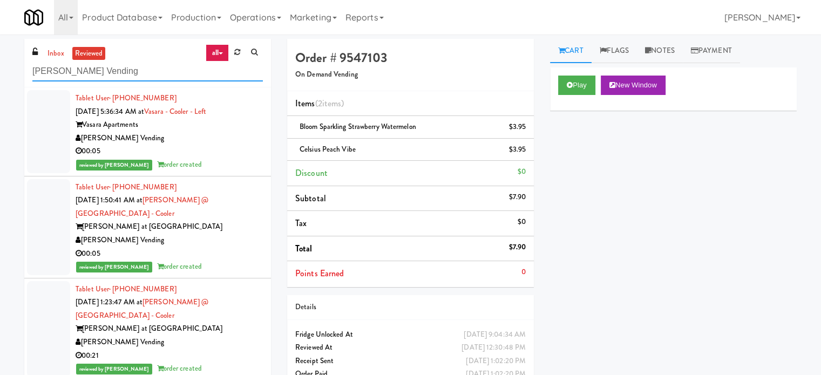
type input "[PERSON_NAME] Vending"
click at [247, 153] on div "00:05" at bounding box center [169, 151] width 187 height 13
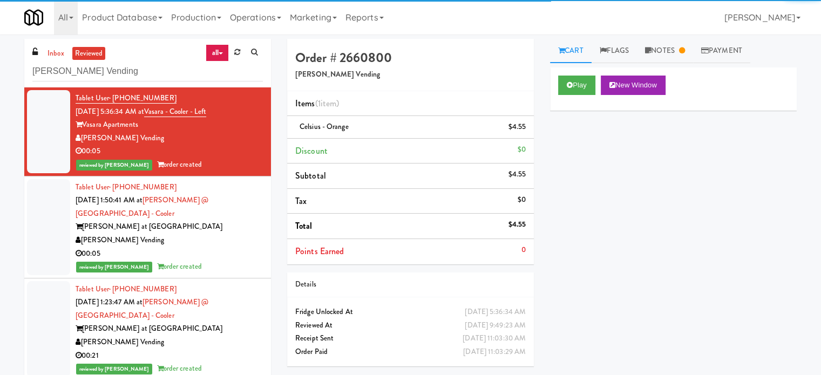
click at [248, 247] on div "00:05" at bounding box center [169, 253] width 187 height 13
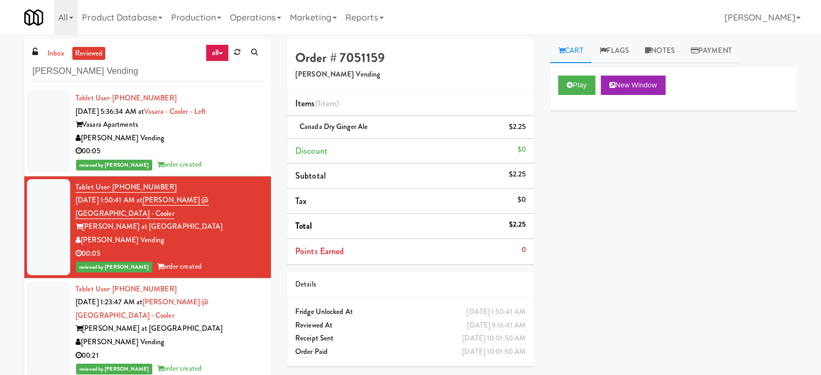
click at [227, 349] on div "00:21" at bounding box center [169, 355] width 187 height 13
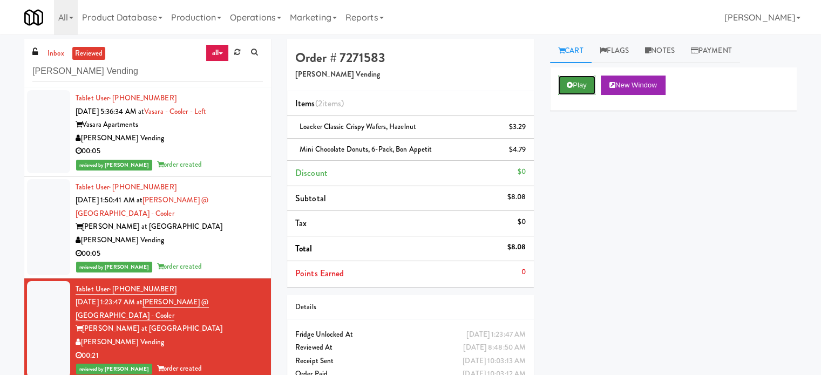
click at [574, 90] on button "Play" at bounding box center [576, 85] width 37 height 19
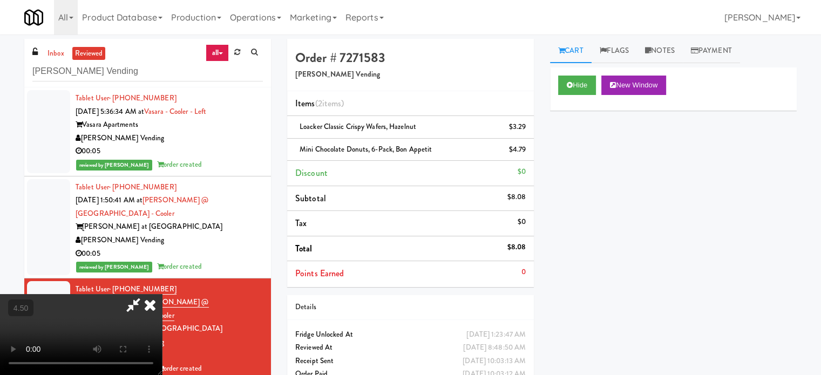
click at [162, 294] on video at bounding box center [81, 334] width 162 height 81
drag, startPoint x: 229, startPoint y: 228, endPoint x: 237, endPoint y: 254, distance: 27.0
click at [162, 294] on video at bounding box center [81, 334] width 162 height 81
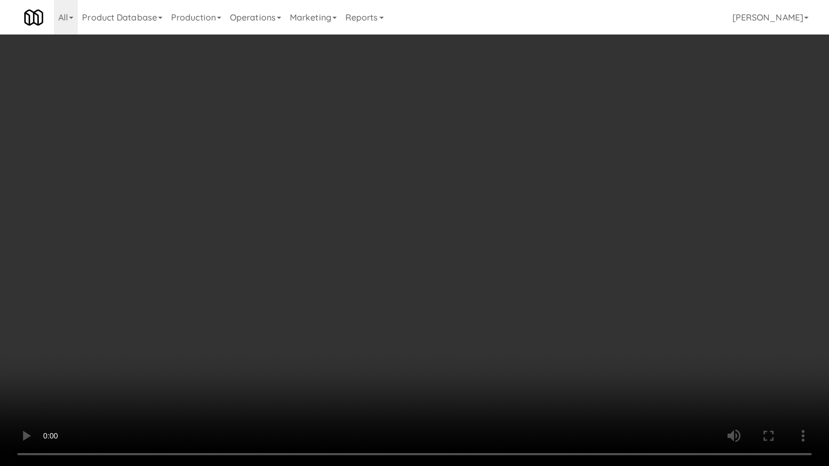
click at [232, 258] on video at bounding box center [414, 233] width 829 height 466
click at [249, 249] on video at bounding box center [414, 233] width 829 height 466
click at [302, 219] on video at bounding box center [414, 233] width 829 height 466
drag, startPoint x: 305, startPoint y: 218, endPoint x: 320, endPoint y: 201, distance: 23.0
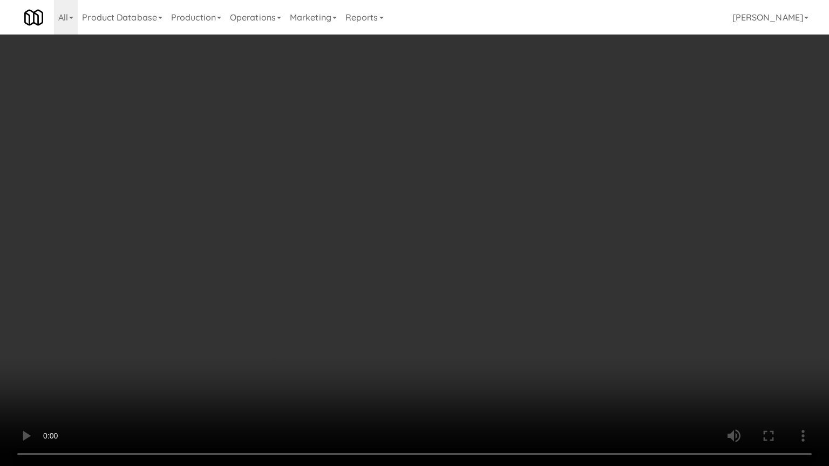
click at [307, 217] on video at bounding box center [414, 233] width 829 height 466
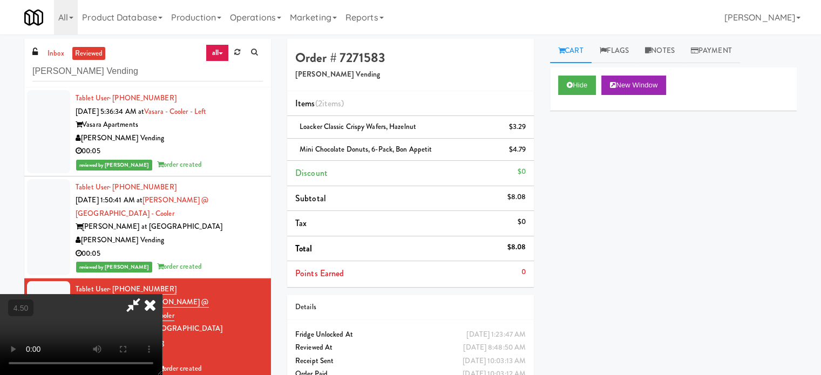
click at [162, 294] on icon at bounding box center [150, 305] width 24 height 22
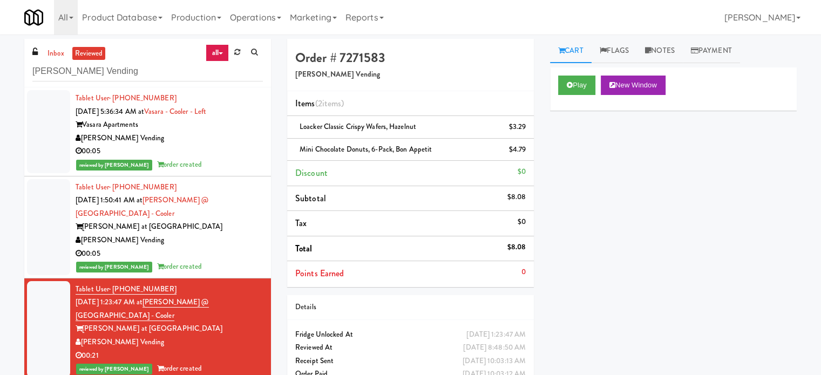
scroll to position [270, 0]
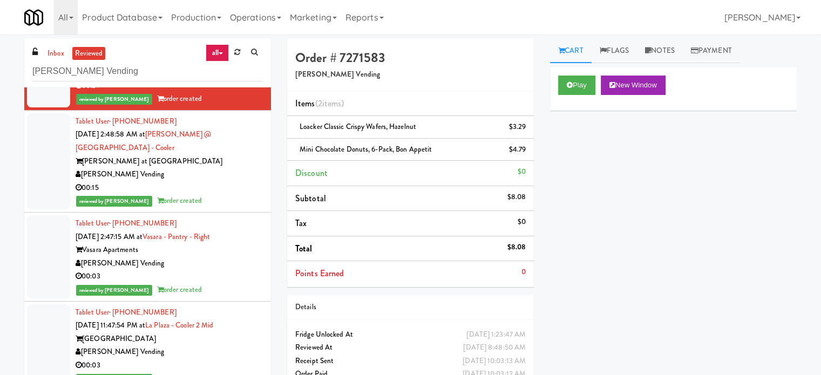
click at [235, 257] on div "[PERSON_NAME] Vending" at bounding box center [169, 263] width 187 height 13
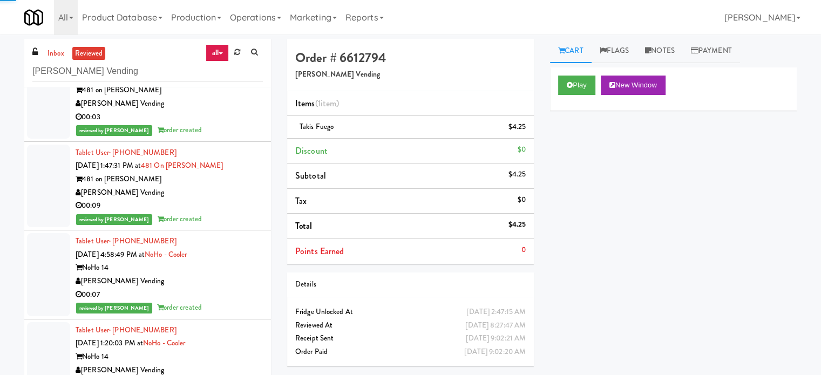
scroll to position [5939, 0]
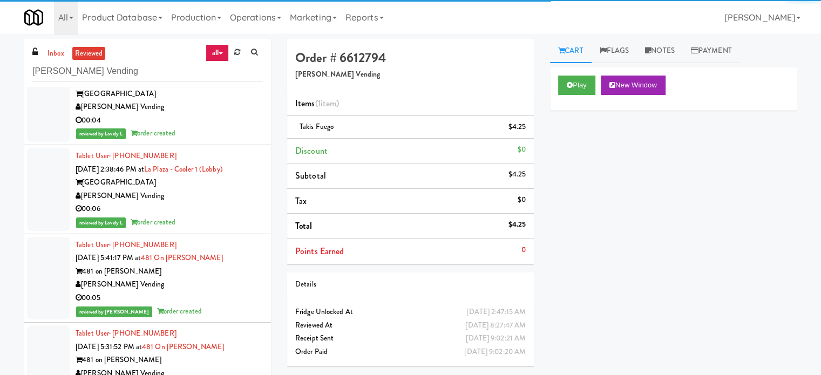
click at [226, 354] on div "481 on [PERSON_NAME]" at bounding box center [169, 360] width 187 height 13
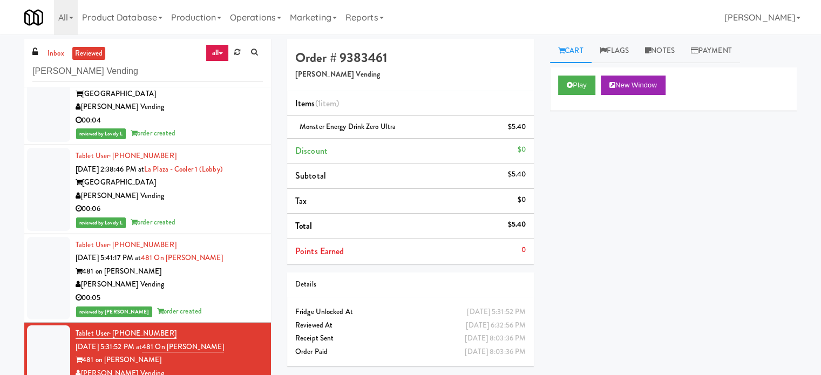
click at [205, 292] on div "00:05" at bounding box center [169, 298] width 187 height 13
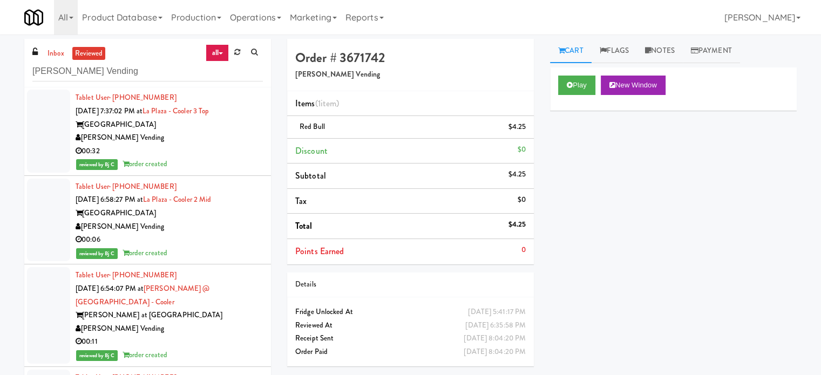
scroll to position [9792, 0]
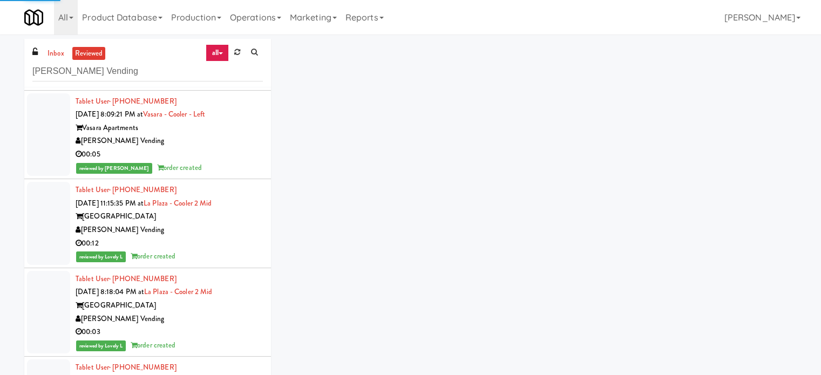
scroll to position [10061, 0]
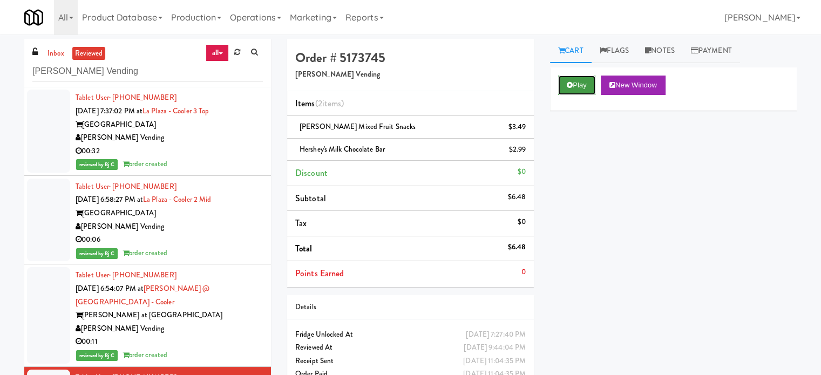
click at [570, 86] on icon at bounding box center [570, 85] width 6 height 7
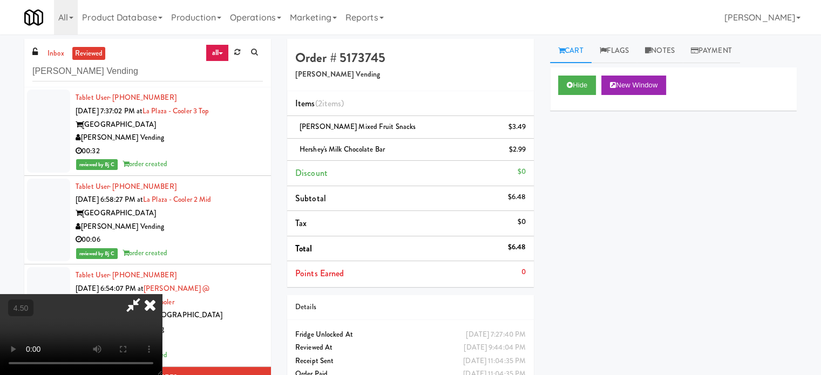
click at [162, 294] on video at bounding box center [81, 334] width 162 height 81
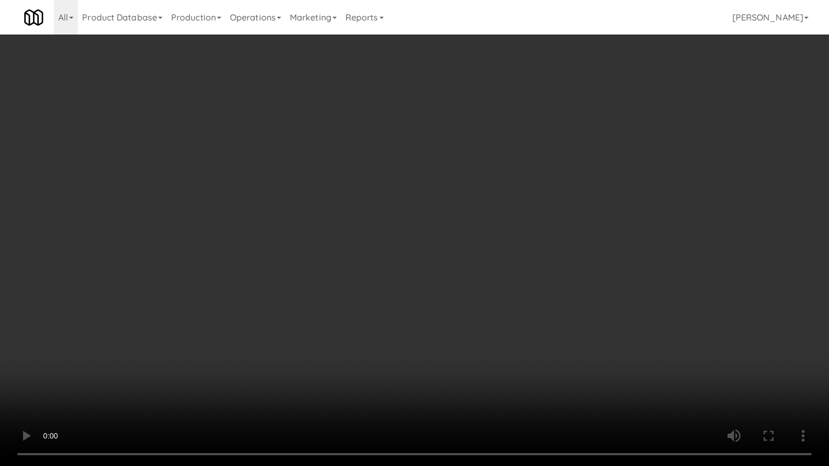
click at [399, 213] on video at bounding box center [414, 233] width 829 height 466
click at [409, 233] on video at bounding box center [414, 233] width 829 height 466
click at [391, 245] on video at bounding box center [414, 233] width 829 height 466
click at [492, 236] on video at bounding box center [414, 233] width 829 height 466
click at [493, 237] on video at bounding box center [414, 233] width 829 height 466
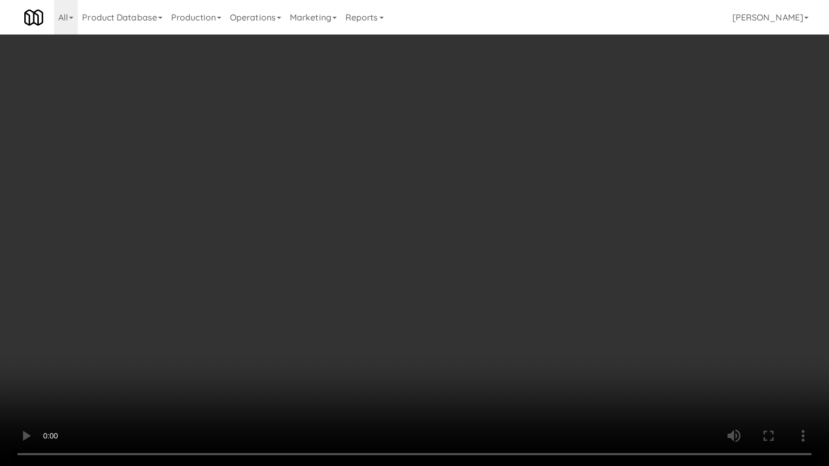
click at [493, 235] on video at bounding box center [414, 233] width 829 height 466
click at [505, 235] on video at bounding box center [414, 233] width 829 height 466
click at [428, 287] on video at bounding box center [414, 233] width 829 height 466
click at [462, 293] on video at bounding box center [414, 233] width 829 height 466
click at [454, 294] on video at bounding box center [414, 233] width 829 height 466
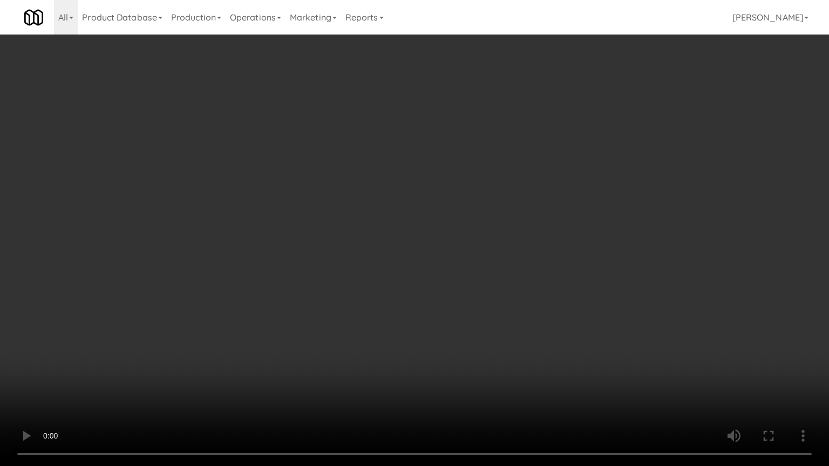
click at [477, 292] on video at bounding box center [414, 233] width 829 height 466
click at [445, 311] on video at bounding box center [414, 233] width 829 height 466
drag, startPoint x: 457, startPoint y: 305, endPoint x: 481, endPoint y: 270, distance: 42.1
click at [458, 305] on video at bounding box center [414, 233] width 829 height 466
click at [444, 262] on video at bounding box center [414, 233] width 829 height 466
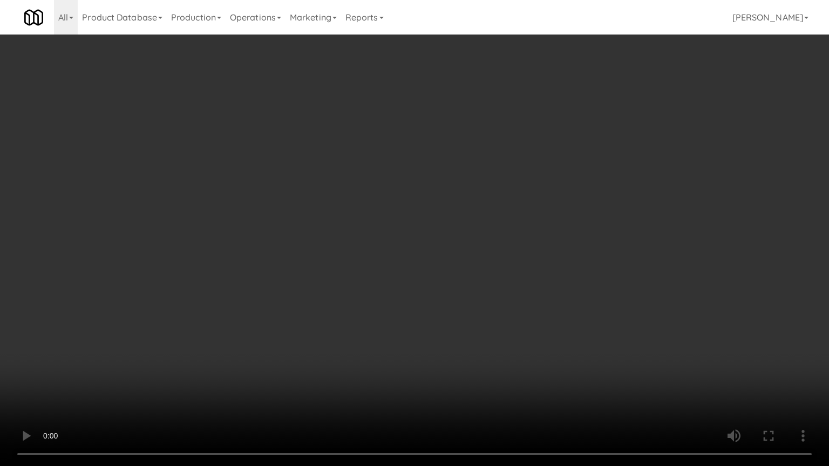
click at [459, 259] on video at bounding box center [414, 233] width 829 height 466
click at [483, 256] on video at bounding box center [414, 233] width 829 height 466
click at [488, 266] on video at bounding box center [414, 233] width 829 height 466
click at [452, 261] on video at bounding box center [414, 233] width 829 height 466
click at [454, 261] on video at bounding box center [414, 233] width 829 height 466
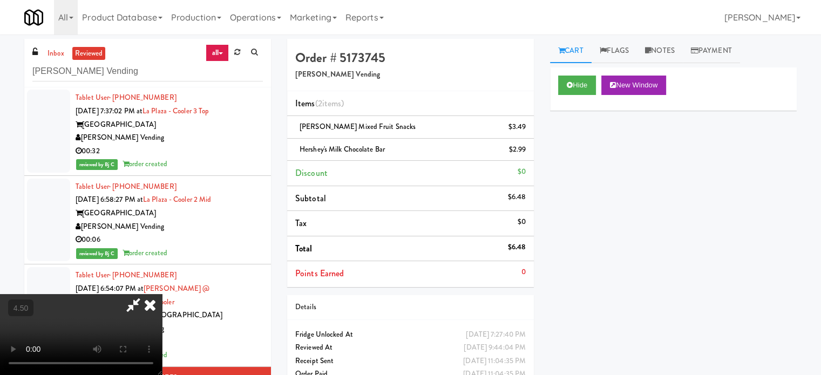
click at [162, 294] on icon at bounding box center [150, 305] width 24 height 22
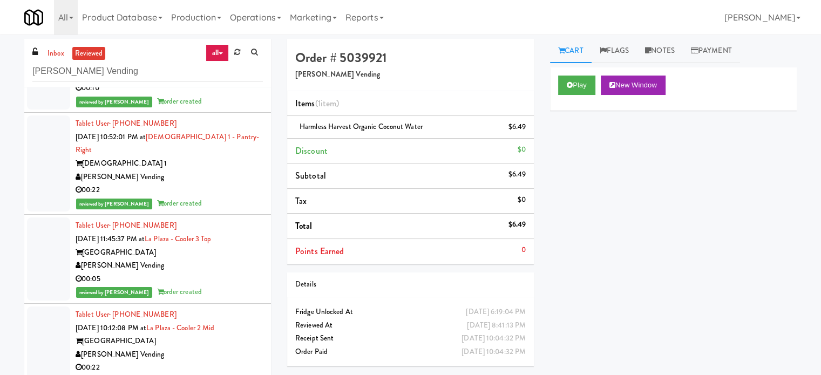
scroll to position [12491, 0]
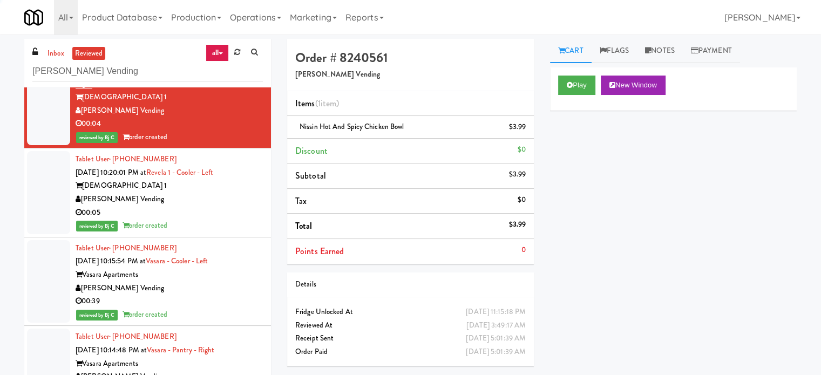
scroll to position [13031, 0]
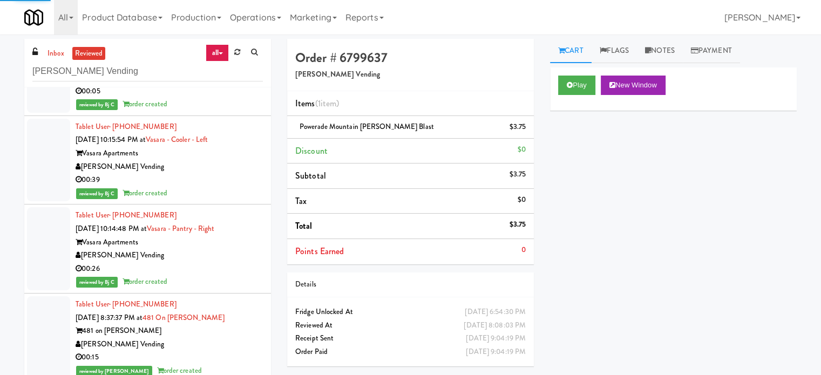
scroll to position [13301, 0]
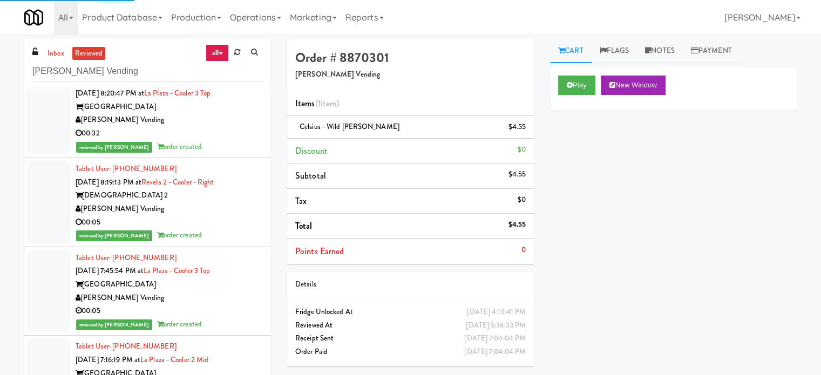
scroll to position [17435, 0]
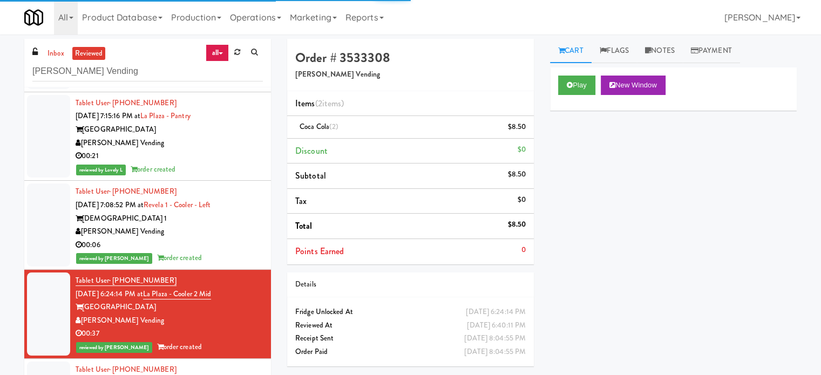
scroll to position [18245, 0]
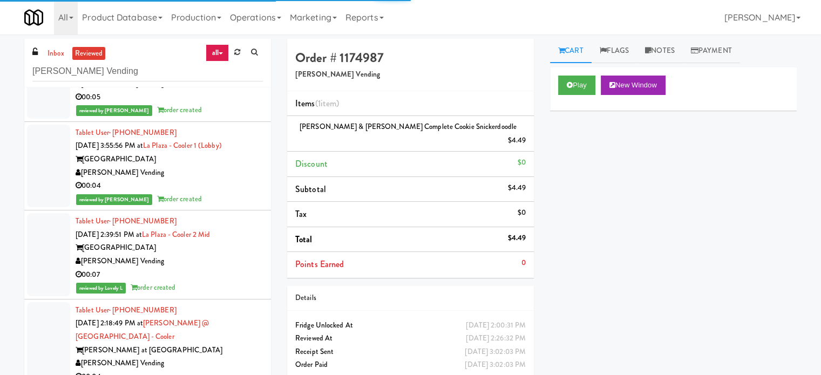
scroll to position [19325, 0]
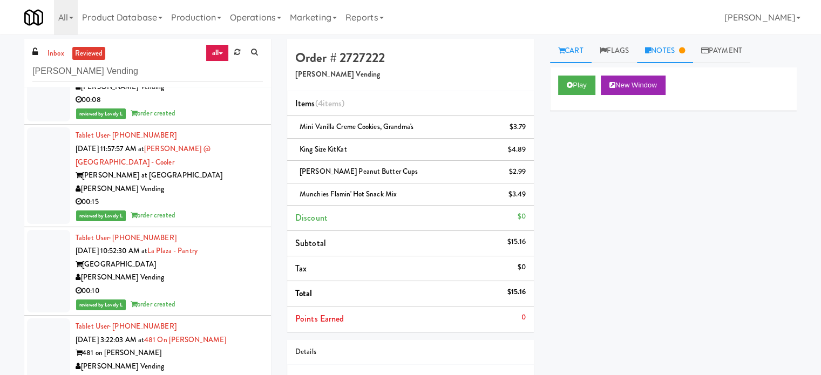
click at [685, 52] on icon at bounding box center [682, 50] width 6 height 7
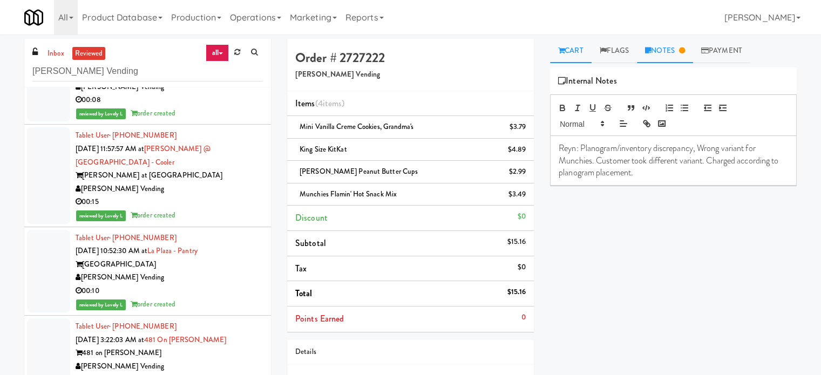
click at [577, 51] on link "Cart" at bounding box center [571, 51] width 42 height 24
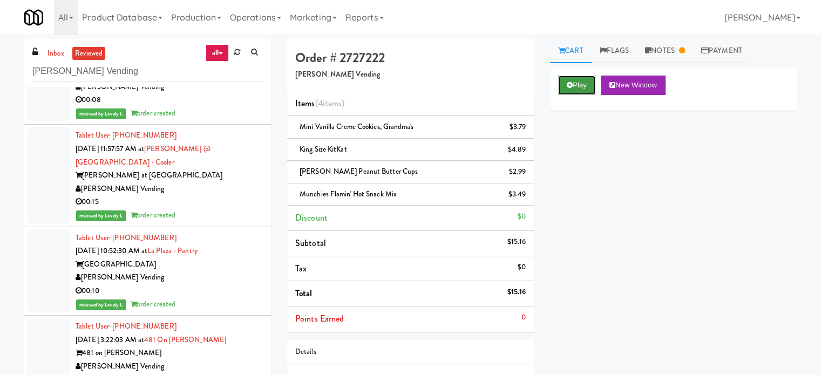
click at [583, 83] on button "Play" at bounding box center [576, 85] width 37 height 19
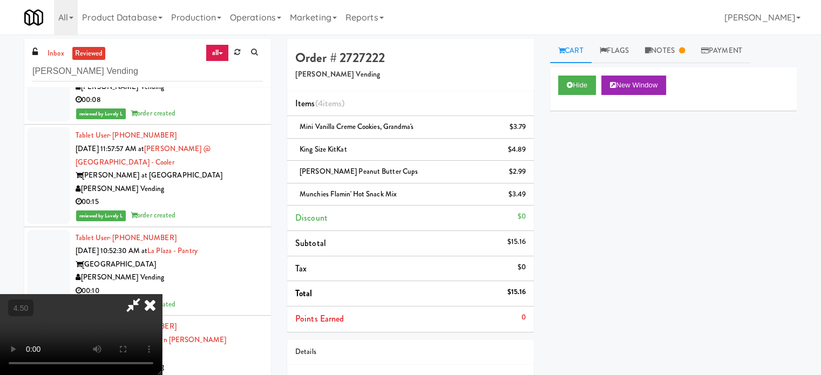
click at [162, 294] on video at bounding box center [81, 334] width 162 height 81
click at [162, 301] on video at bounding box center [81, 334] width 162 height 81
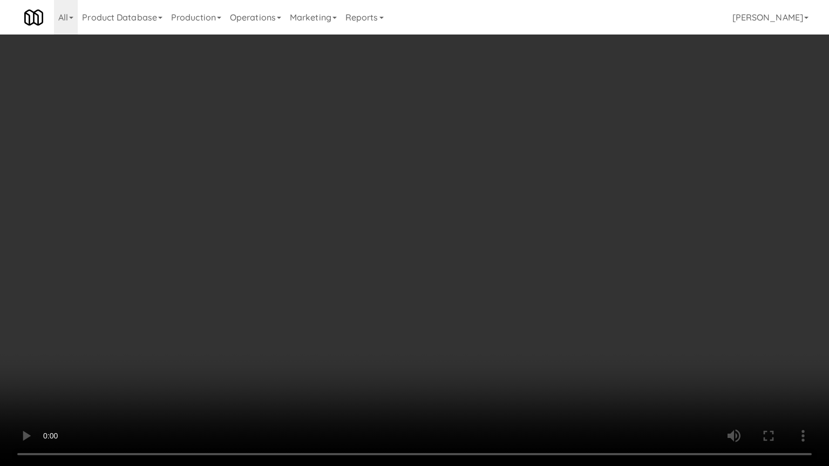
click at [192, 345] on video at bounding box center [414, 233] width 829 height 466
click at [302, 255] on video at bounding box center [414, 233] width 829 height 466
click at [354, 247] on video at bounding box center [414, 233] width 829 height 466
click at [374, 235] on video at bounding box center [414, 233] width 829 height 466
click at [377, 233] on video at bounding box center [414, 233] width 829 height 466
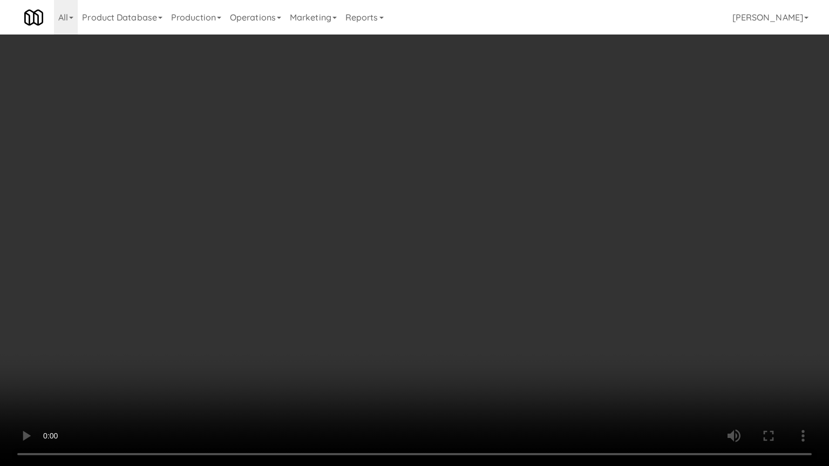
drag, startPoint x: 571, startPoint y: 391, endPoint x: 564, endPoint y: 363, distance: 28.4
click at [570, 375] on video at bounding box center [414, 233] width 829 height 466
click at [542, 313] on video at bounding box center [414, 233] width 829 height 466
click at [542, 312] on video at bounding box center [414, 233] width 829 height 466
click at [547, 308] on video at bounding box center [414, 233] width 829 height 466
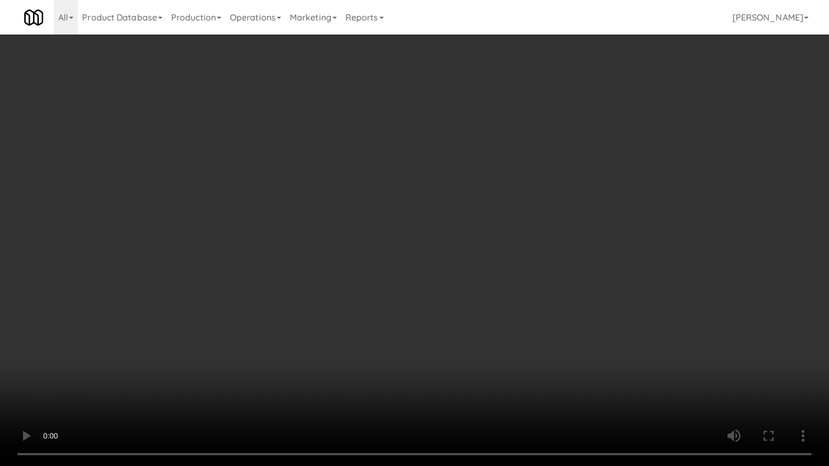
drag, startPoint x: 558, startPoint y: 300, endPoint x: 634, endPoint y: 133, distance: 182.7
click at [561, 296] on video at bounding box center [414, 233] width 829 height 466
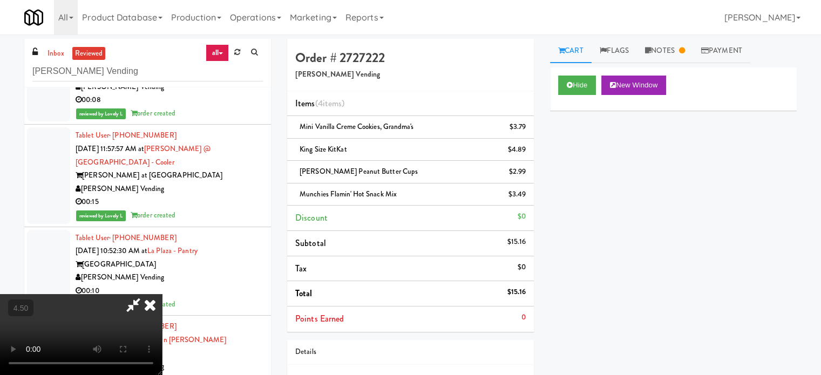
click at [162, 294] on icon at bounding box center [150, 305] width 24 height 22
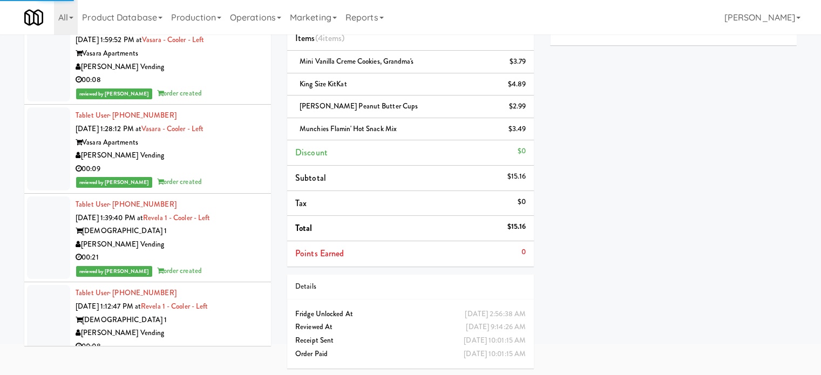
scroll to position [24282, 0]
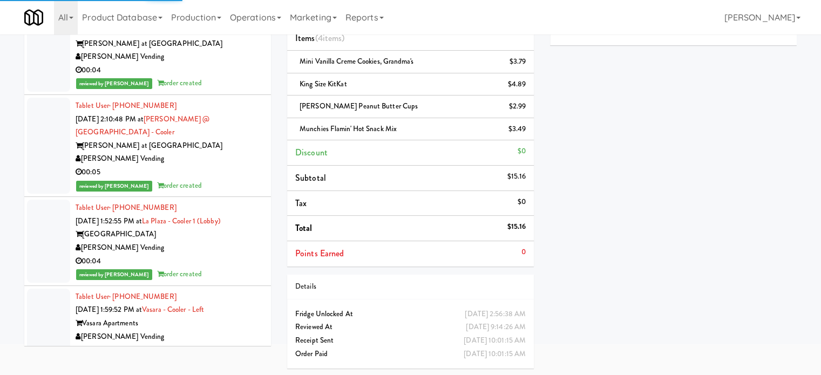
drag, startPoint x: 186, startPoint y: 234, endPoint x: 235, endPoint y: 199, distance: 60.4
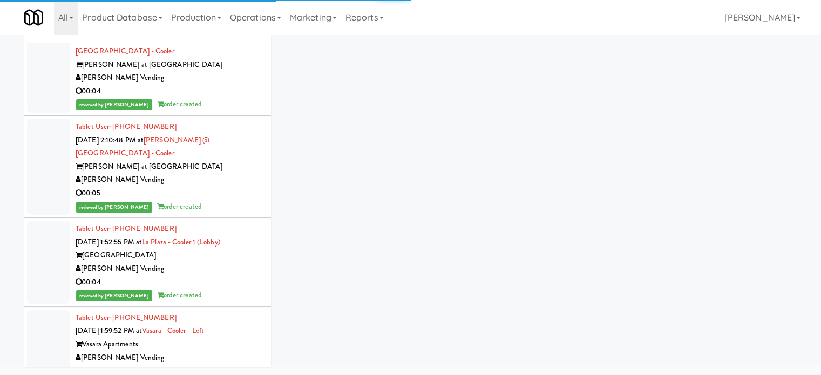
scroll to position [44, 0]
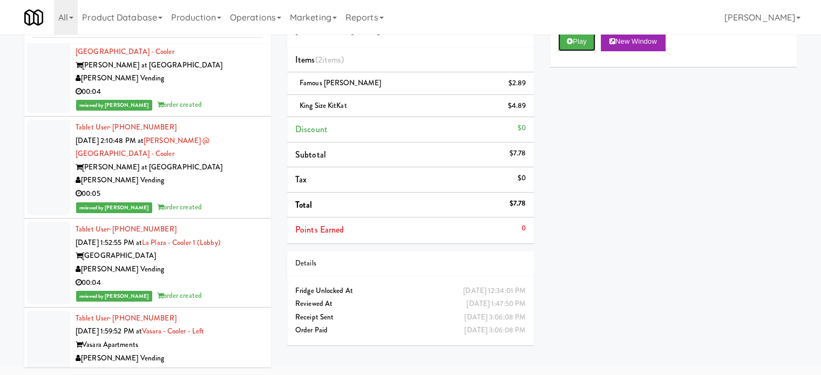
drag, startPoint x: 587, startPoint y: 38, endPoint x: 565, endPoint y: 53, distance: 26.8
click at [587, 39] on button "Play" at bounding box center [576, 41] width 37 height 19
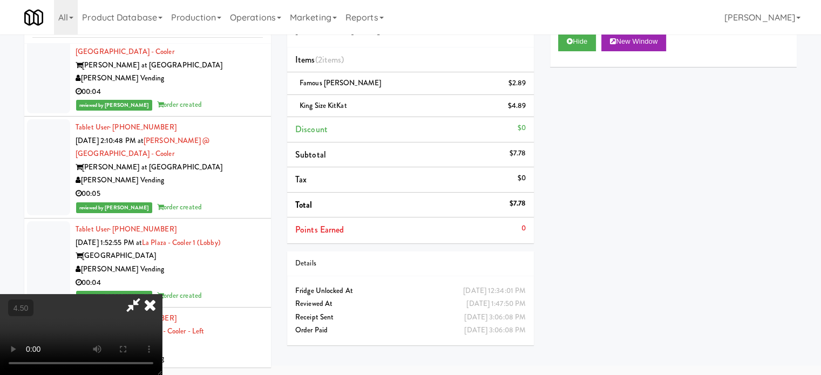
drag, startPoint x: 331, startPoint y: 258, endPoint x: 334, endPoint y: 194, distance: 63.8
click at [162, 294] on video at bounding box center [81, 334] width 162 height 81
drag, startPoint x: 334, startPoint y: 194, endPoint x: 337, endPoint y: 187, distance: 7.2
click at [162, 294] on video at bounding box center [81, 334] width 162 height 81
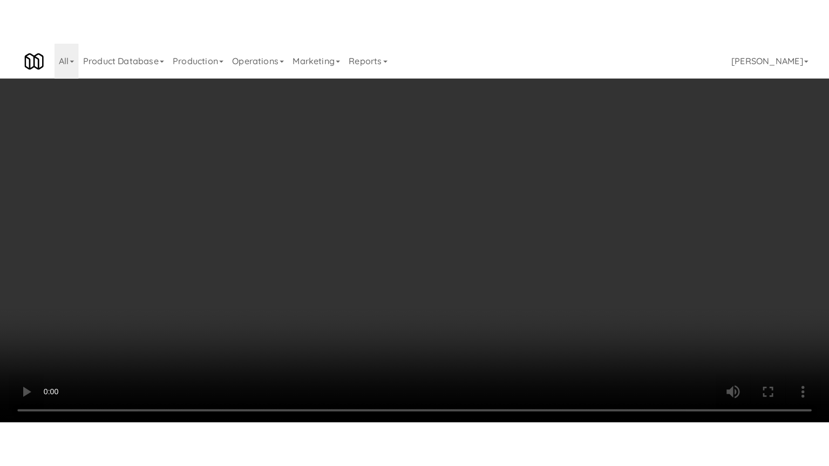
scroll to position [35, 0]
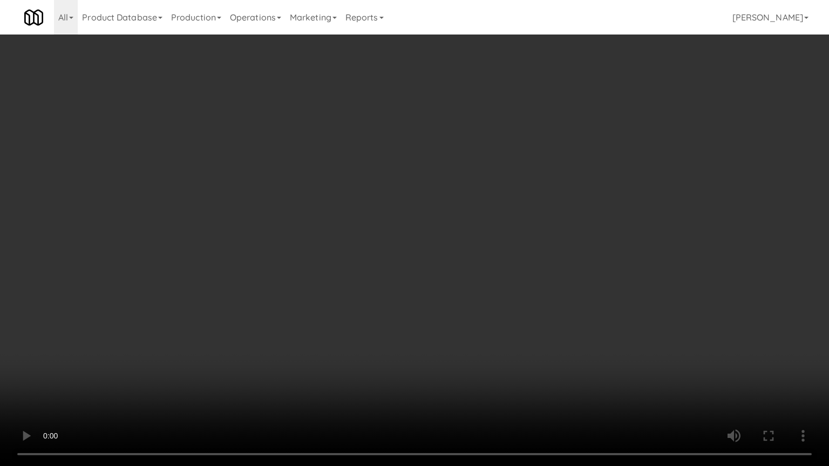
click at [347, 229] on video at bounding box center [414, 233] width 829 height 466
click at [346, 226] on video at bounding box center [414, 233] width 829 height 466
click at [343, 224] on video at bounding box center [414, 233] width 829 height 466
click at [342, 208] on video at bounding box center [414, 233] width 829 height 466
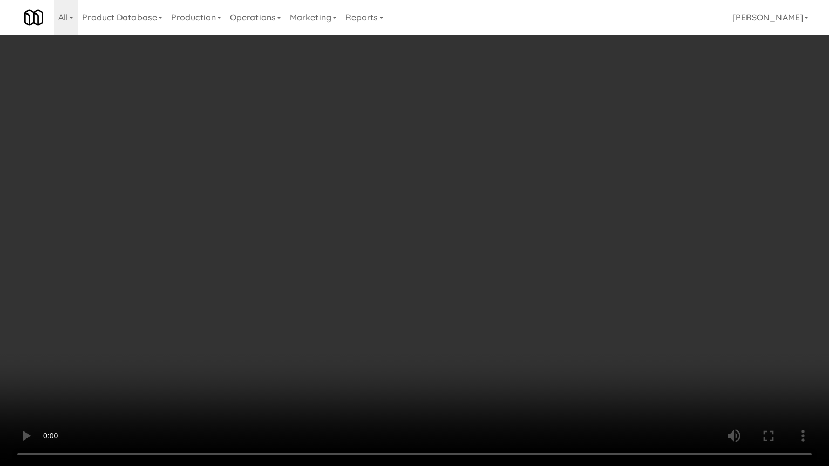
click at [343, 209] on video at bounding box center [414, 233] width 829 height 466
click at [357, 227] on video at bounding box center [414, 233] width 829 height 466
click at [357, 228] on video at bounding box center [414, 233] width 829 height 466
click at [369, 246] on video at bounding box center [414, 233] width 829 height 466
click at [369, 243] on video at bounding box center [414, 233] width 829 height 466
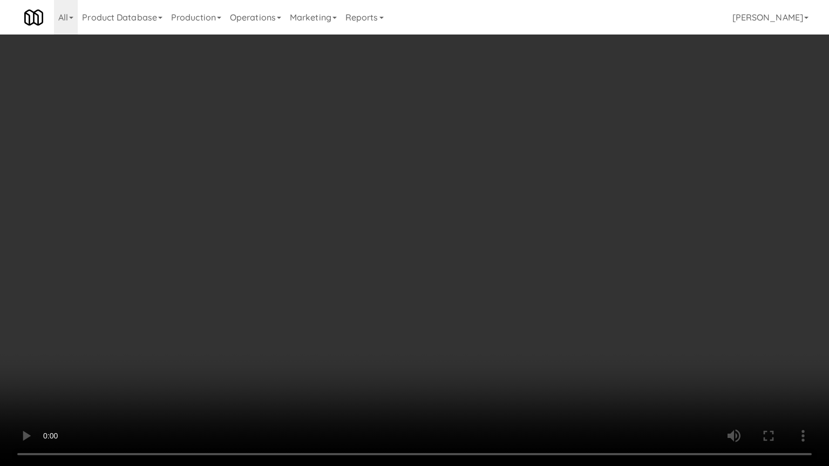
click at [377, 235] on video at bounding box center [414, 233] width 829 height 466
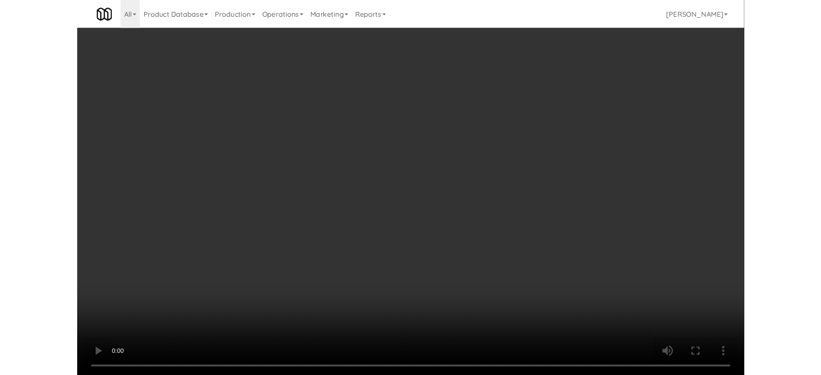
scroll to position [44, 0]
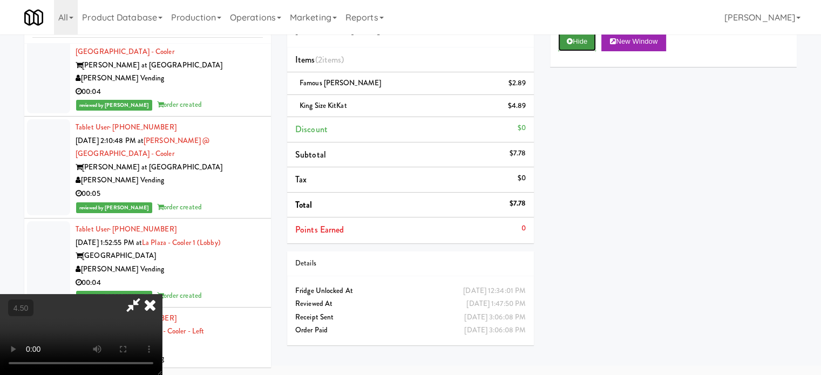
click at [576, 43] on button "Hide" at bounding box center [577, 41] width 38 height 19
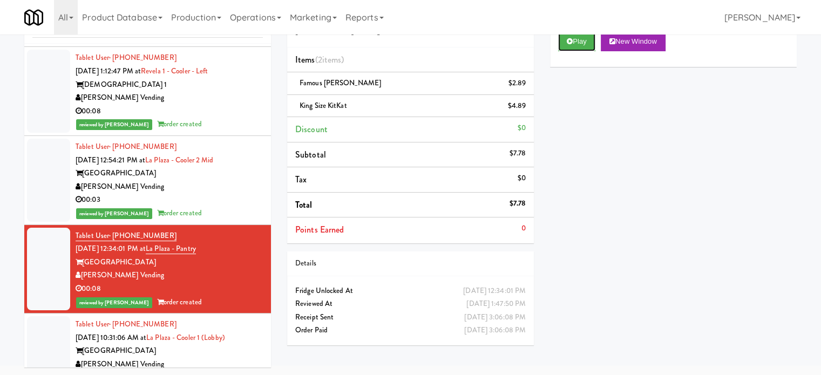
scroll to position [24822, 0]
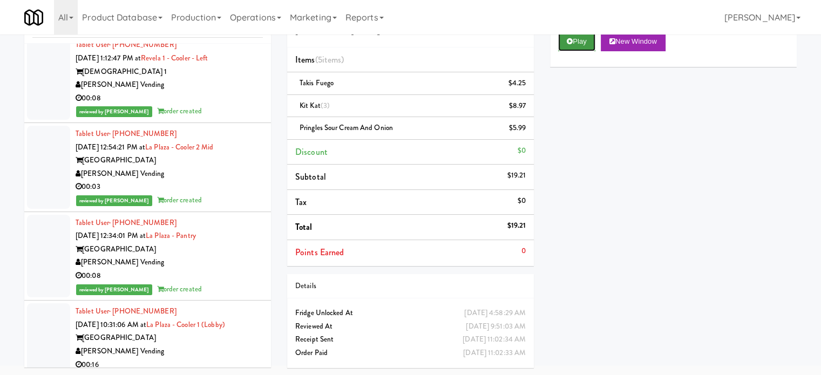
click at [579, 41] on button "Play" at bounding box center [576, 41] width 37 height 19
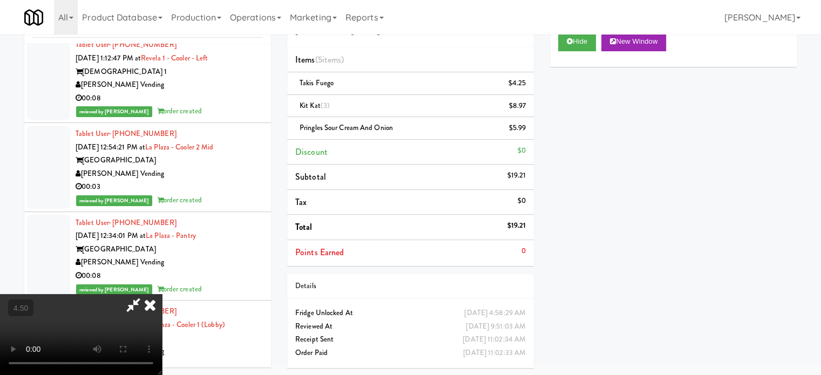
click at [162, 294] on video at bounding box center [81, 334] width 162 height 81
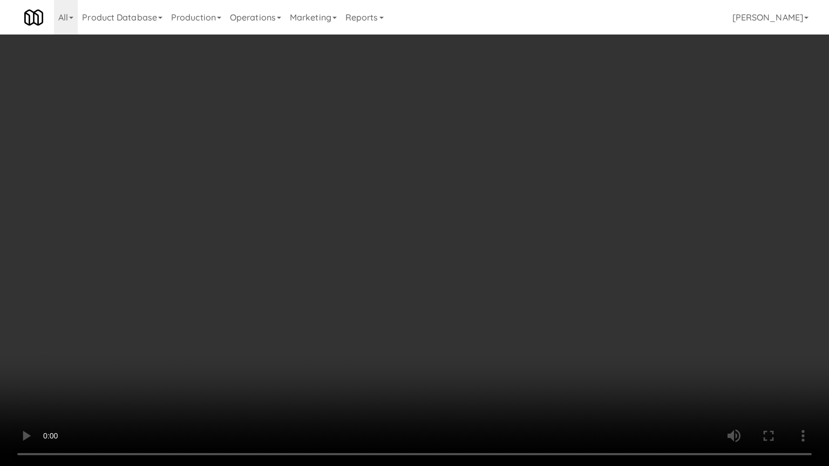
drag, startPoint x: 326, startPoint y: 213, endPoint x: 335, endPoint y: 215, distance: 10.0
click at [326, 213] on video at bounding box center [414, 233] width 829 height 466
click at [444, 261] on video at bounding box center [414, 233] width 829 height 466
click at [404, 228] on video at bounding box center [414, 233] width 829 height 466
click at [401, 227] on video at bounding box center [414, 233] width 829 height 466
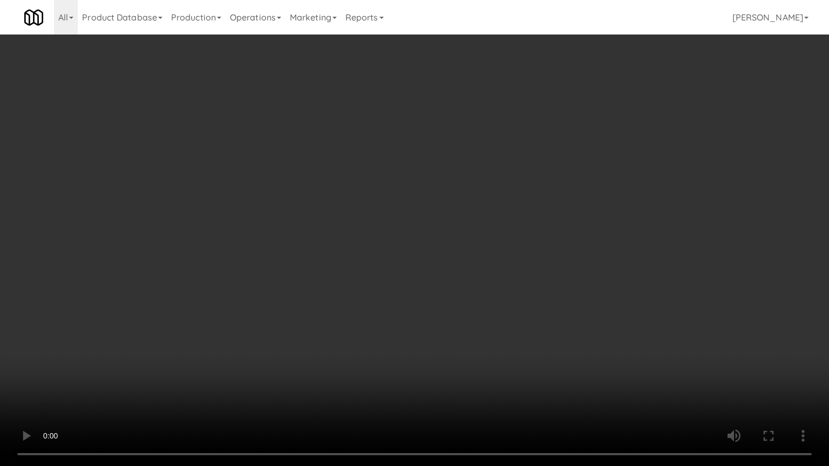
click at [401, 227] on video at bounding box center [414, 233] width 829 height 466
click at [403, 228] on video at bounding box center [414, 233] width 829 height 466
click at [404, 227] on video at bounding box center [414, 233] width 829 height 466
click at [408, 212] on video at bounding box center [414, 233] width 829 height 466
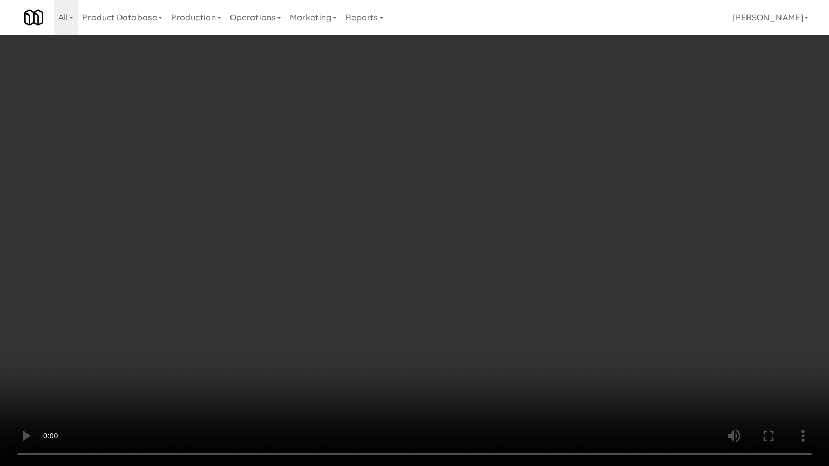
click at [415, 216] on video at bounding box center [414, 233] width 829 height 466
click at [450, 197] on video at bounding box center [414, 233] width 829 height 466
click at [451, 199] on video at bounding box center [414, 233] width 829 height 466
click at [460, 208] on video at bounding box center [414, 233] width 829 height 466
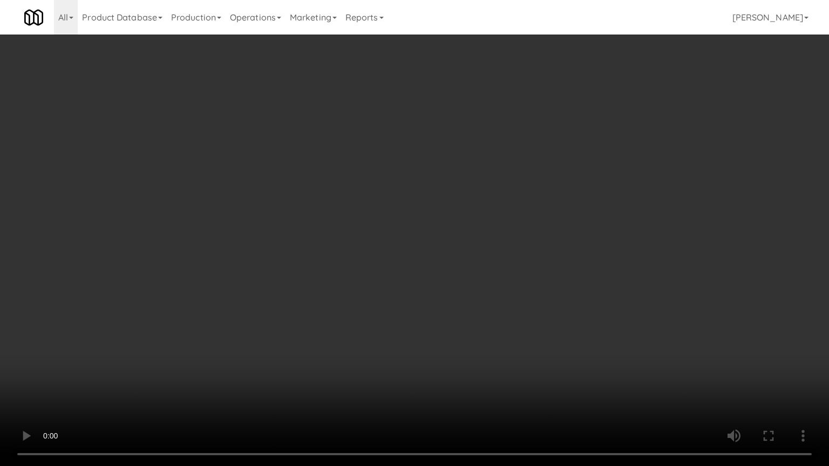
click at [460, 209] on video at bounding box center [414, 233] width 829 height 466
click at [462, 211] on video at bounding box center [414, 233] width 829 height 466
click at [469, 214] on video at bounding box center [414, 233] width 829 height 466
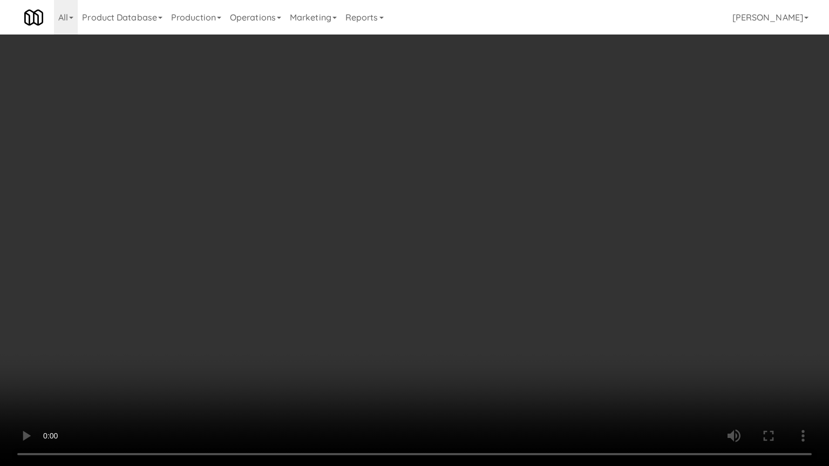
click at [473, 219] on video at bounding box center [414, 233] width 829 height 466
click at [612, 197] on video at bounding box center [414, 233] width 829 height 466
click at [637, 205] on video at bounding box center [414, 233] width 829 height 466
click at [639, 204] on video at bounding box center [414, 233] width 829 height 466
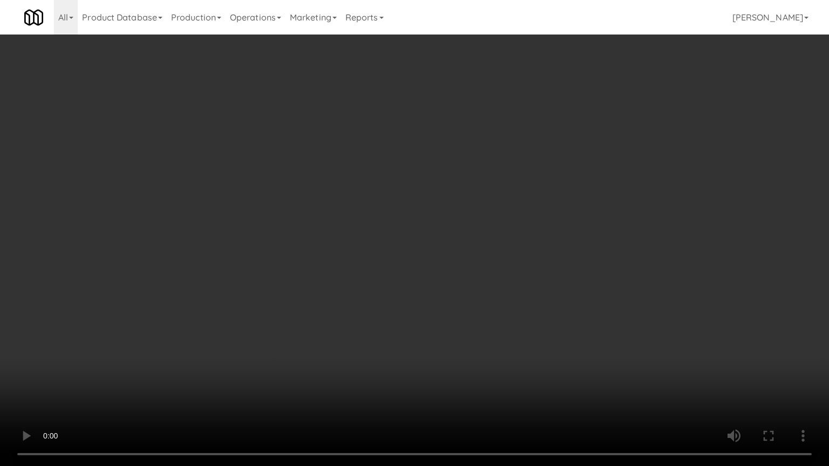
click at [655, 375] on video at bounding box center [414, 233] width 829 height 466
click at [625, 308] on video at bounding box center [414, 233] width 829 height 466
click at [614, 300] on video at bounding box center [414, 233] width 829 height 466
click at [613, 301] on video at bounding box center [414, 233] width 829 height 466
click at [614, 300] on video at bounding box center [414, 233] width 829 height 466
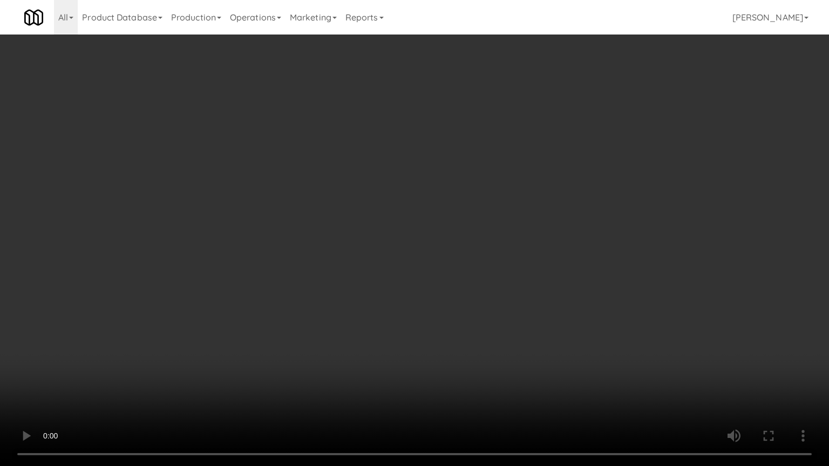
click at [639, 302] on video at bounding box center [414, 233] width 829 height 466
click at [640, 309] on video at bounding box center [414, 233] width 829 height 466
click at [587, 292] on video at bounding box center [414, 233] width 829 height 466
click at [516, 254] on video at bounding box center [414, 233] width 829 height 466
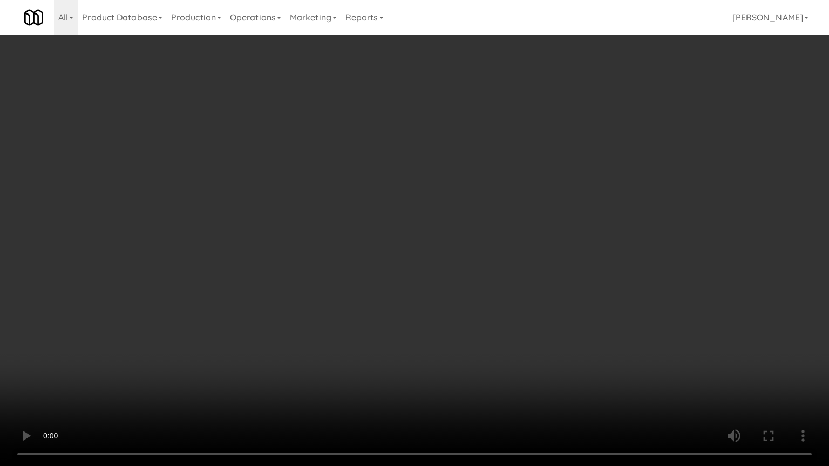
click at [518, 251] on video at bounding box center [414, 233] width 829 height 466
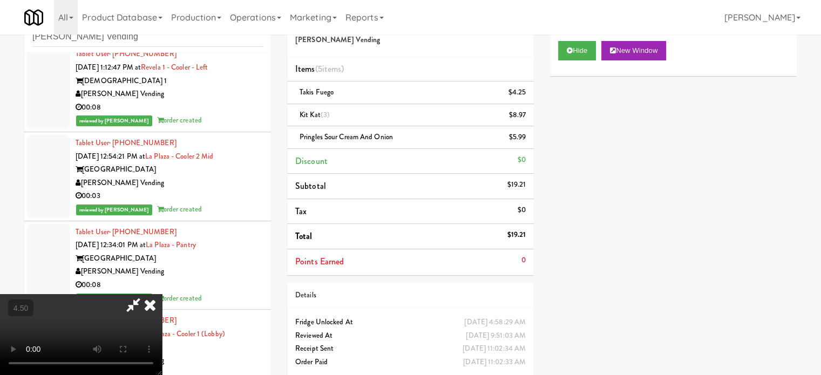
click at [162, 294] on icon at bounding box center [150, 305] width 24 height 22
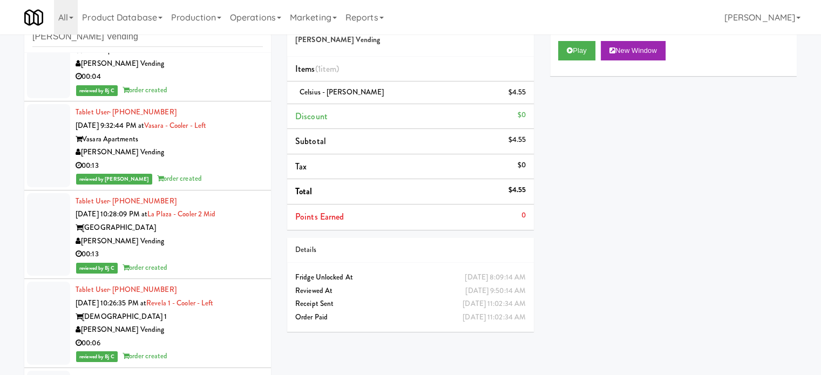
scroll to position [27522, 0]
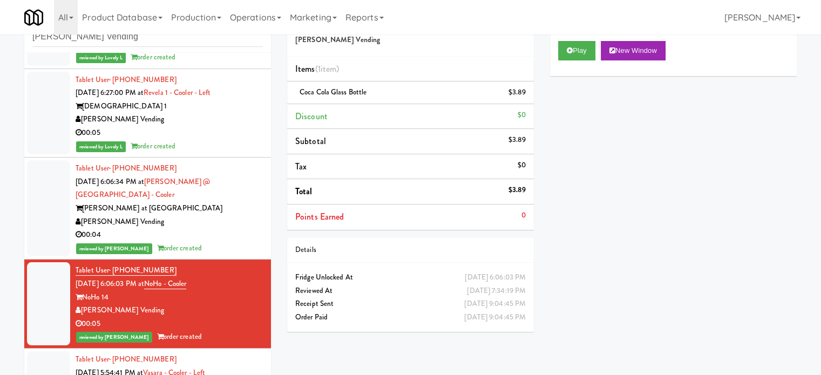
scroll to position [28331, 0]
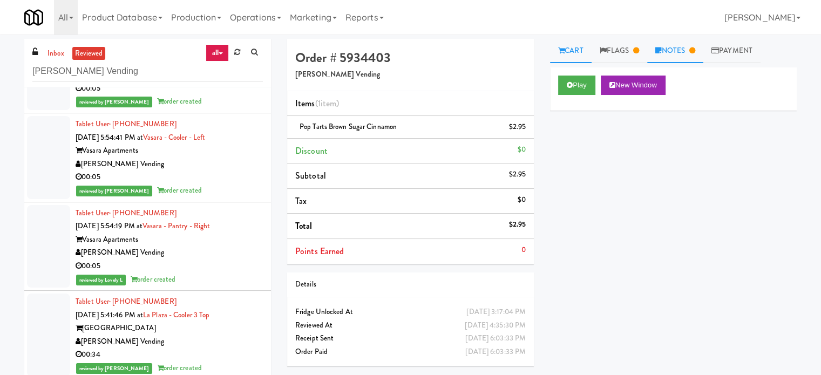
click at [679, 47] on link "Notes" at bounding box center [675, 51] width 56 height 24
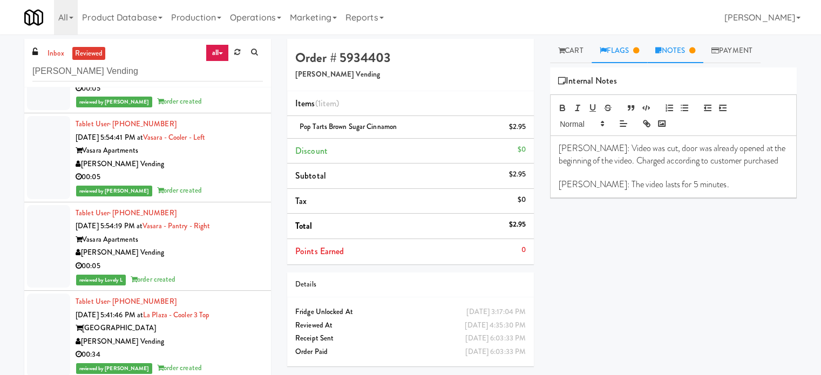
click at [628, 56] on link "Flags" at bounding box center [620, 51] width 56 height 24
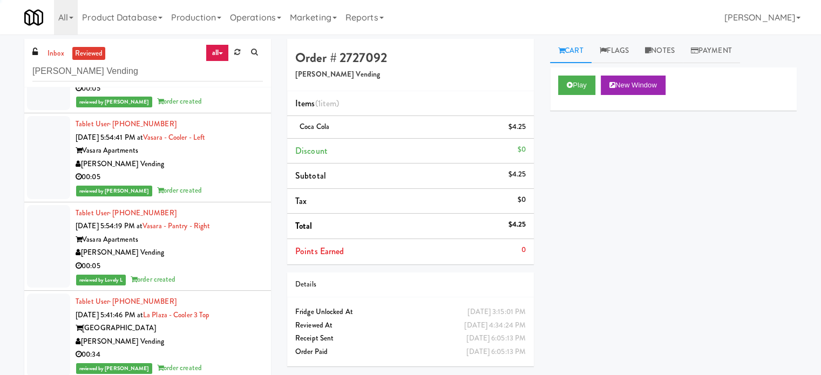
drag, startPoint x: 252, startPoint y: 148, endPoint x: 259, endPoint y: 155, distance: 10.0
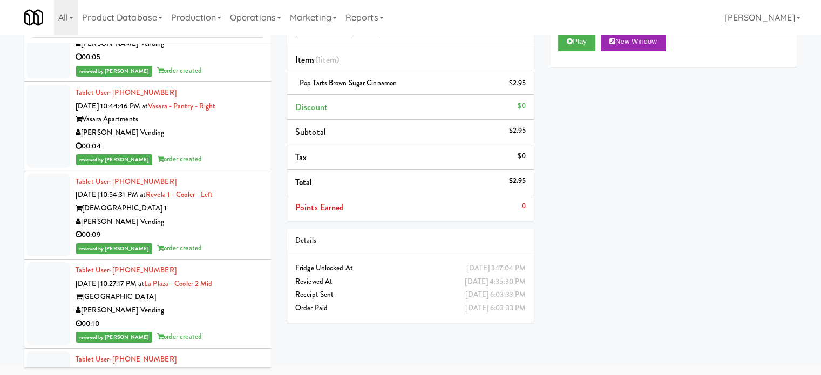
scroll to position [31670, 0]
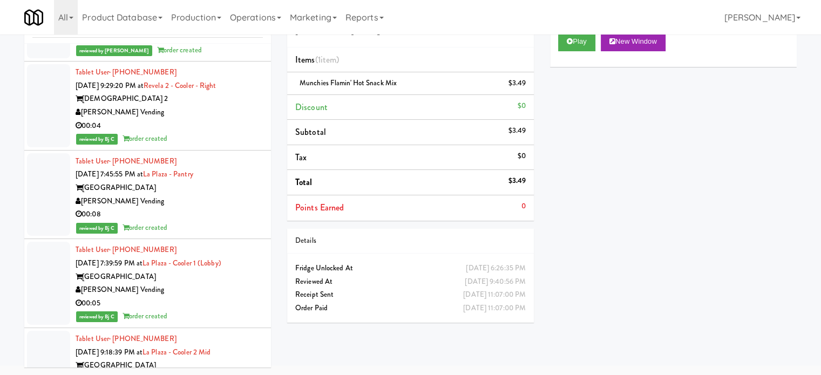
scroll to position [33019, 0]
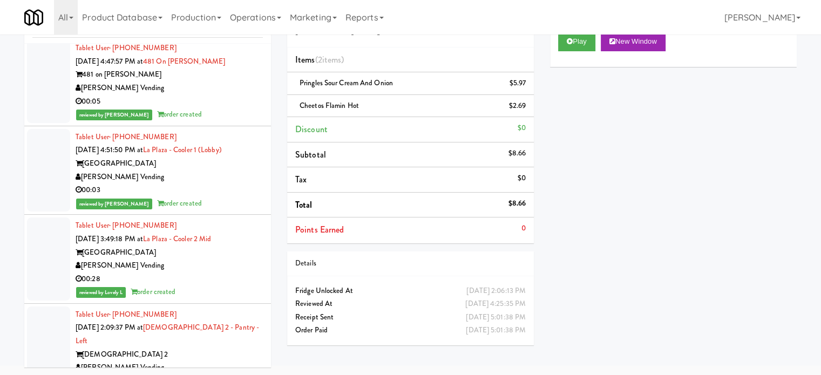
scroll to position [33559, 0]
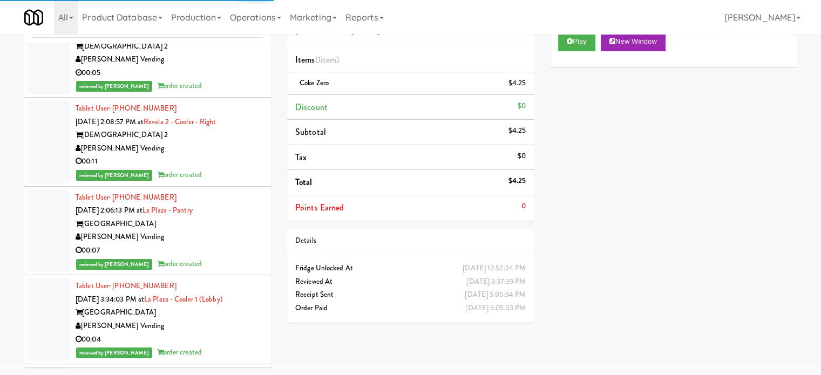
scroll to position [34909, 0]
